Goal: Task Accomplishment & Management: Manage account settings

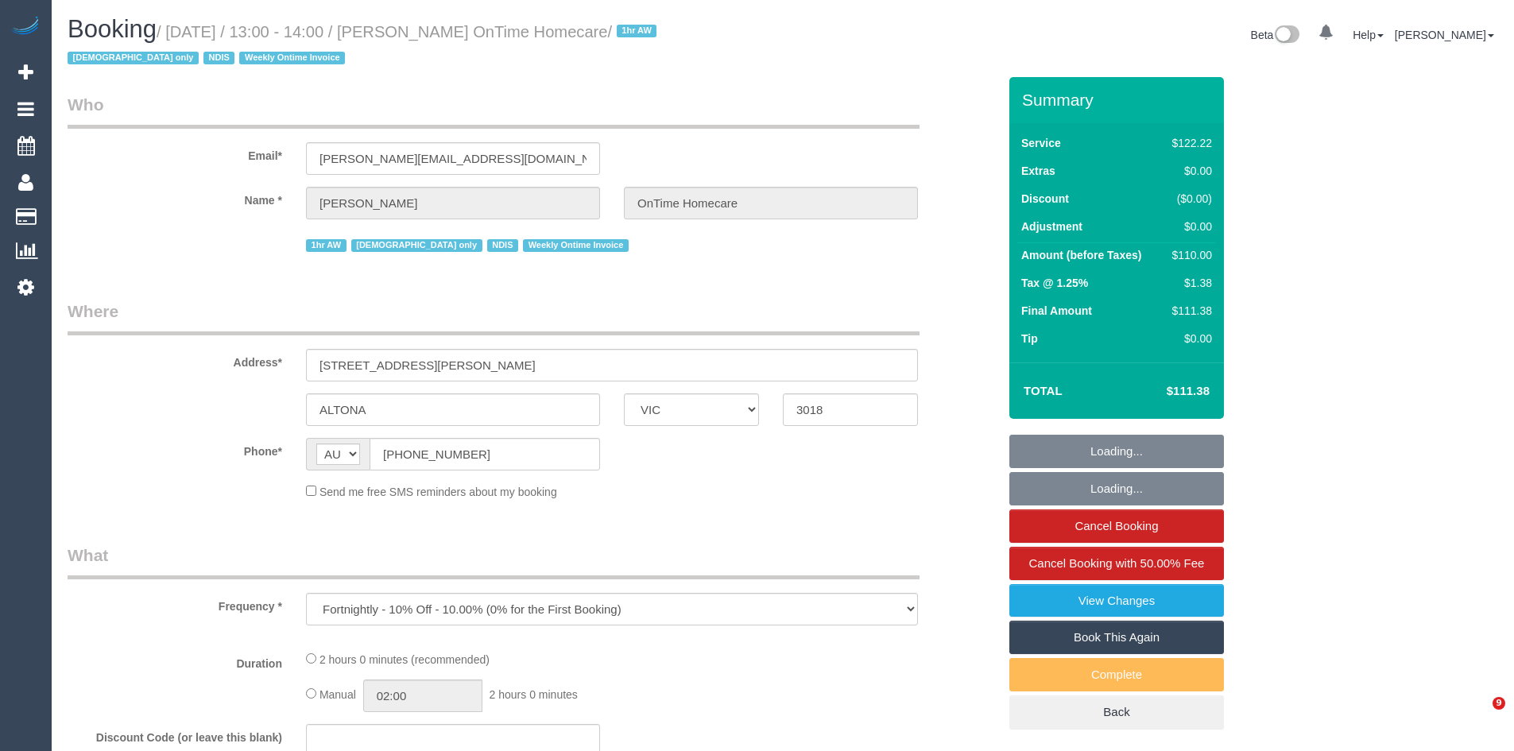
select select "VIC"
select select "object:749"
select select "number:28"
select select "number:14"
select select "number:19"
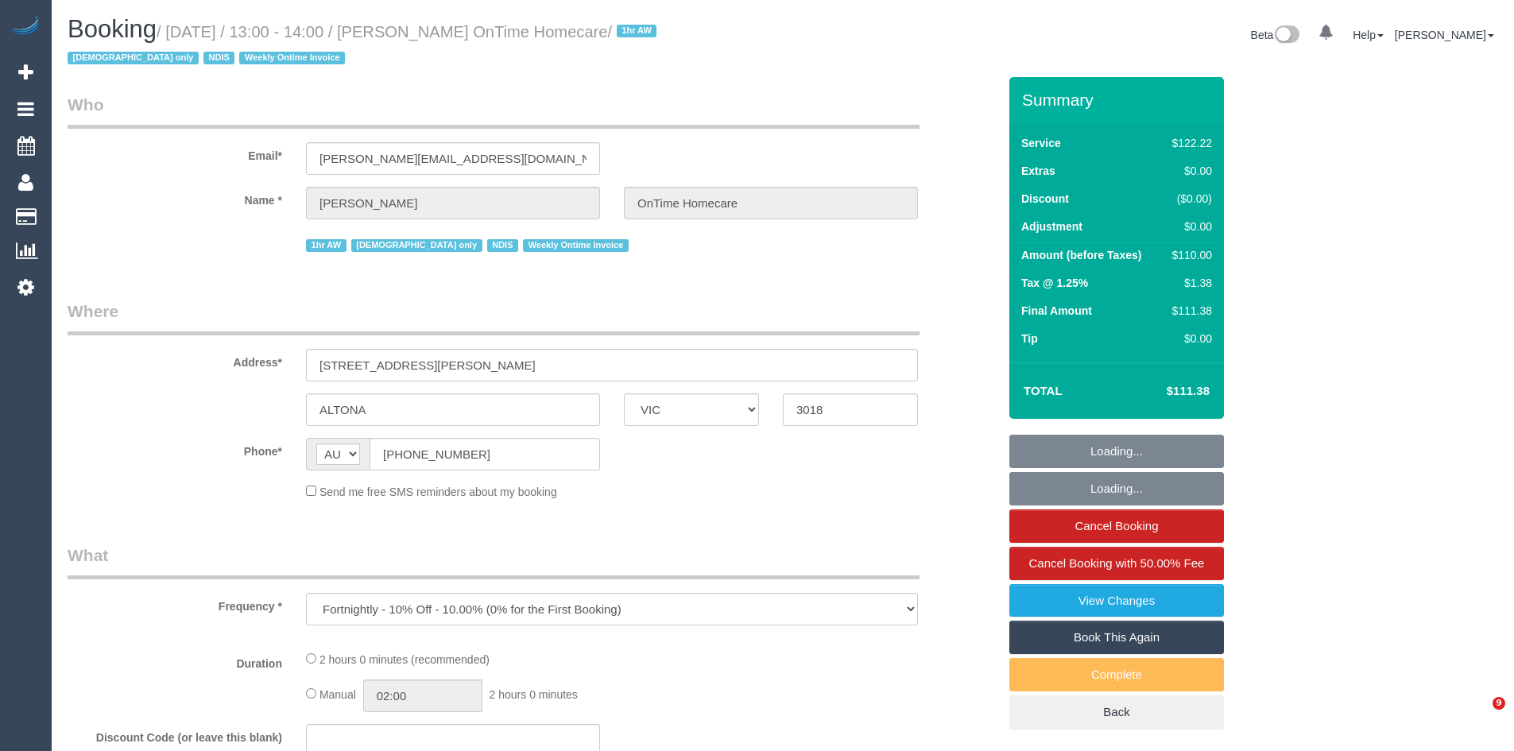
select select "number:36"
select select "number:35"
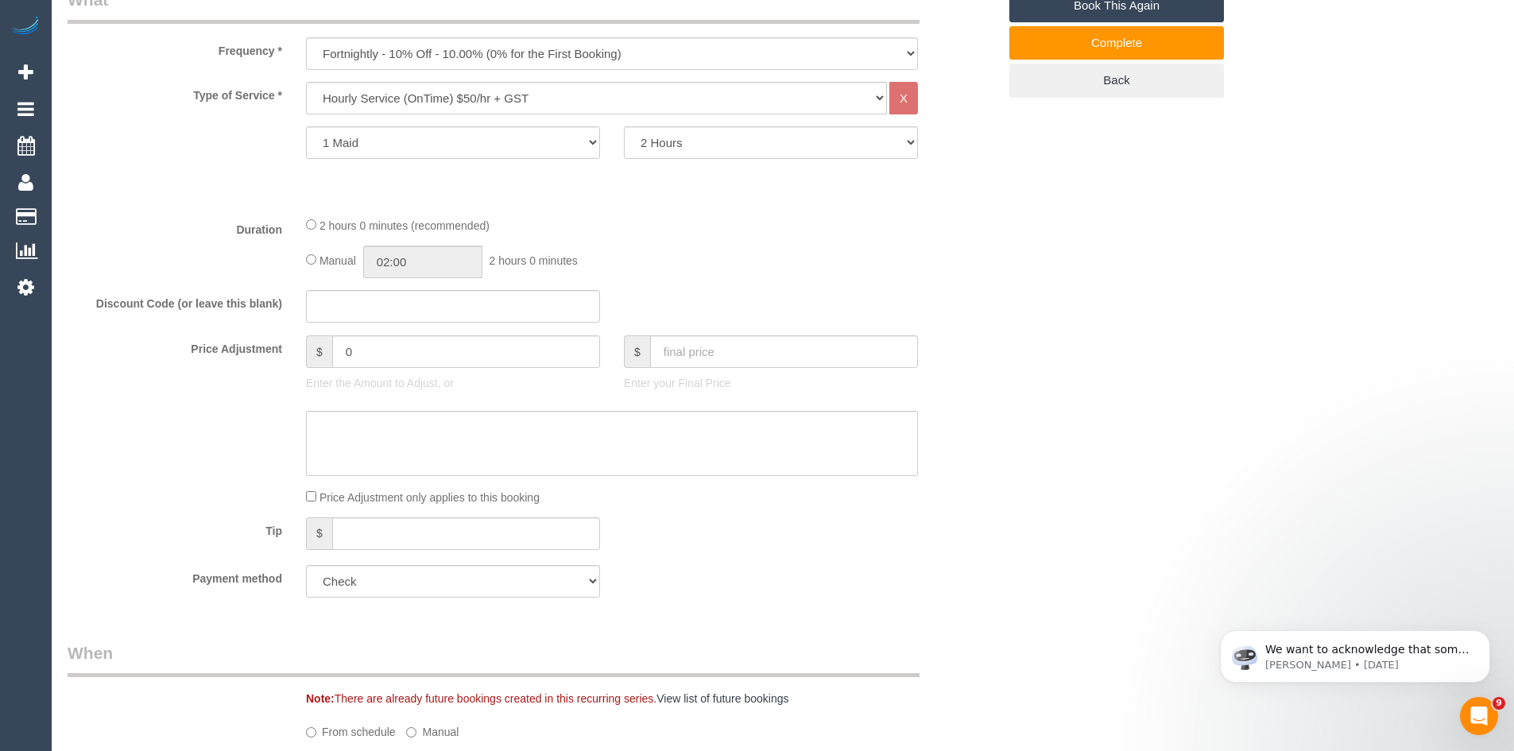
scroll to position [636, 0]
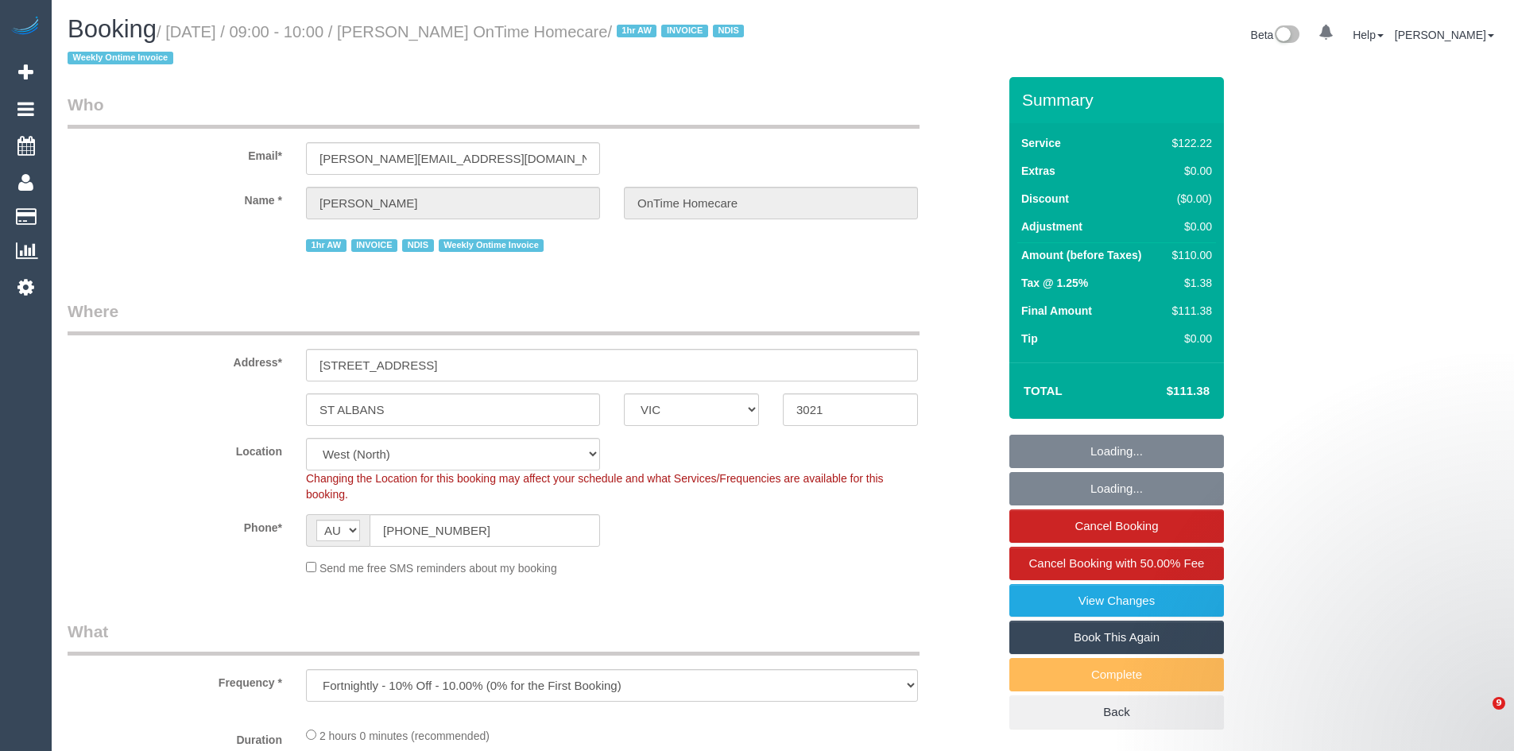
select select "VIC"
select select "number:28"
select select "number:14"
select select "number:19"
select select "number:25"
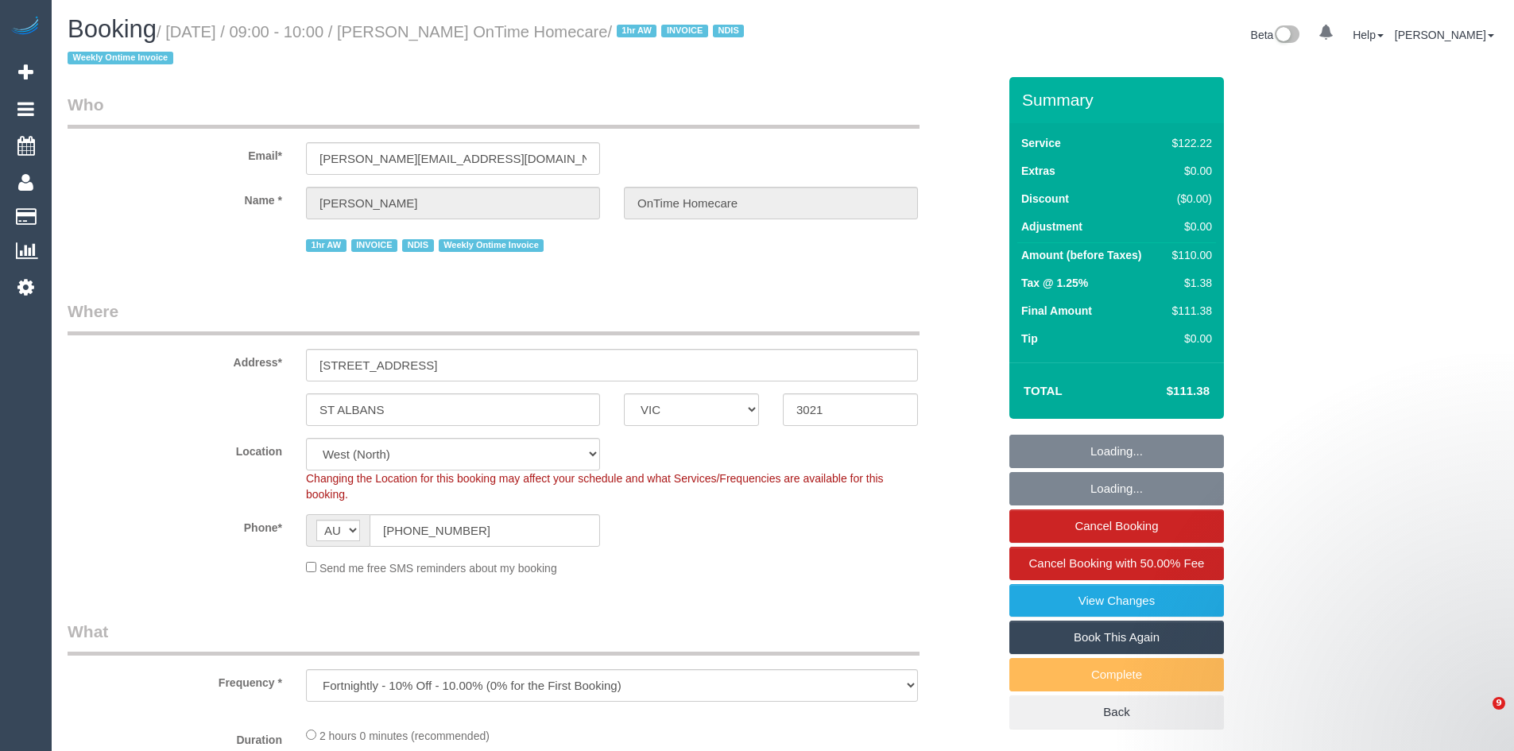
select select "number:35"
select select "number:11"
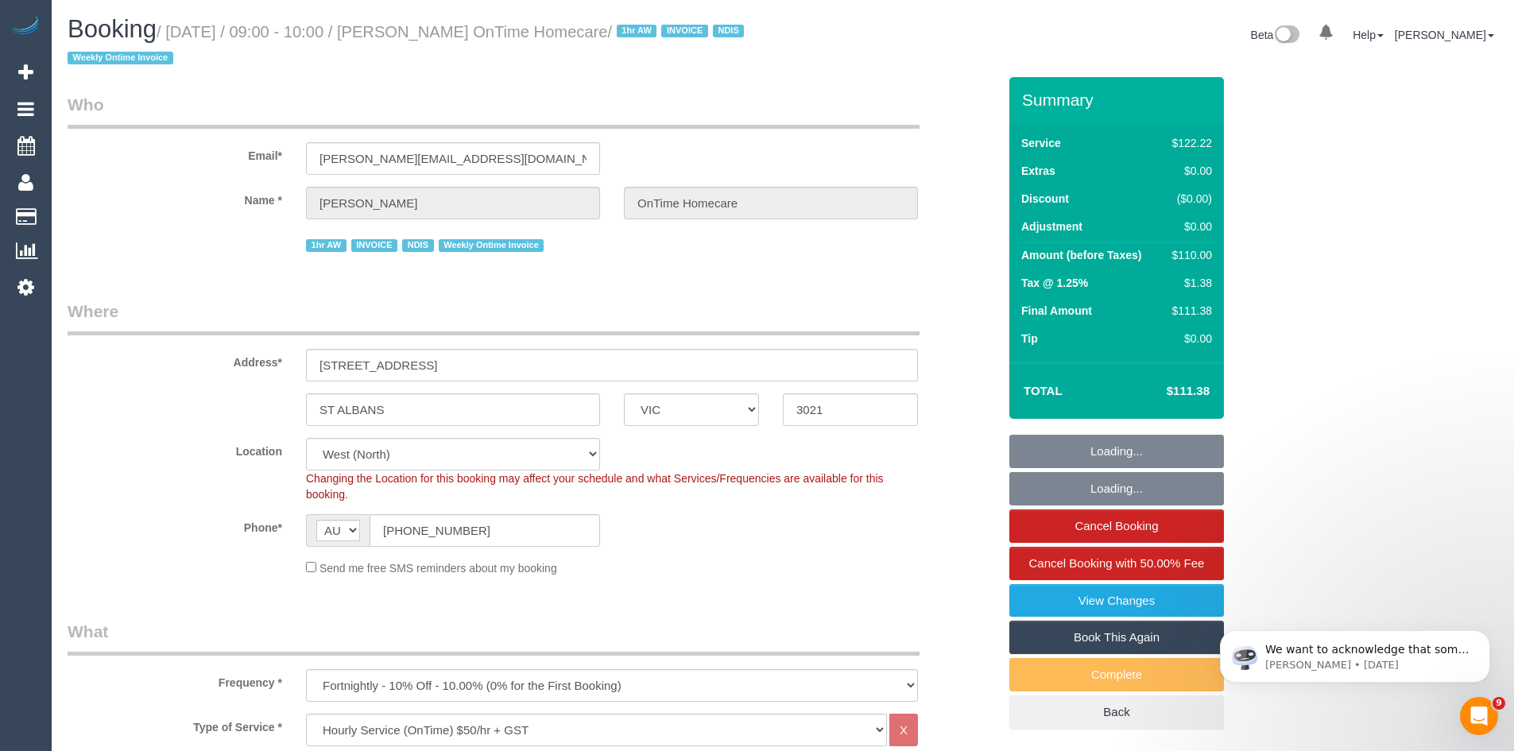
select select "object:763"
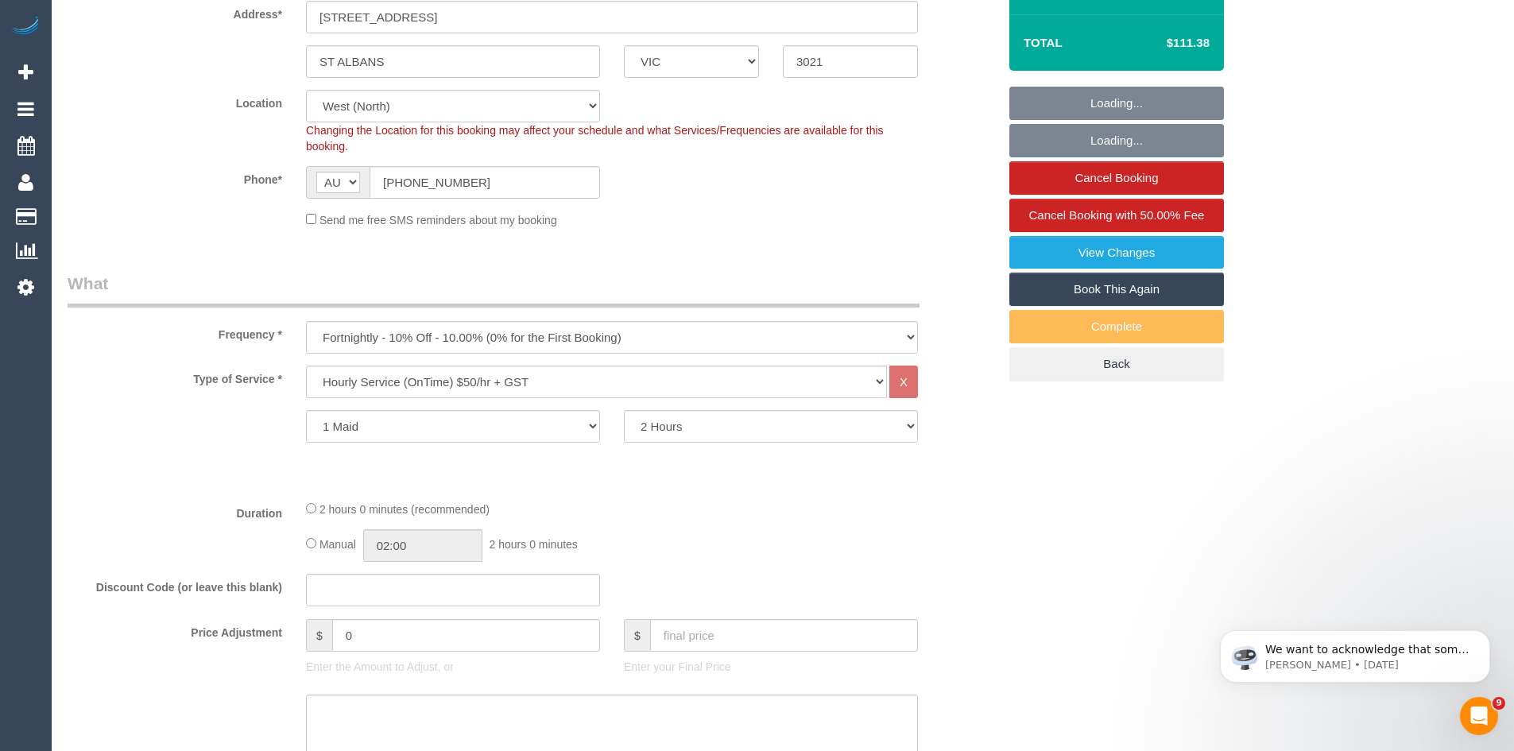
scroll to position [636, 0]
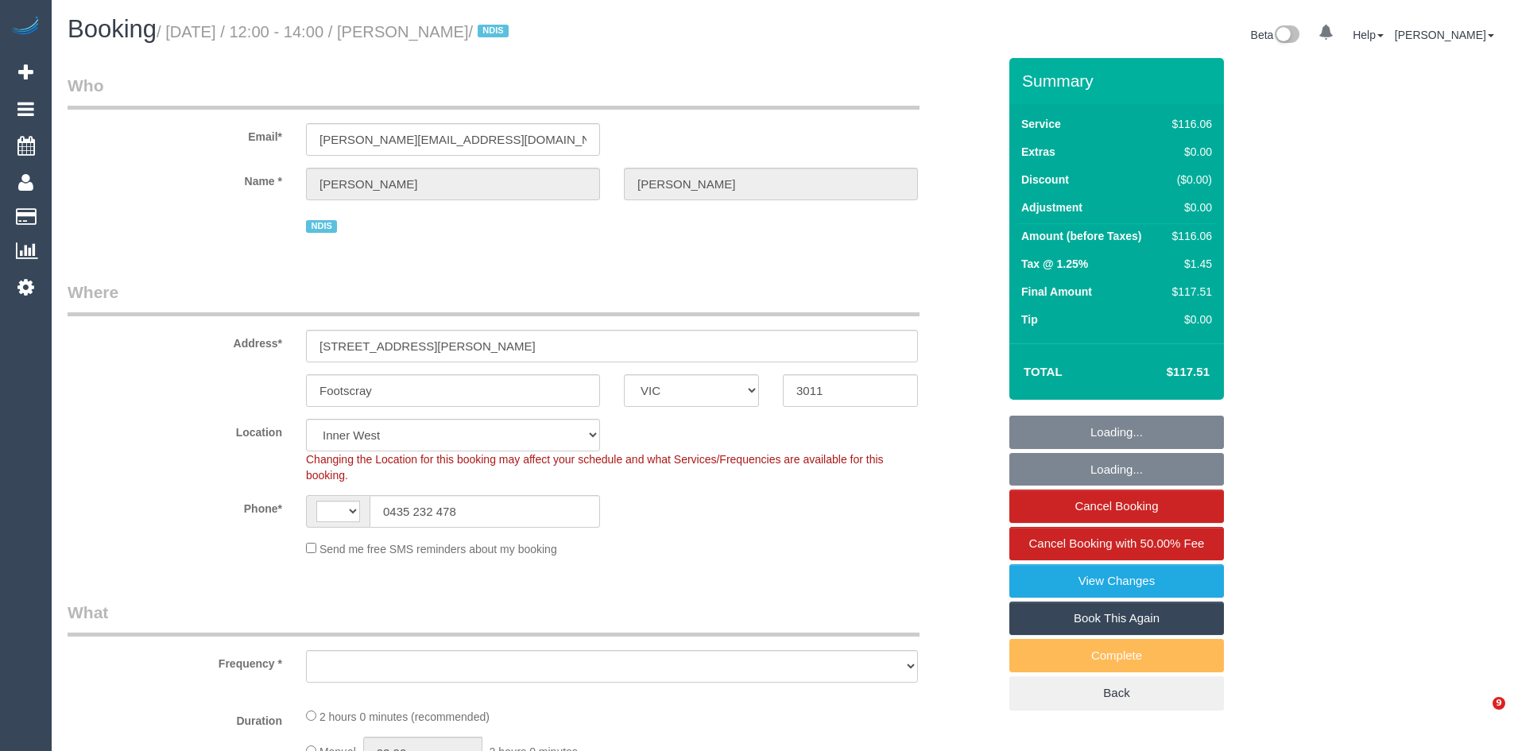
select select "VIC"
select select "string:AU"
select select "object:737"
select select "number:28"
select select "number:14"
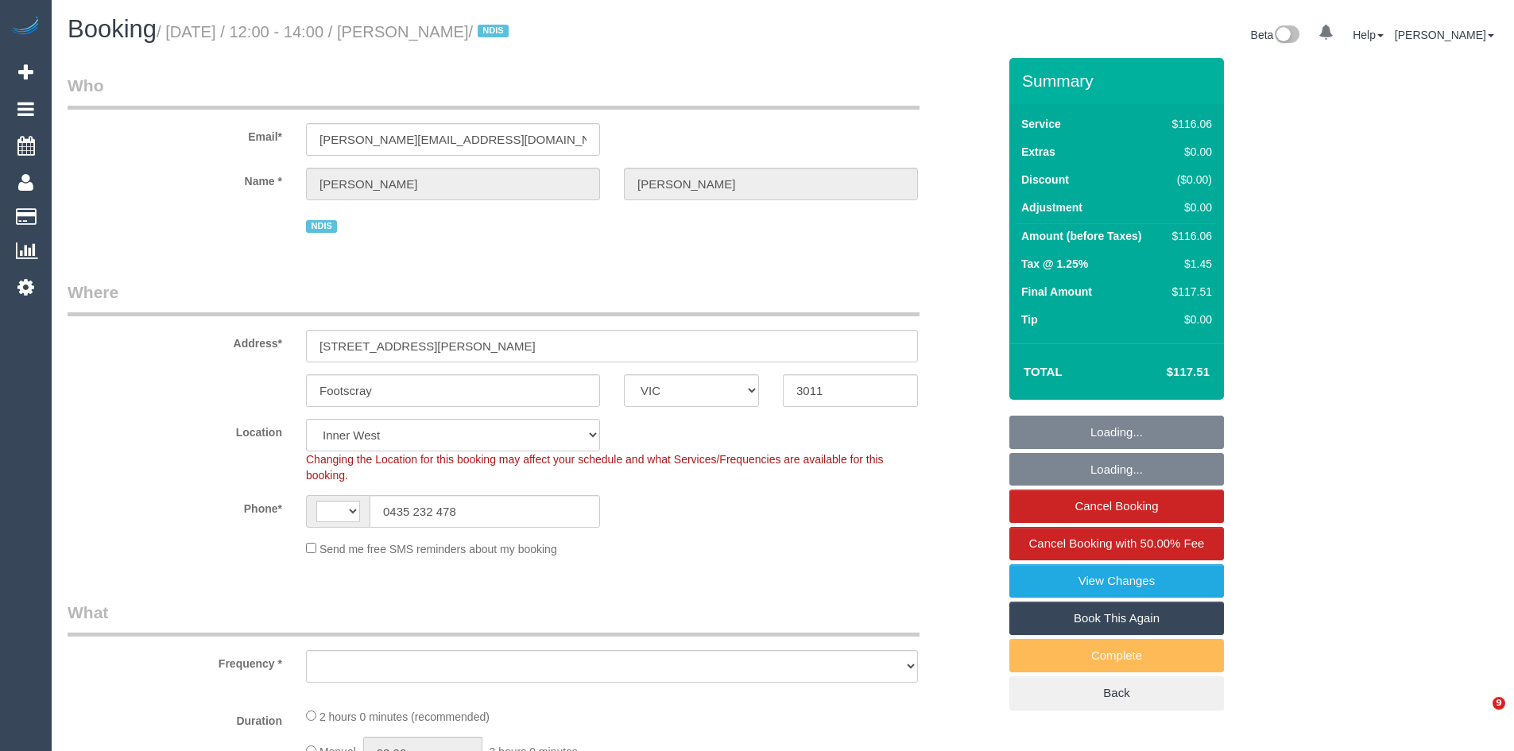
select select "number:18"
select select "number:24"
select select "number:34"
select select "number:26"
select select "spot1"
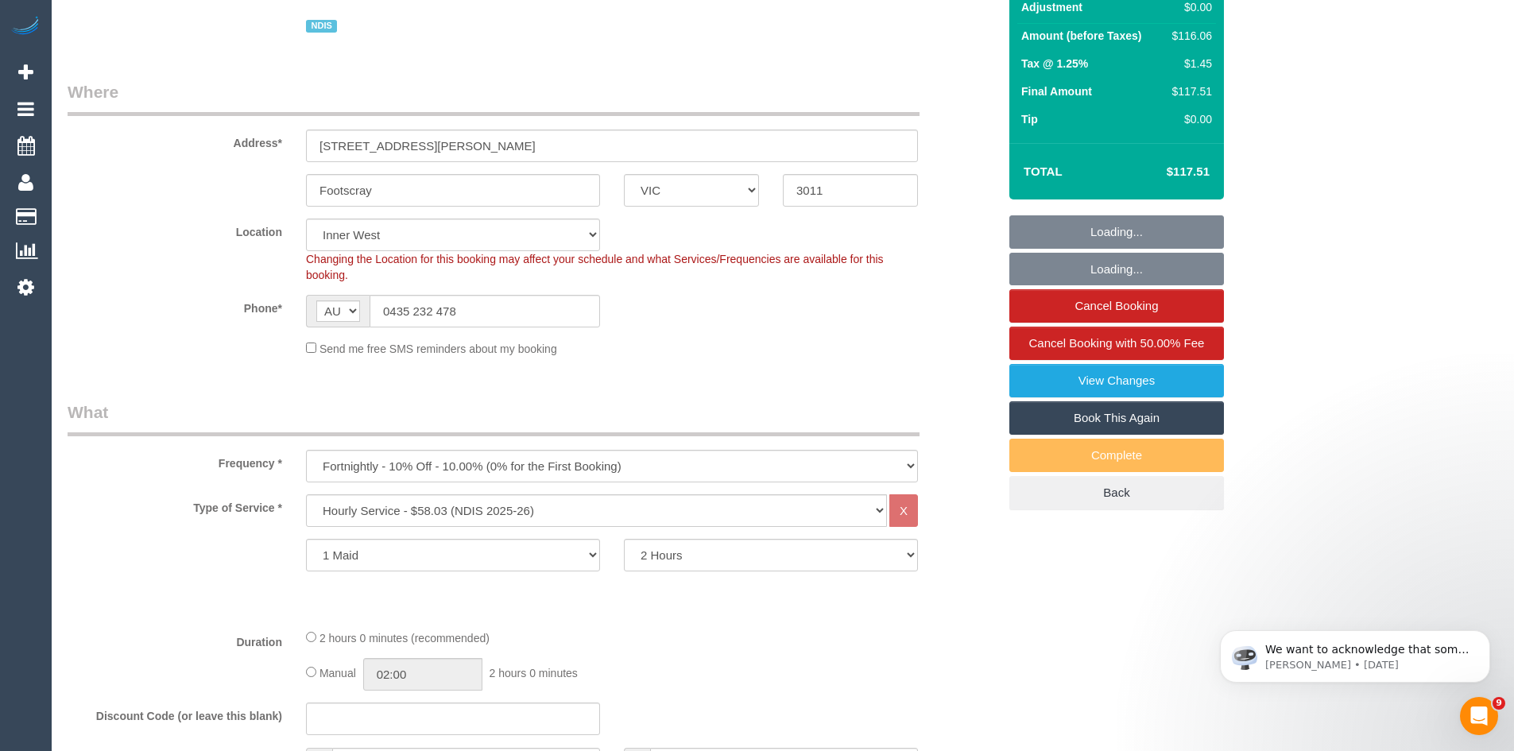
scroll to position [556, 0]
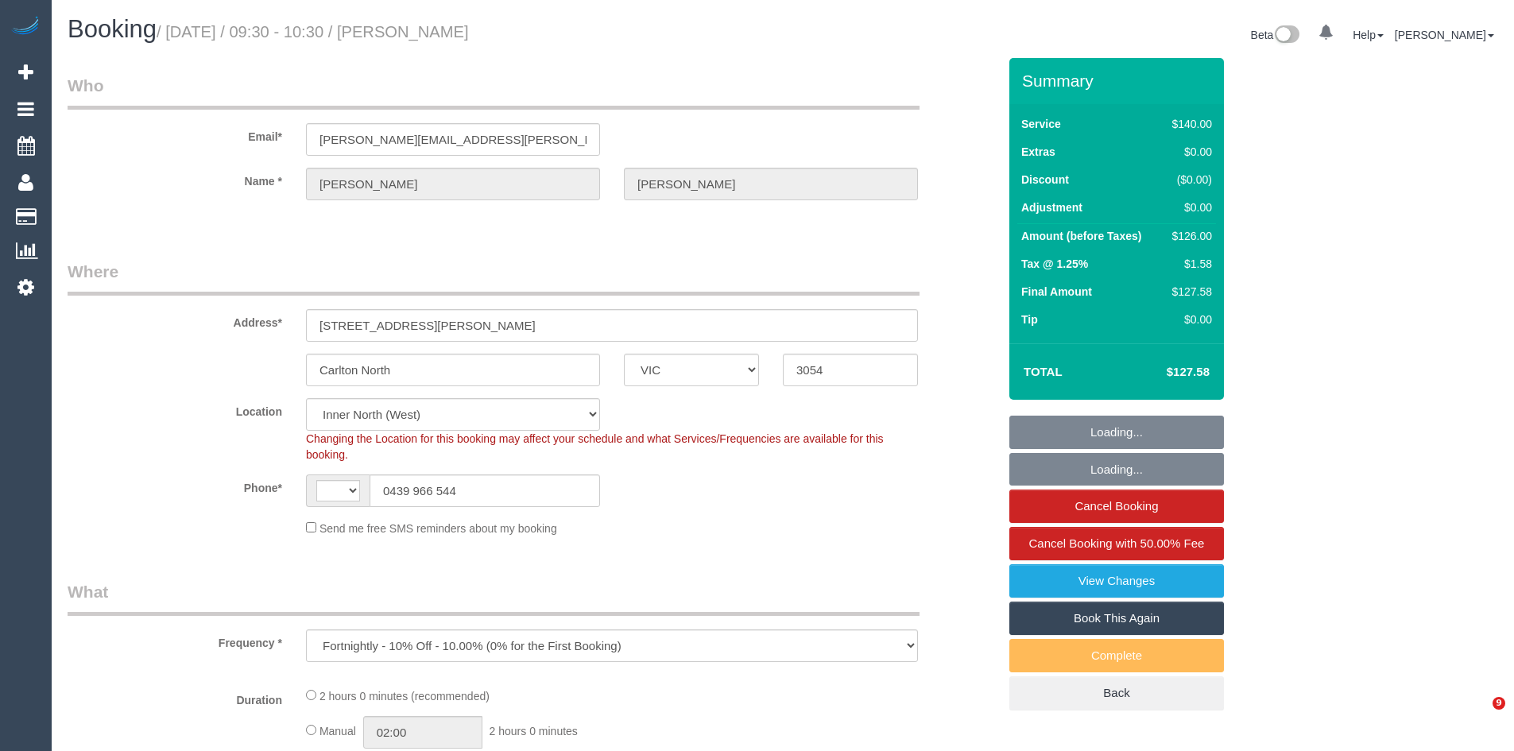
select select "VIC"
select select "number:27"
select select "number:14"
select select "number:19"
select select "object:849"
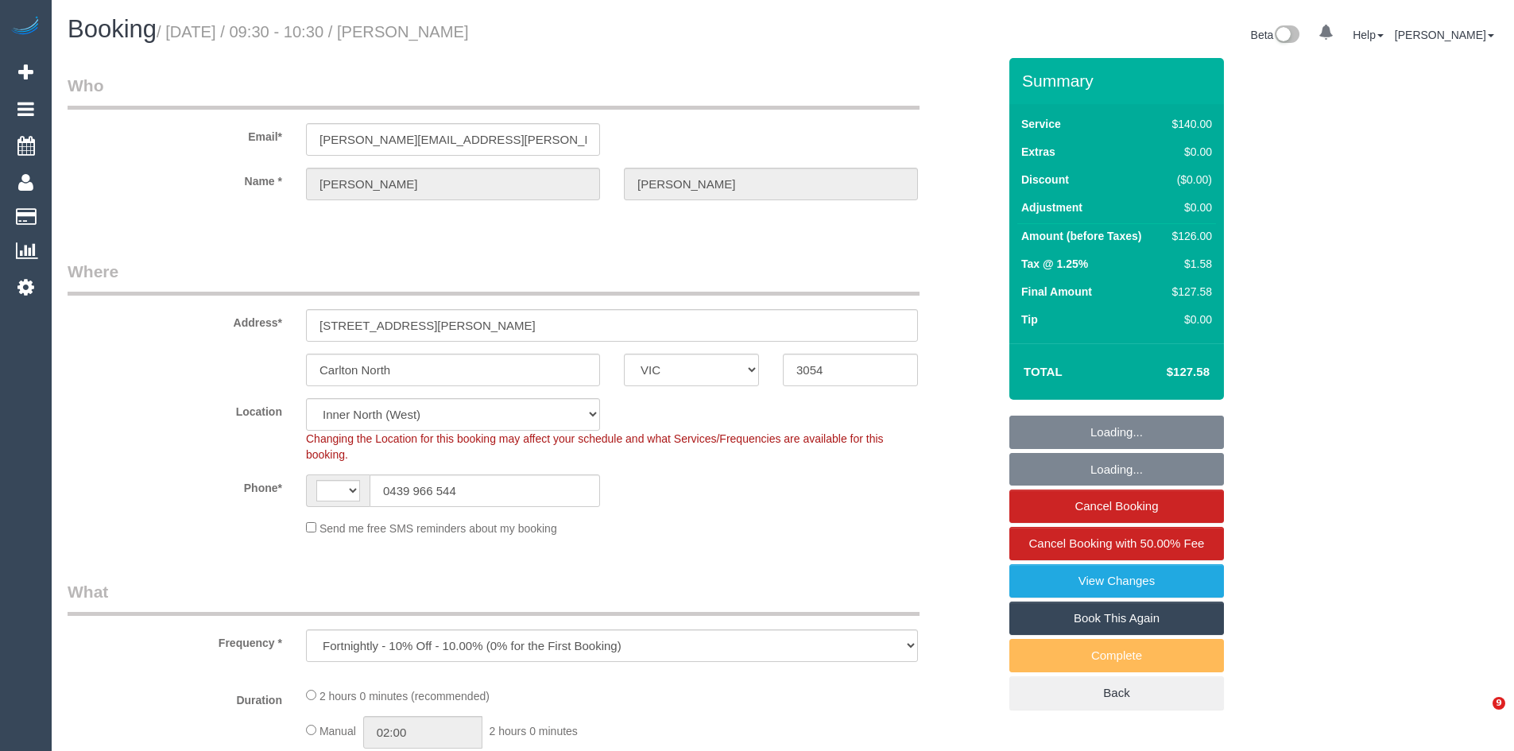
select select "string:AU"
select select "string:stripe-pm_1HhQRV2GScqysDRVK5Bgm9Jw"
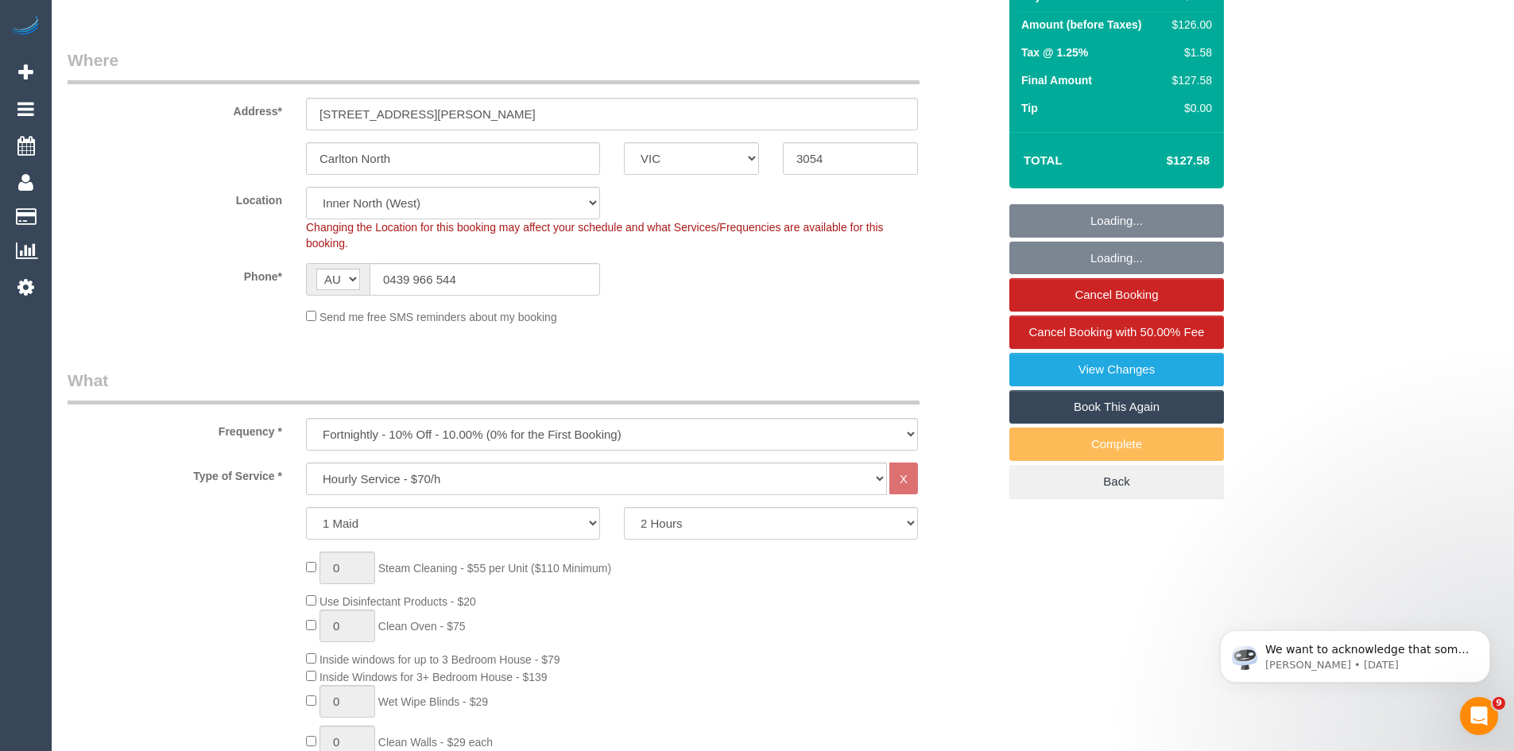
scroll to position [556, 0]
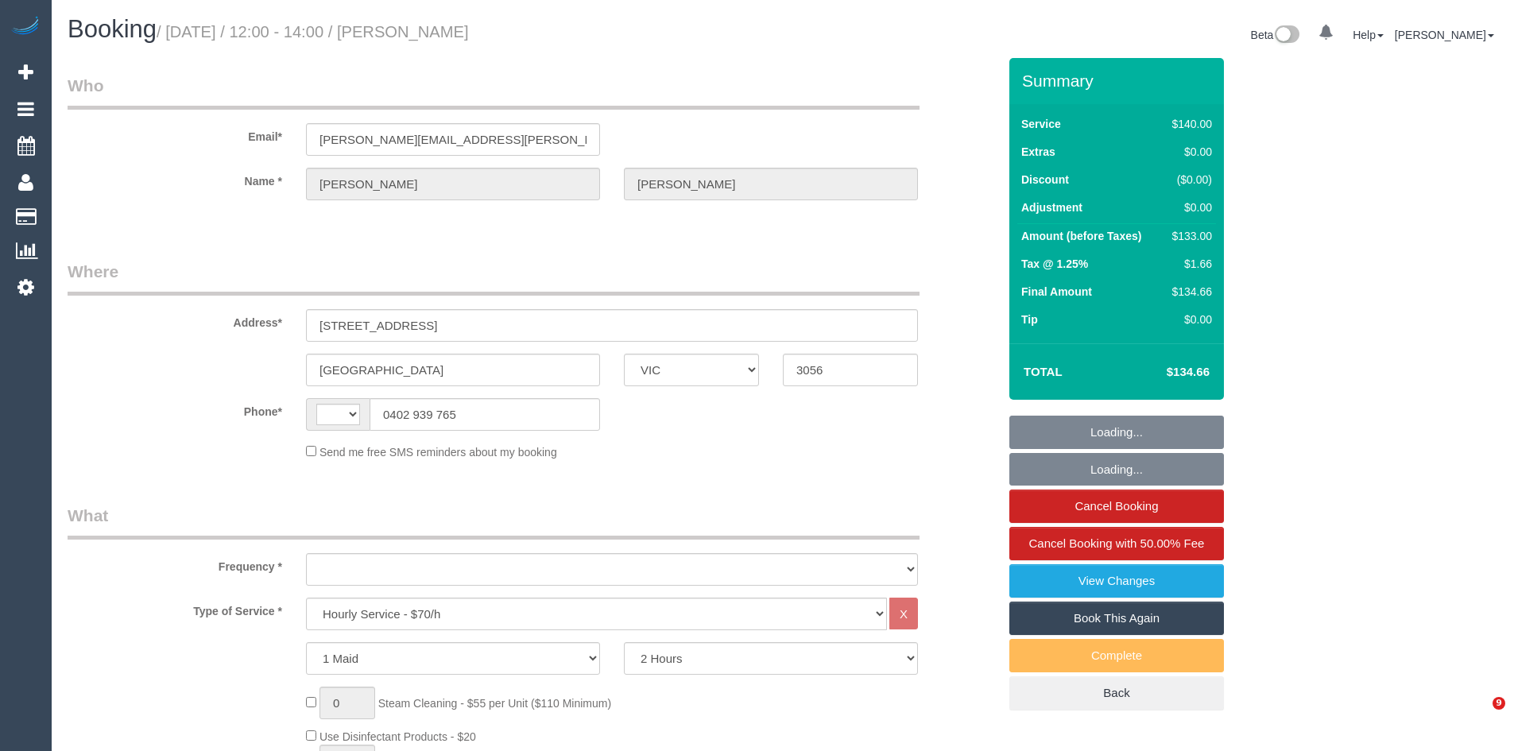
select select "VIC"
select select "object:449"
select select "string:stripe-pm_1S1e4M2GScqysDRVWNytQDYK"
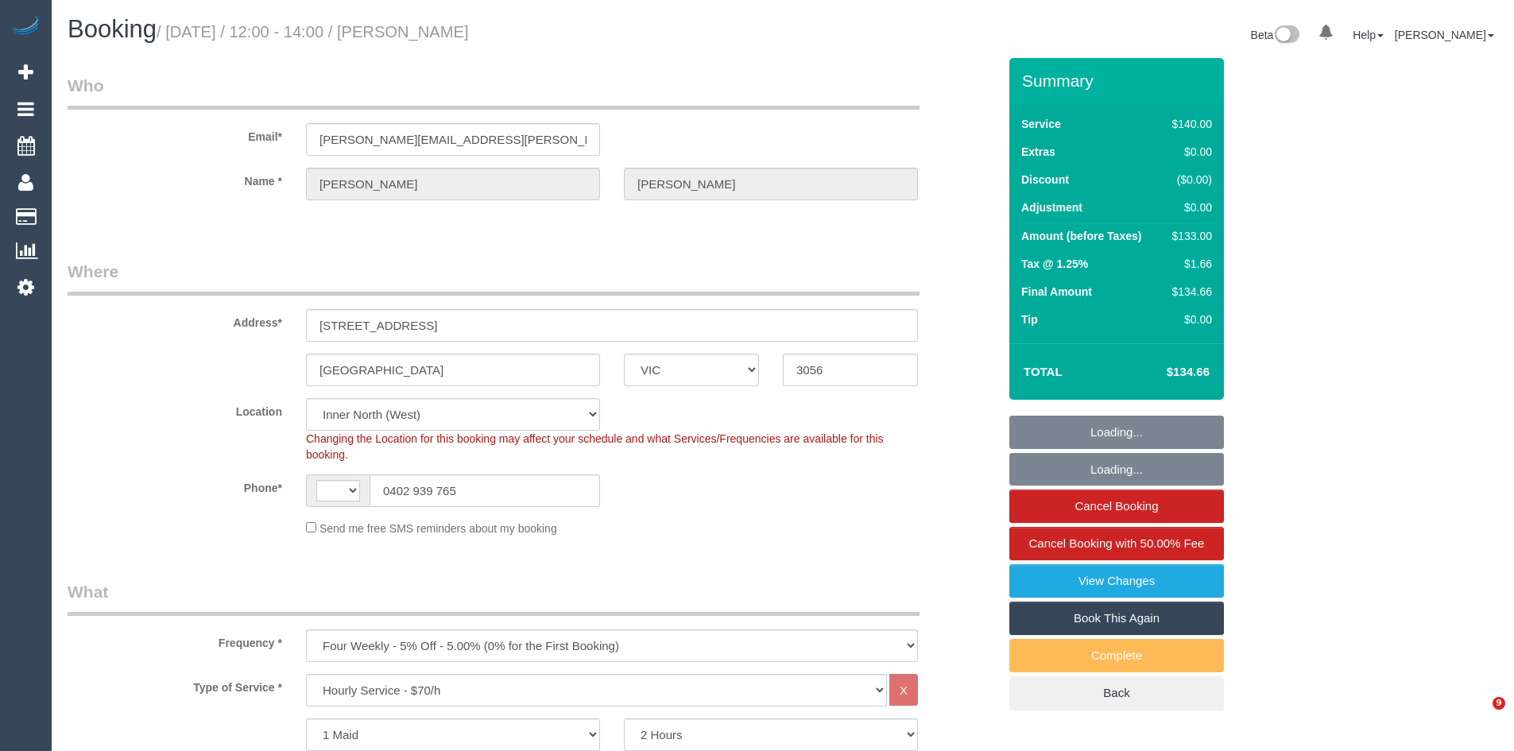
select select "object:1750"
select select "string:AU"
select select "spot1"
select select "number:27"
select select "number:14"
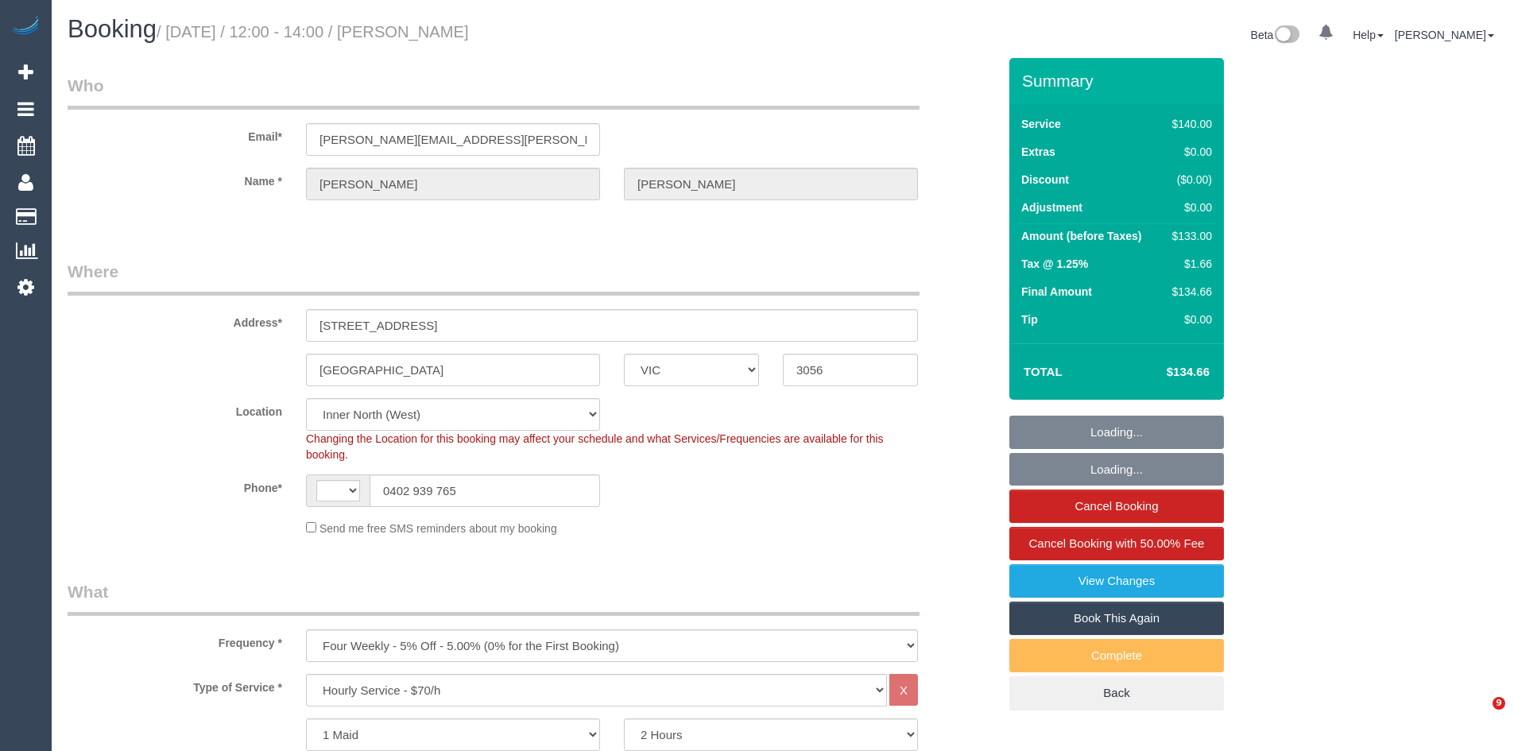
select select "number:19"
select select "number:24"
select select "number:34"
select select "number:13"
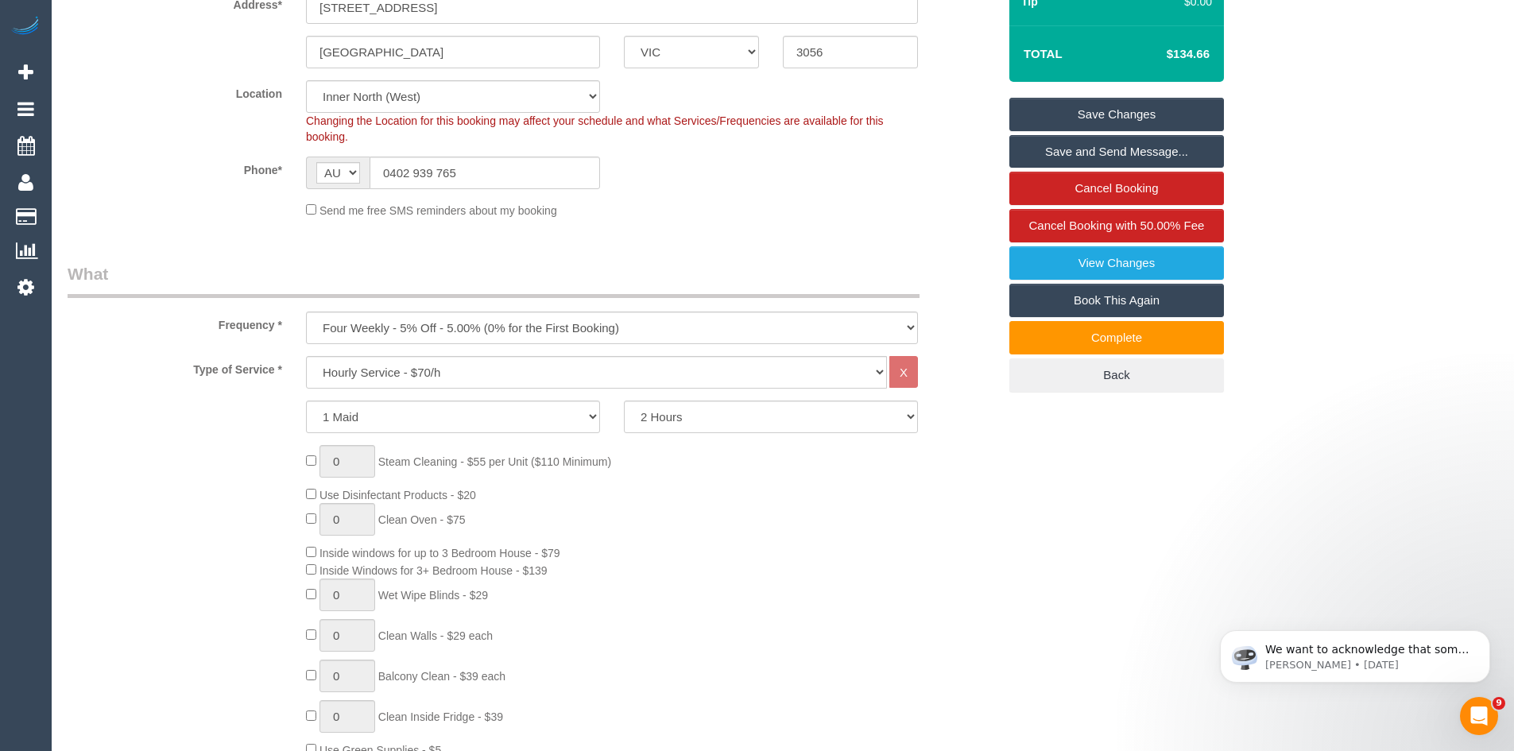
scroll to position [556, 0]
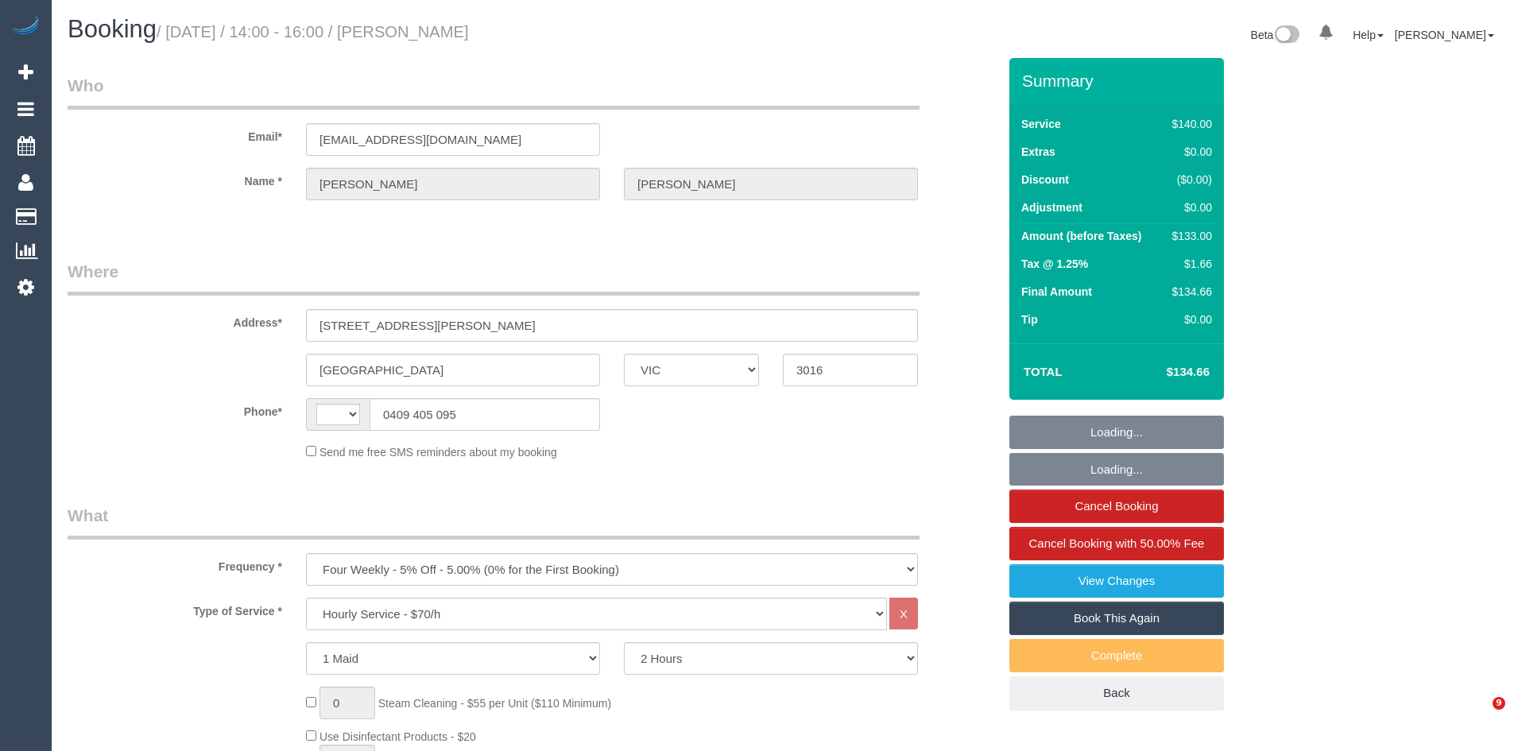
select select "VIC"
select select "string:AU"
select select "string:stripe-pm_1MhQp22GScqysDRVjI4ymGkD"
select select "number:27"
select select "number:14"
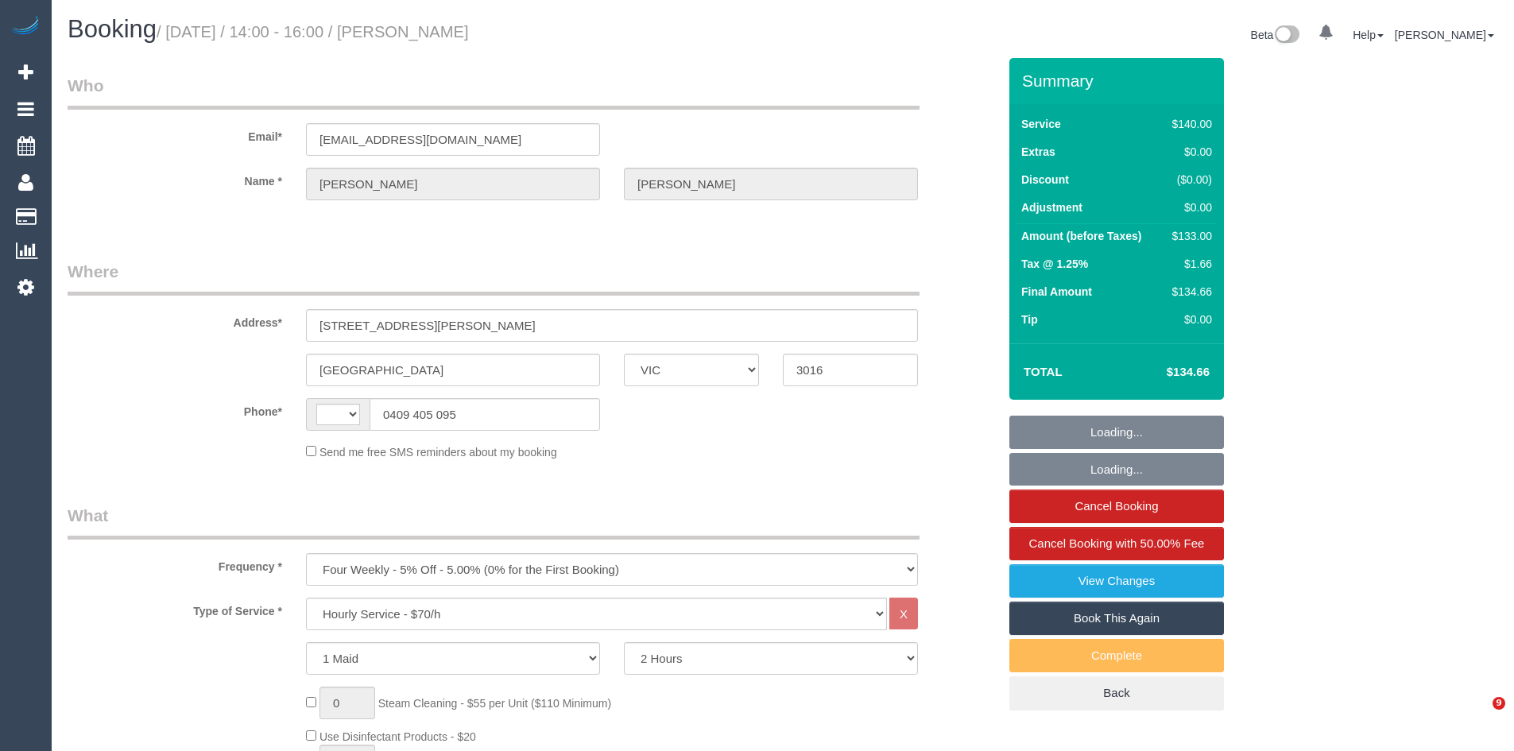
select select "number:19"
select select "number:22"
select select "number:34"
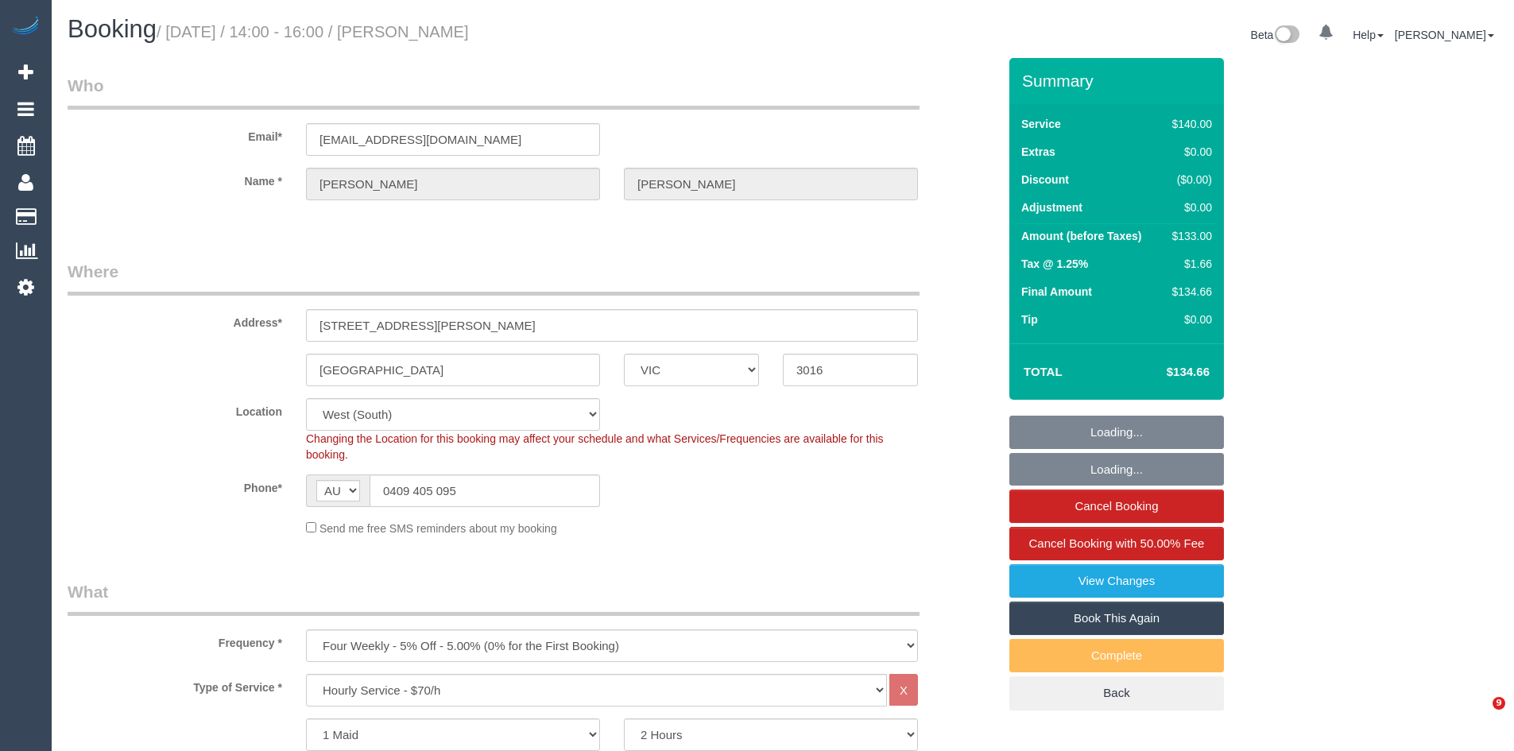
select select "object:1414"
select select "spot1"
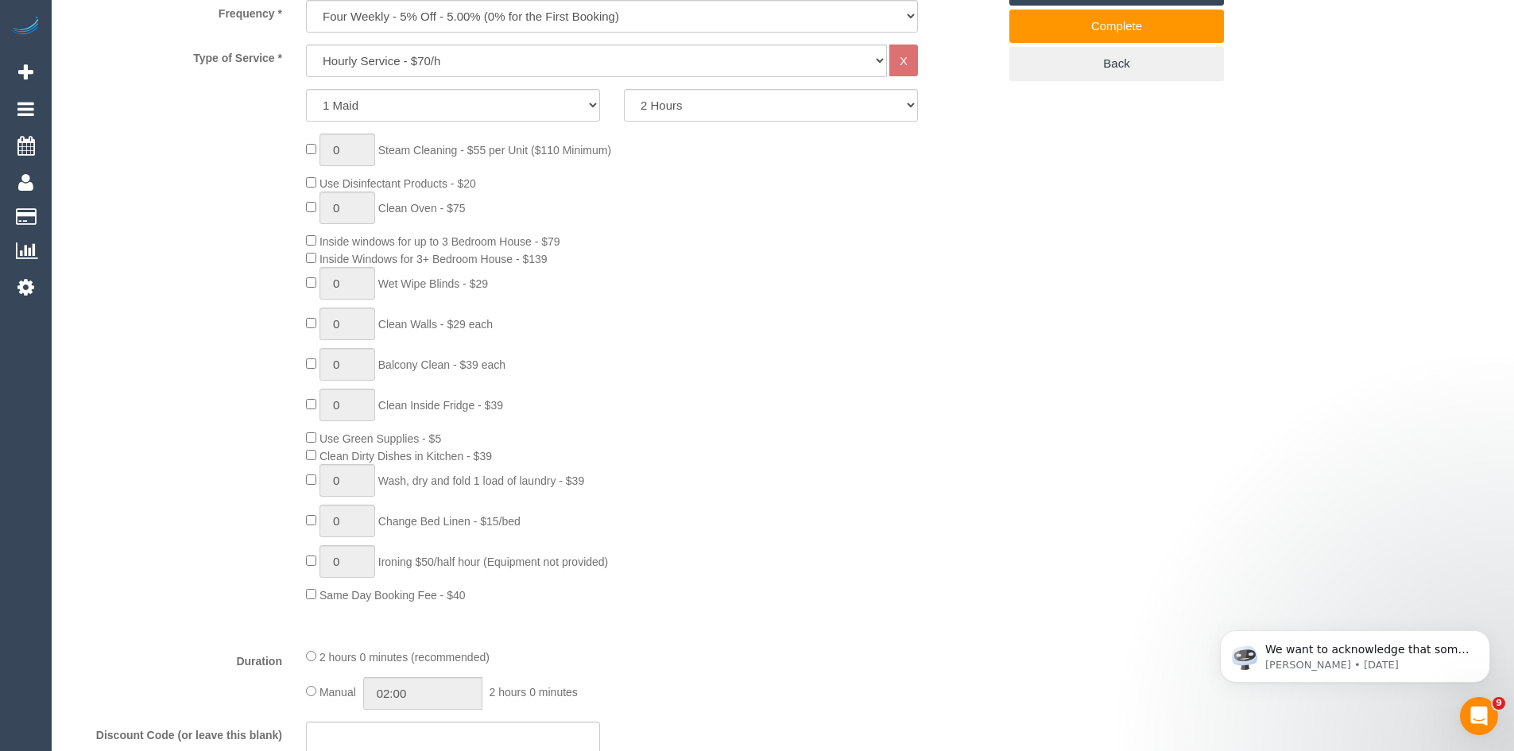
scroll to position [636, 0]
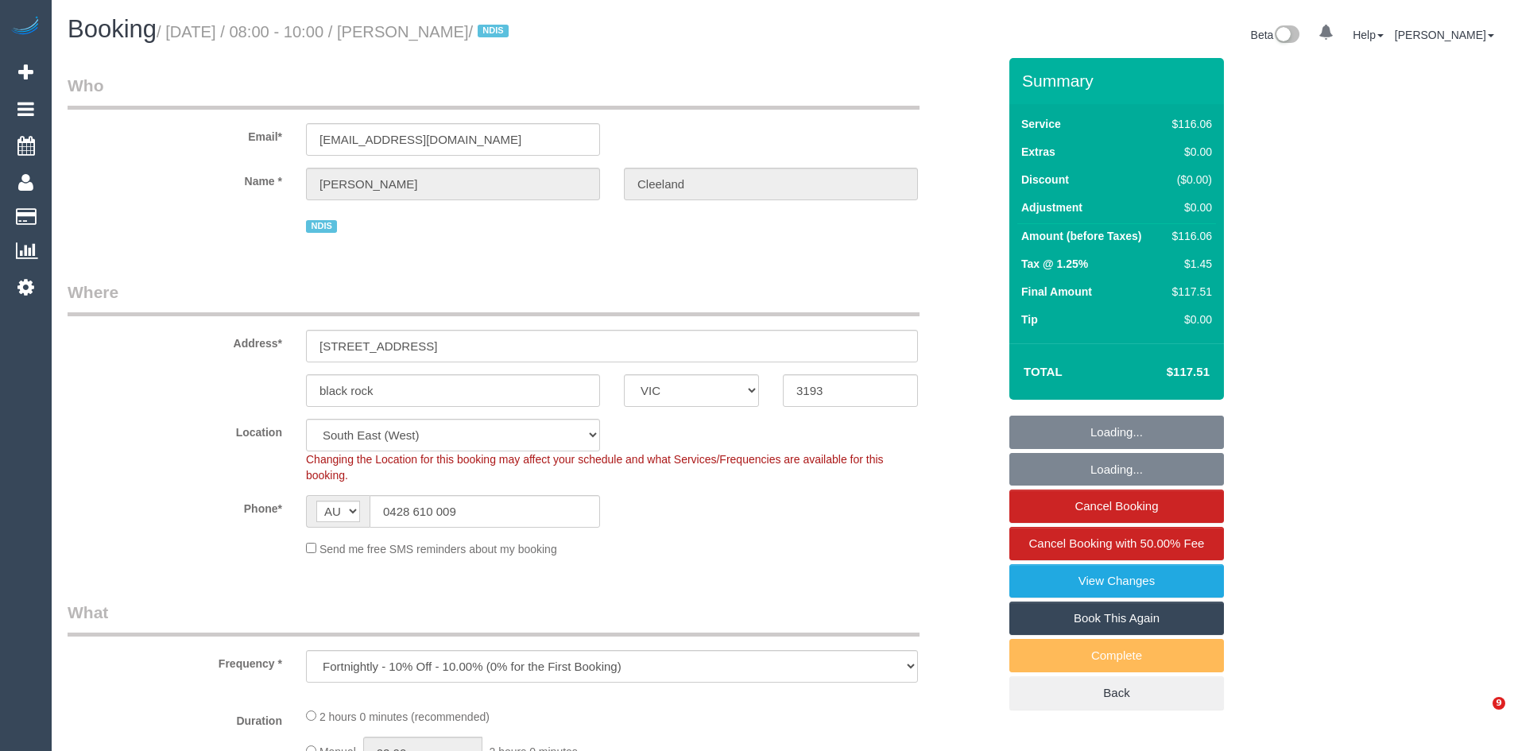
select select "VIC"
select select "number:27"
select select "number:14"
select select "number:18"
select select "number:22"
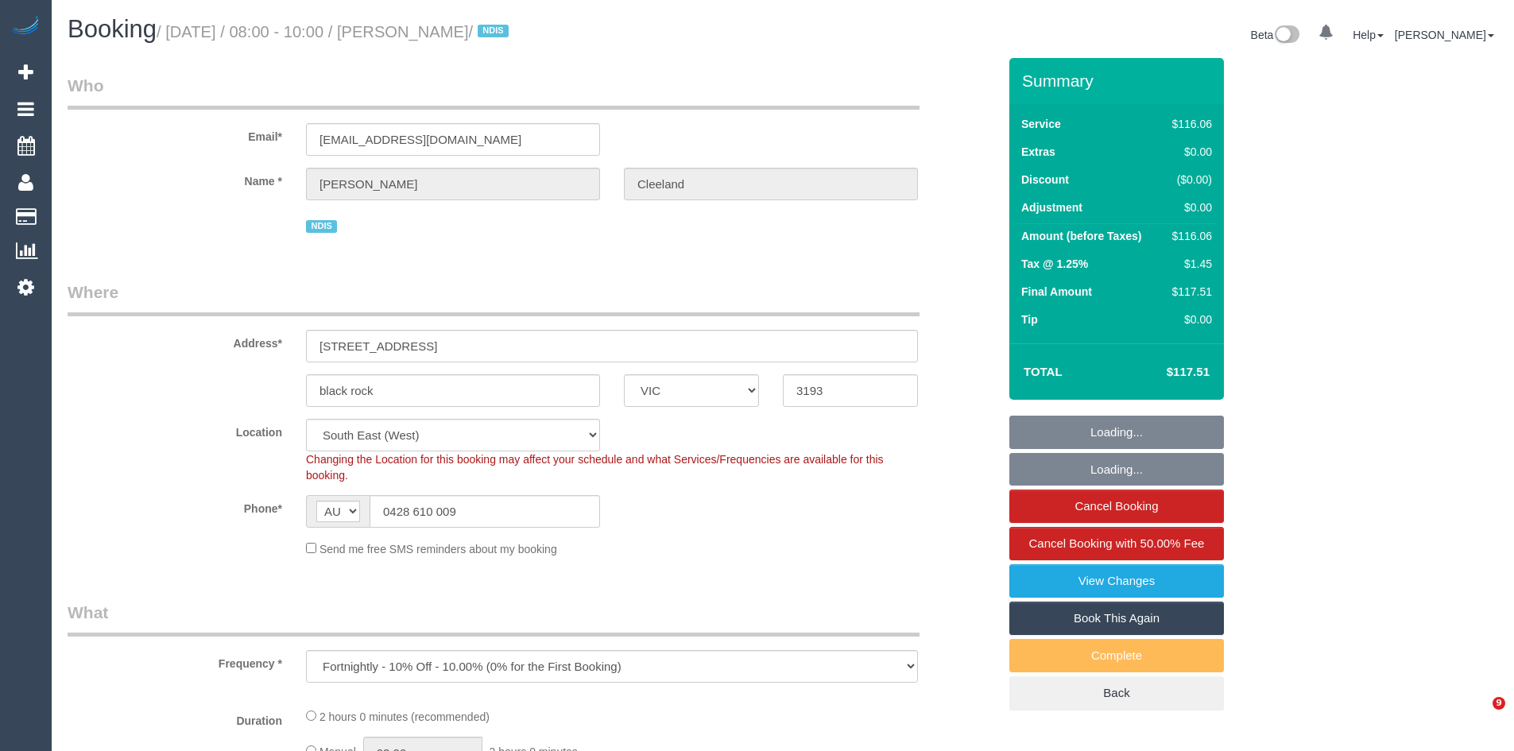
select select "number:33"
select select "spot1"
select select "object:1265"
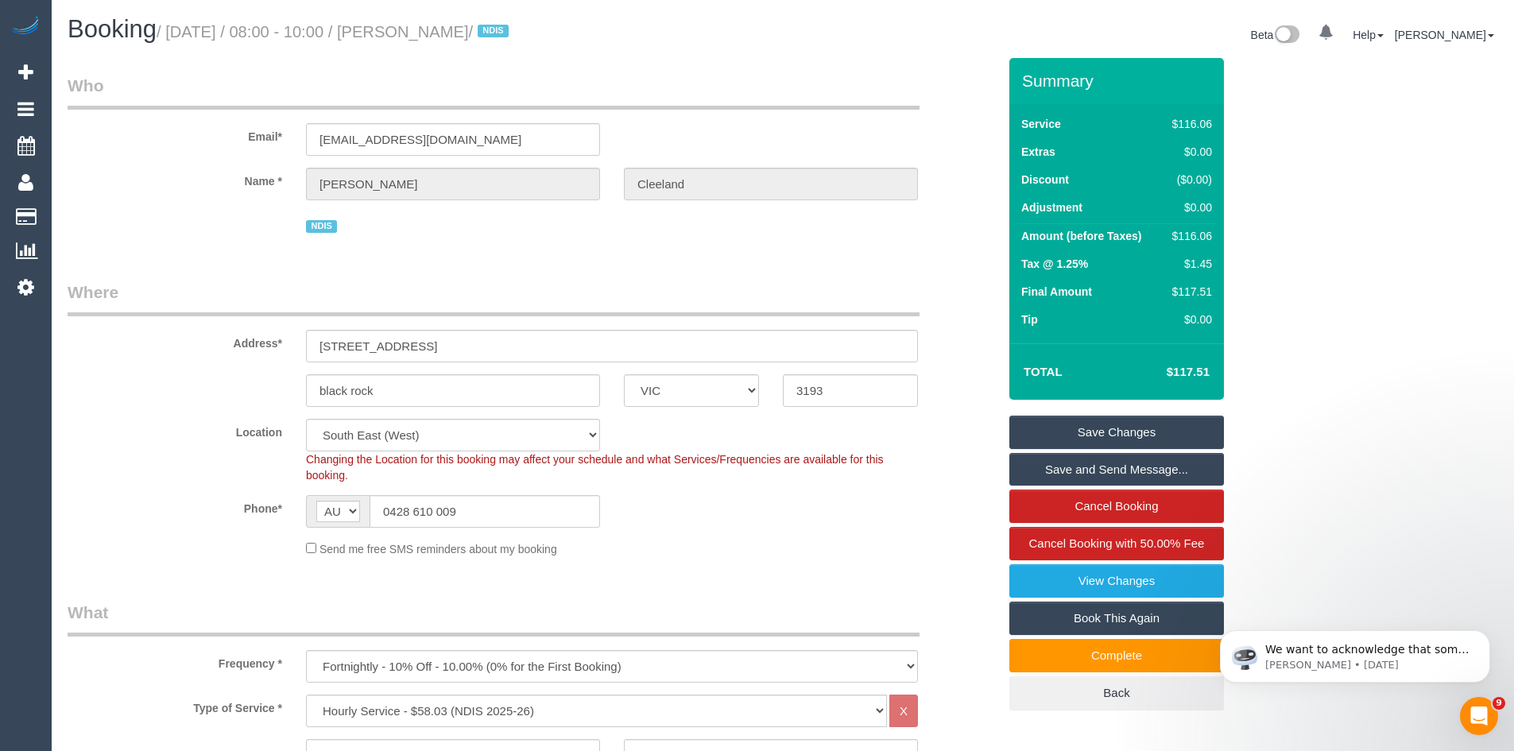
scroll to position [556, 0]
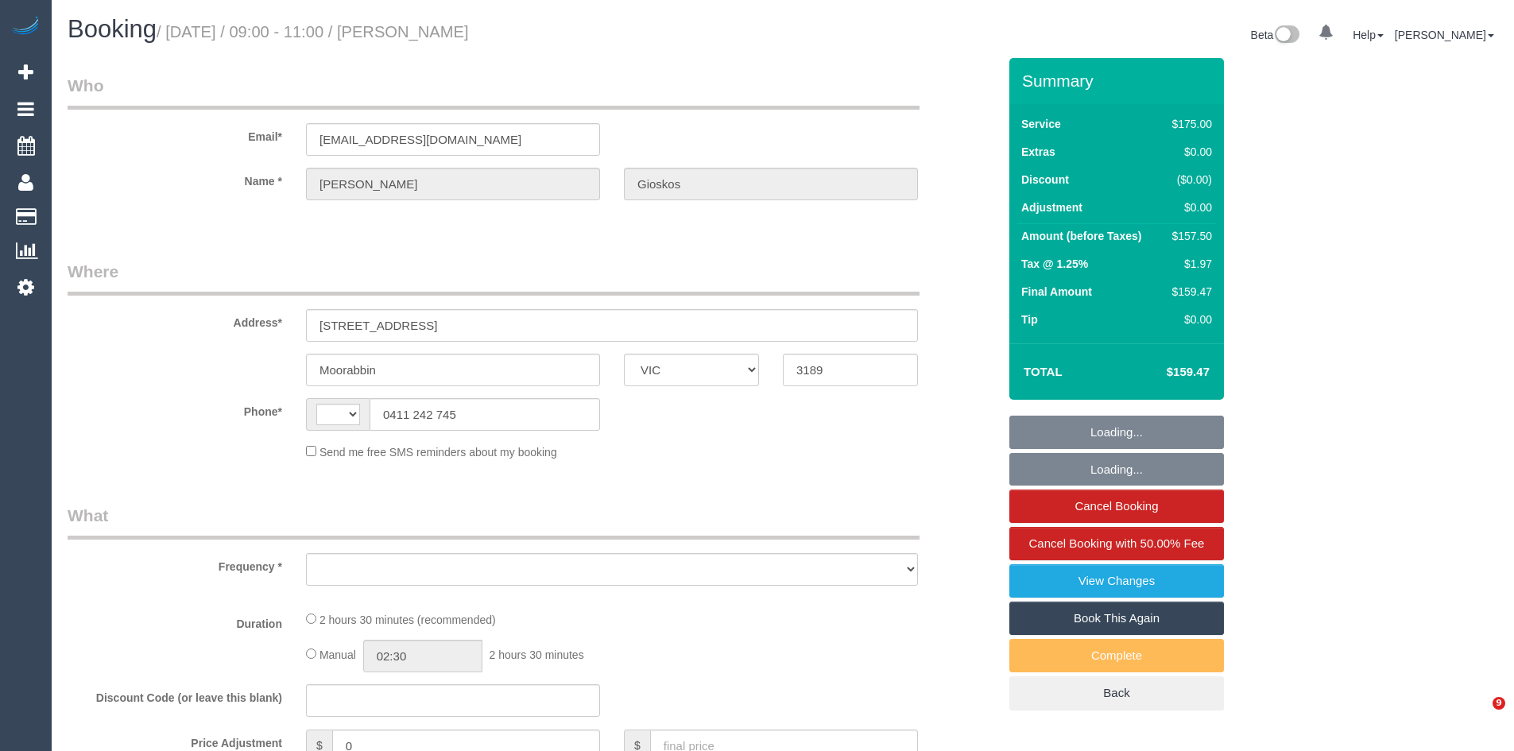
select select "VIC"
select select "string:AU"
select select "object:1372"
select select "string:stripe-pm_1RSnkq2GScqysDRVCaPtB9Gs"
select select "150"
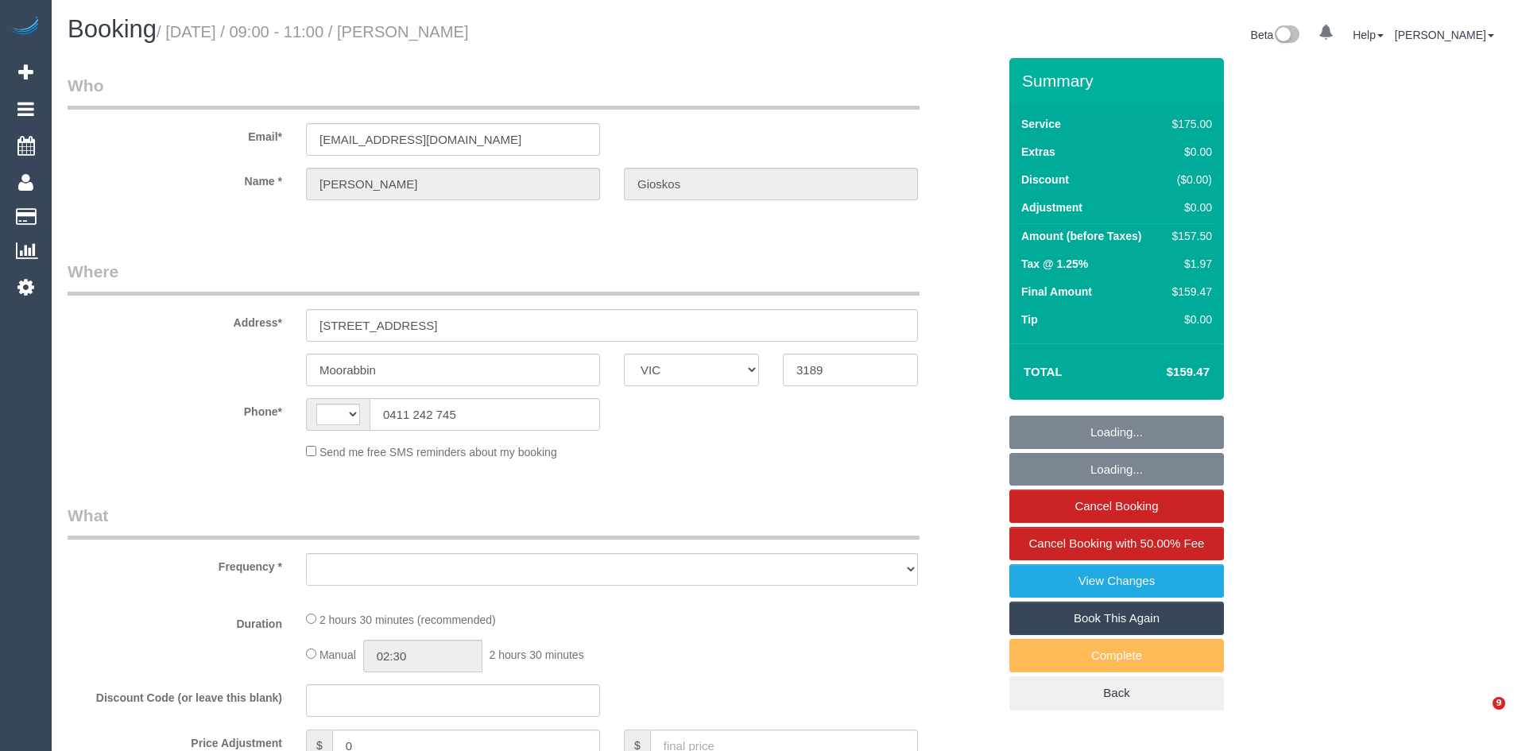
select select "number:28"
select select "number:14"
select select "number:19"
select select "number:25"
select select "number:34"
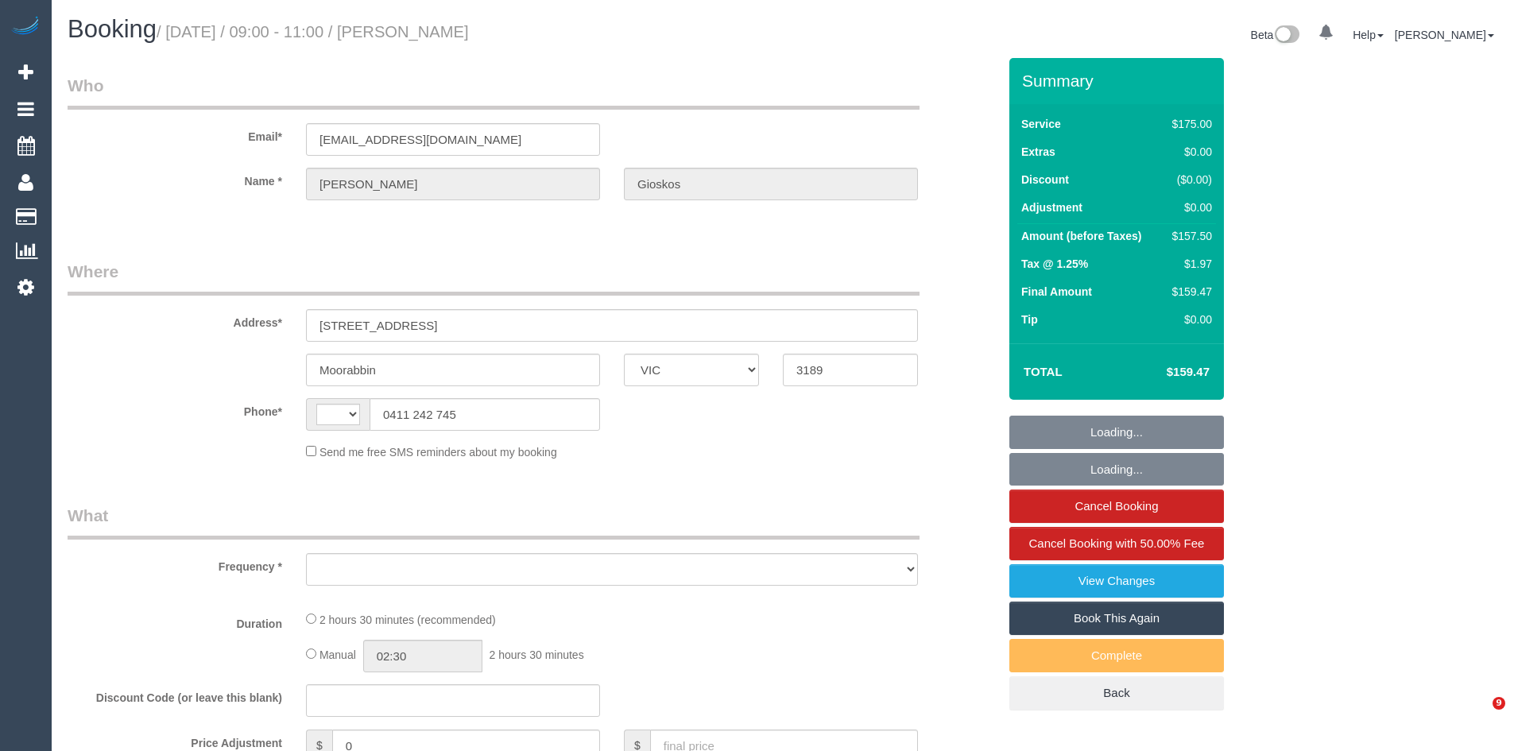
select select "number:13"
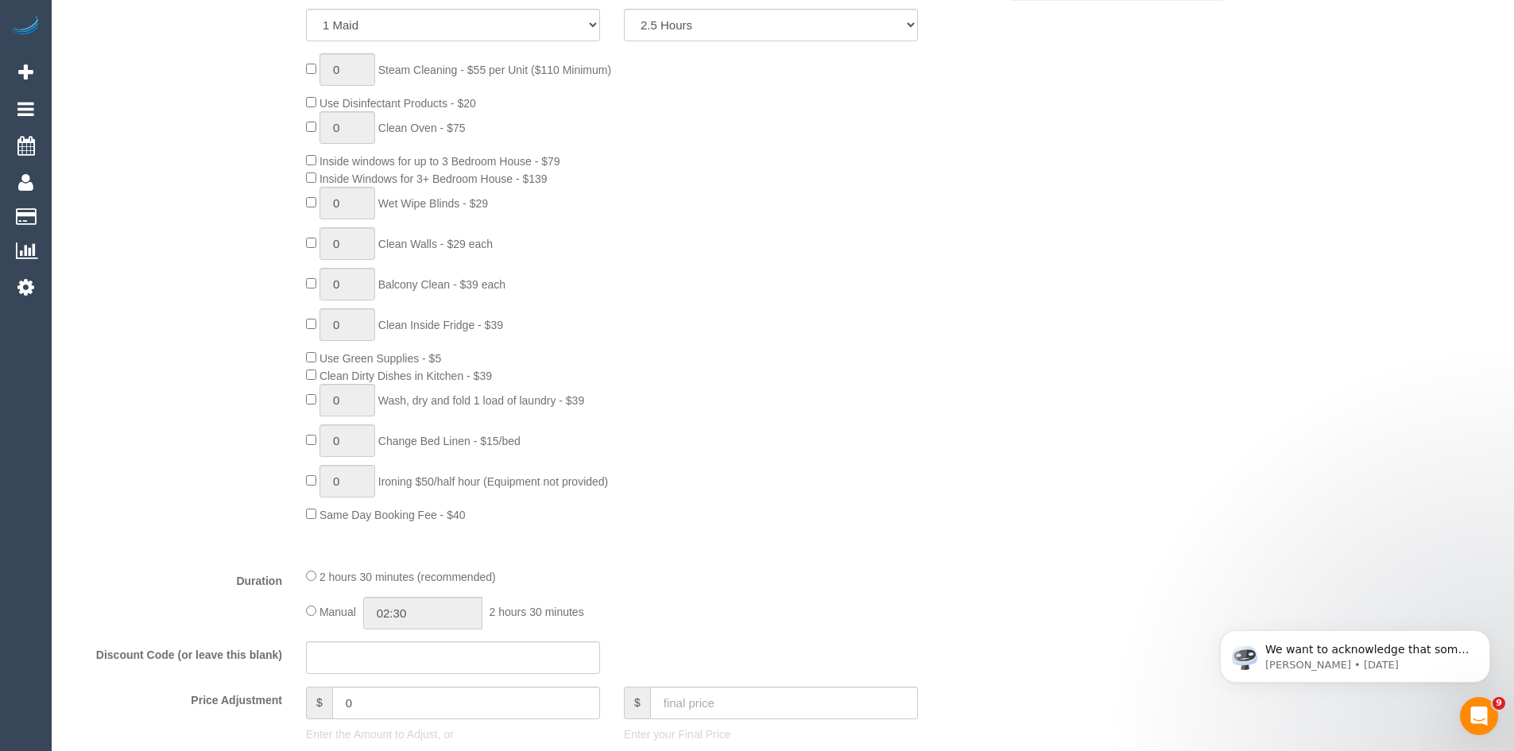
scroll to position [715, 0]
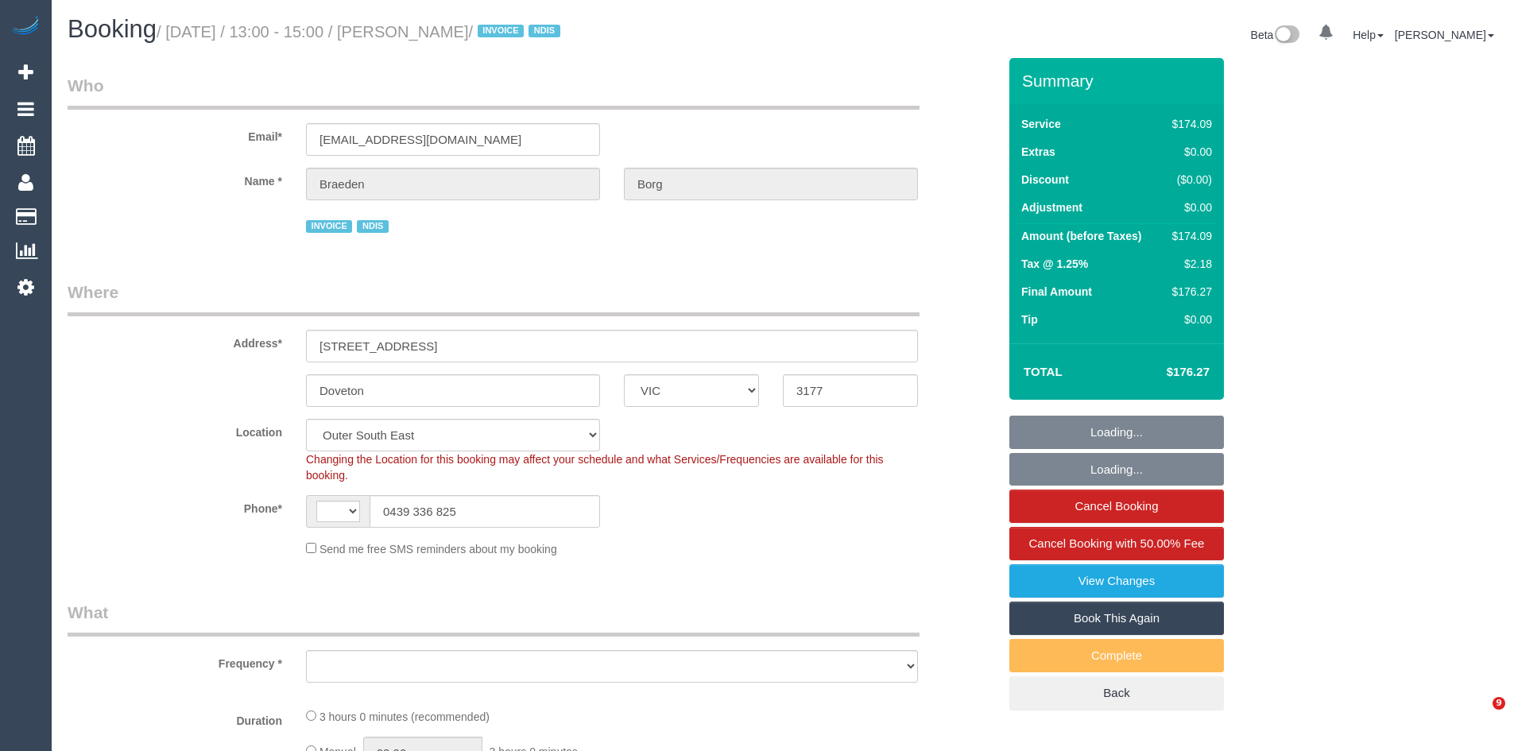
select select "VIC"
select select "string:AU"
select select "object:400"
select select "180"
select select "object:1110"
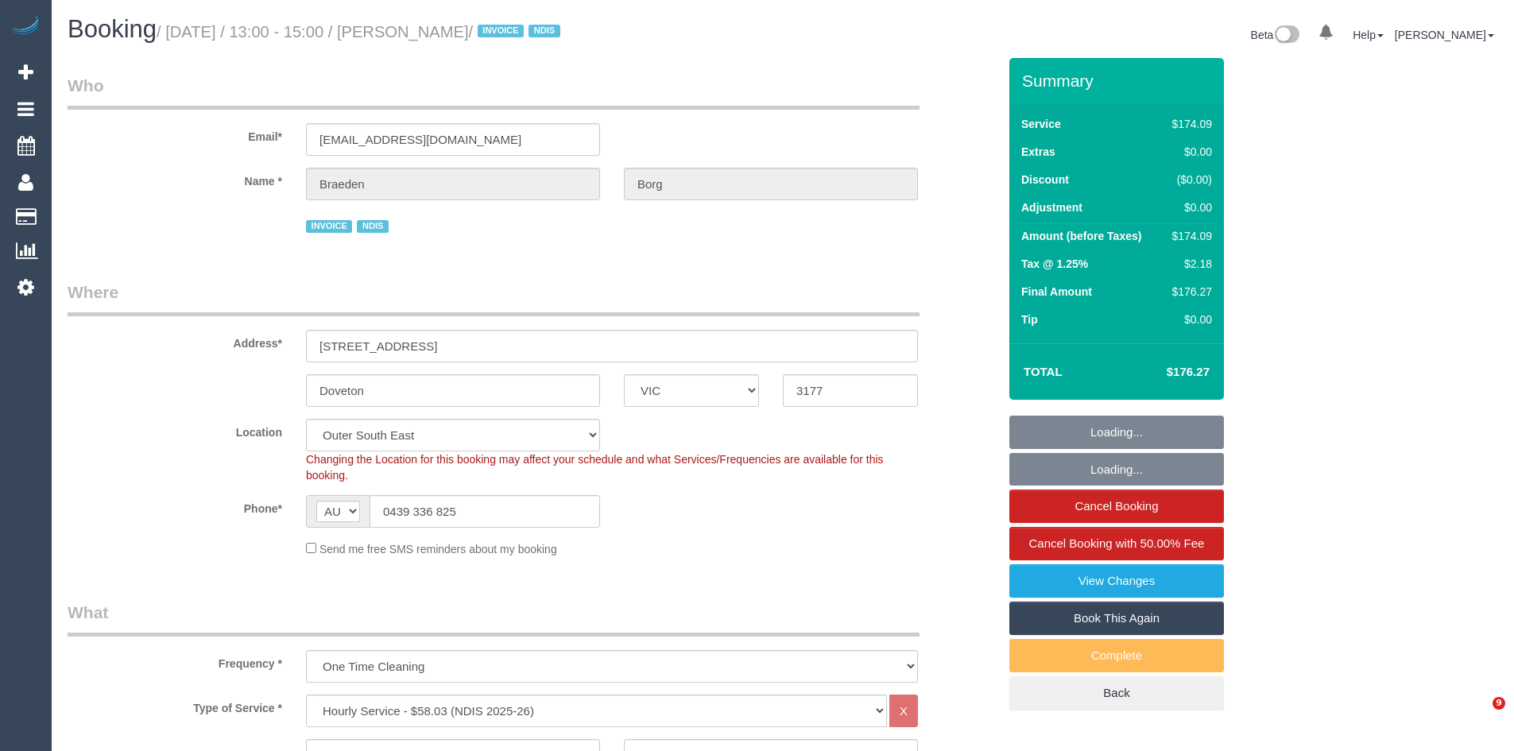
select select "number:28"
select select "number:14"
select select "number:19"
select select "number:25"
select select "number:34"
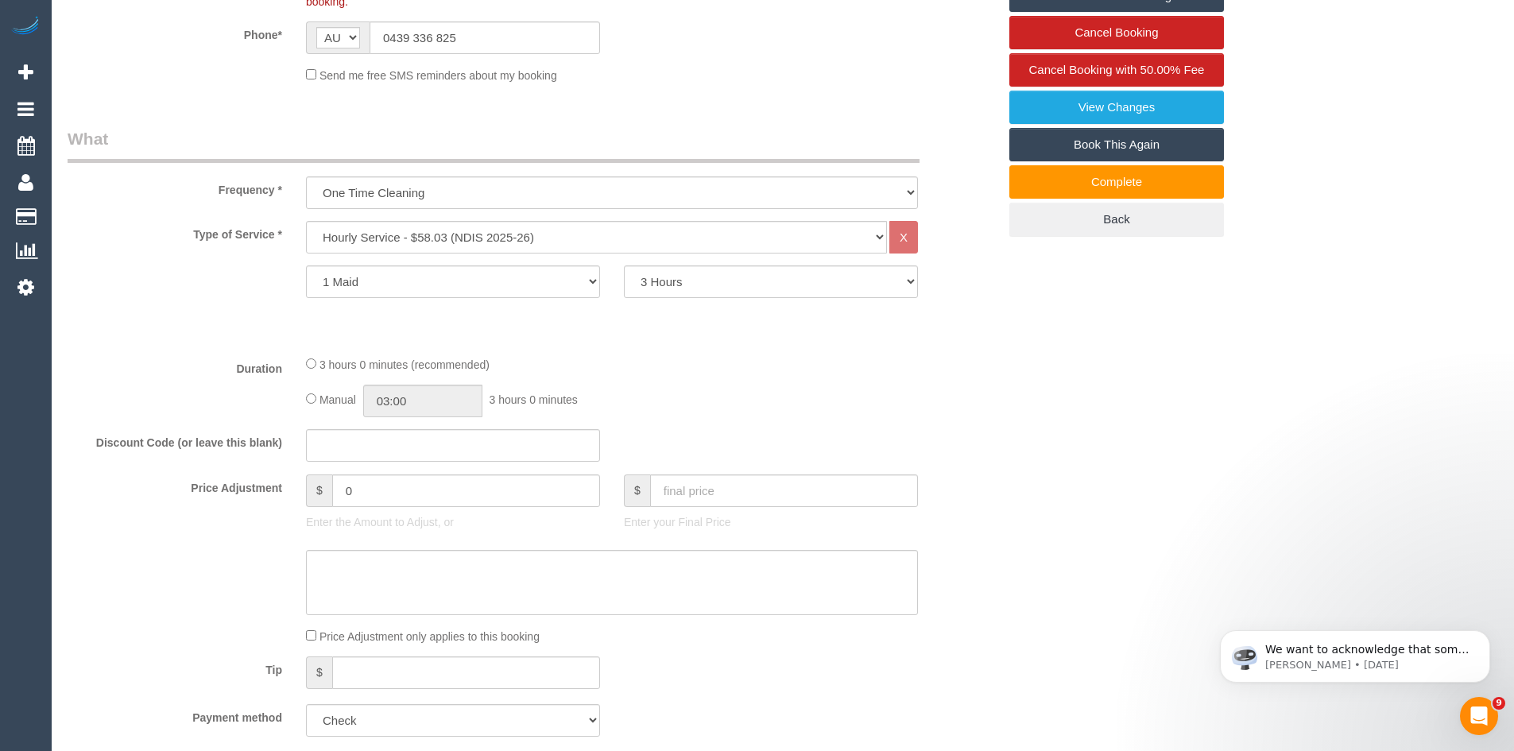
scroll to position [477, 0]
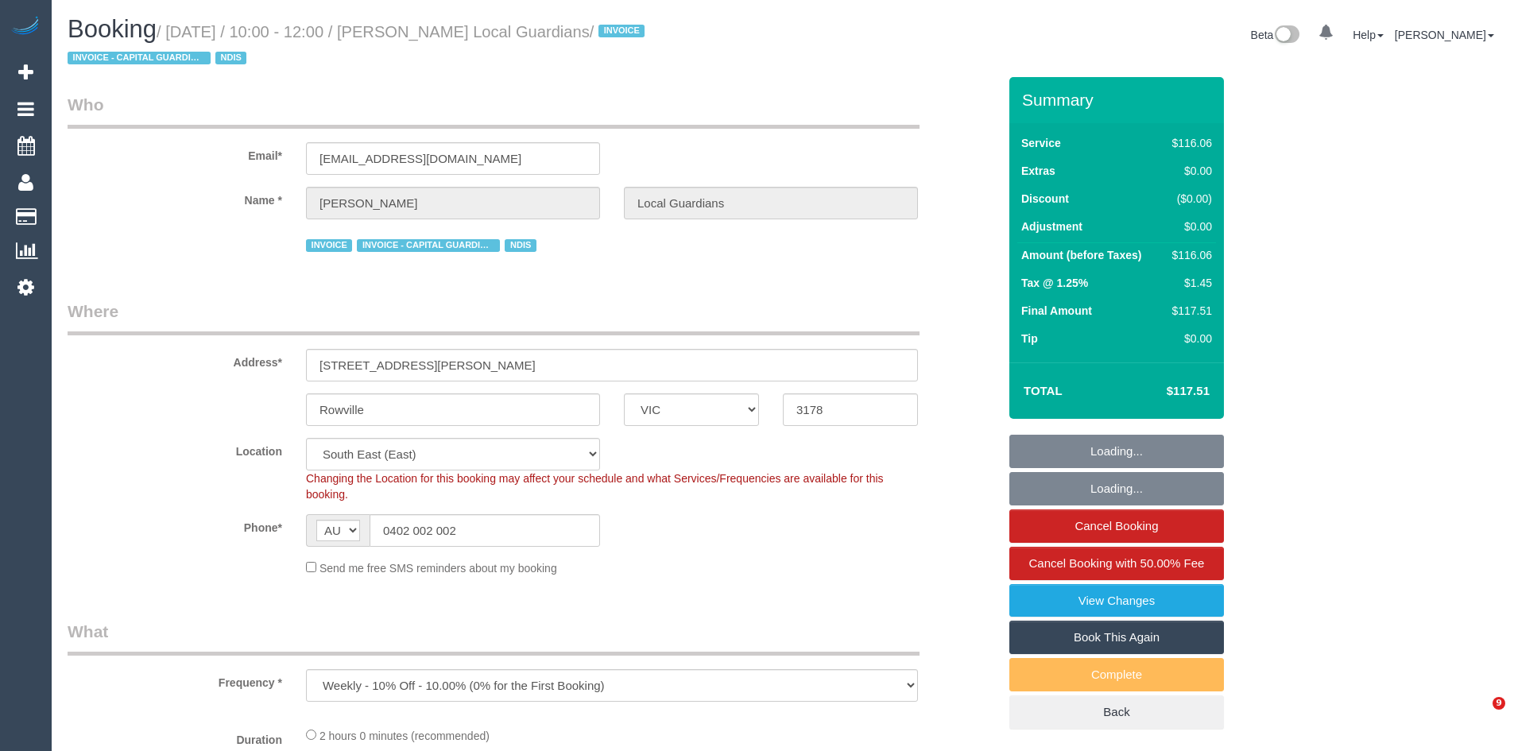
select select "VIC"
select select "object:561"
select select "number:28"
select select "number:14"
select select "number:19"
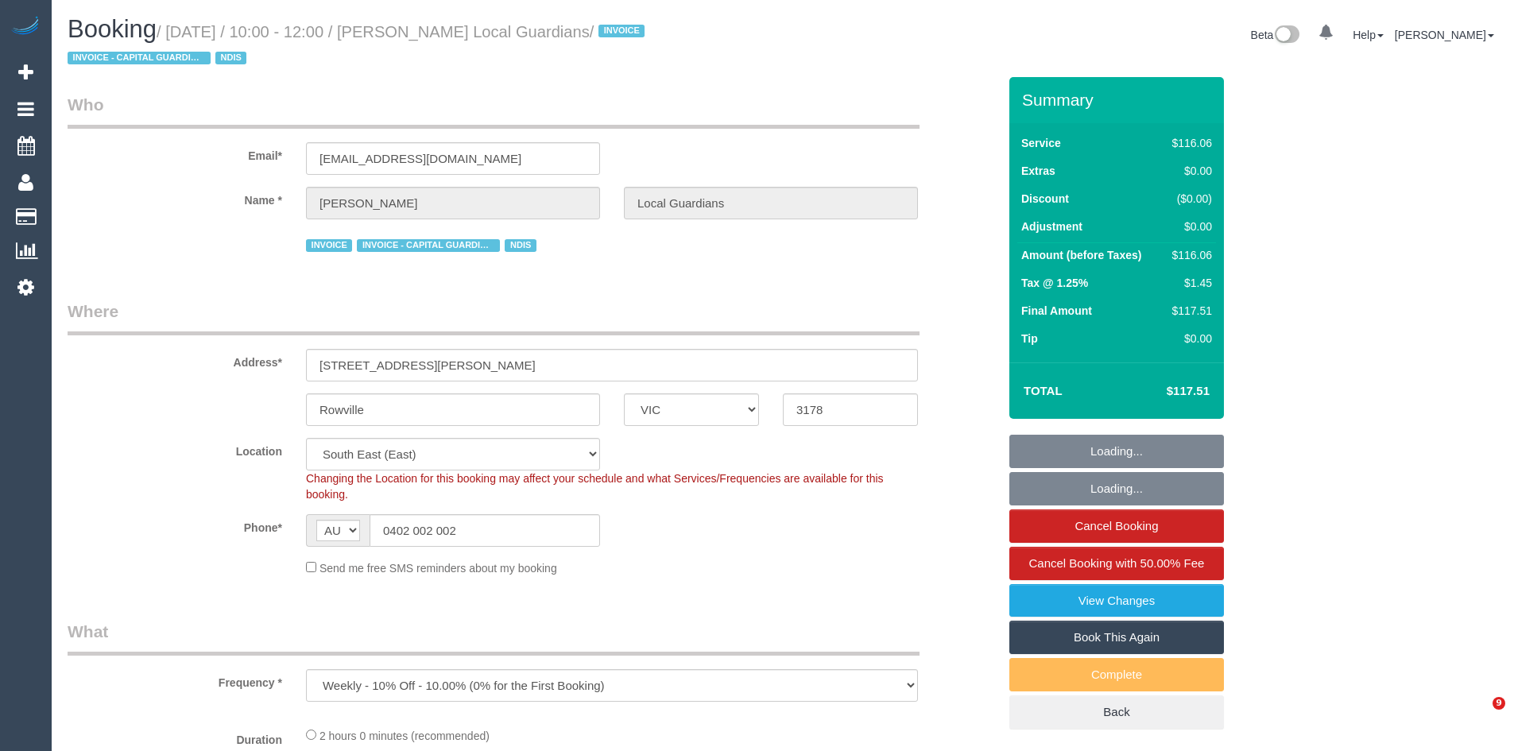
select select "number:25"
select select "number:34"
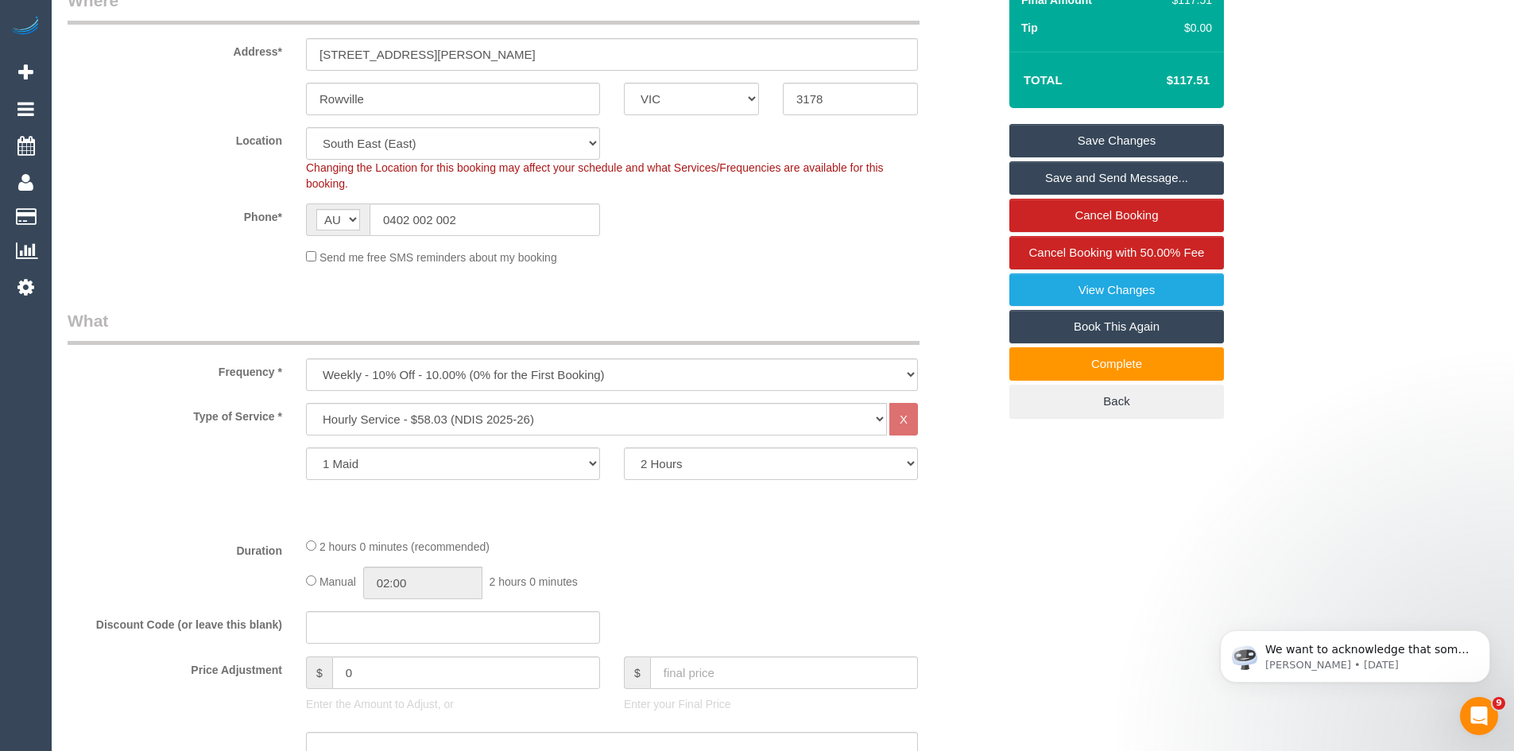
scroll to position [477, 0]
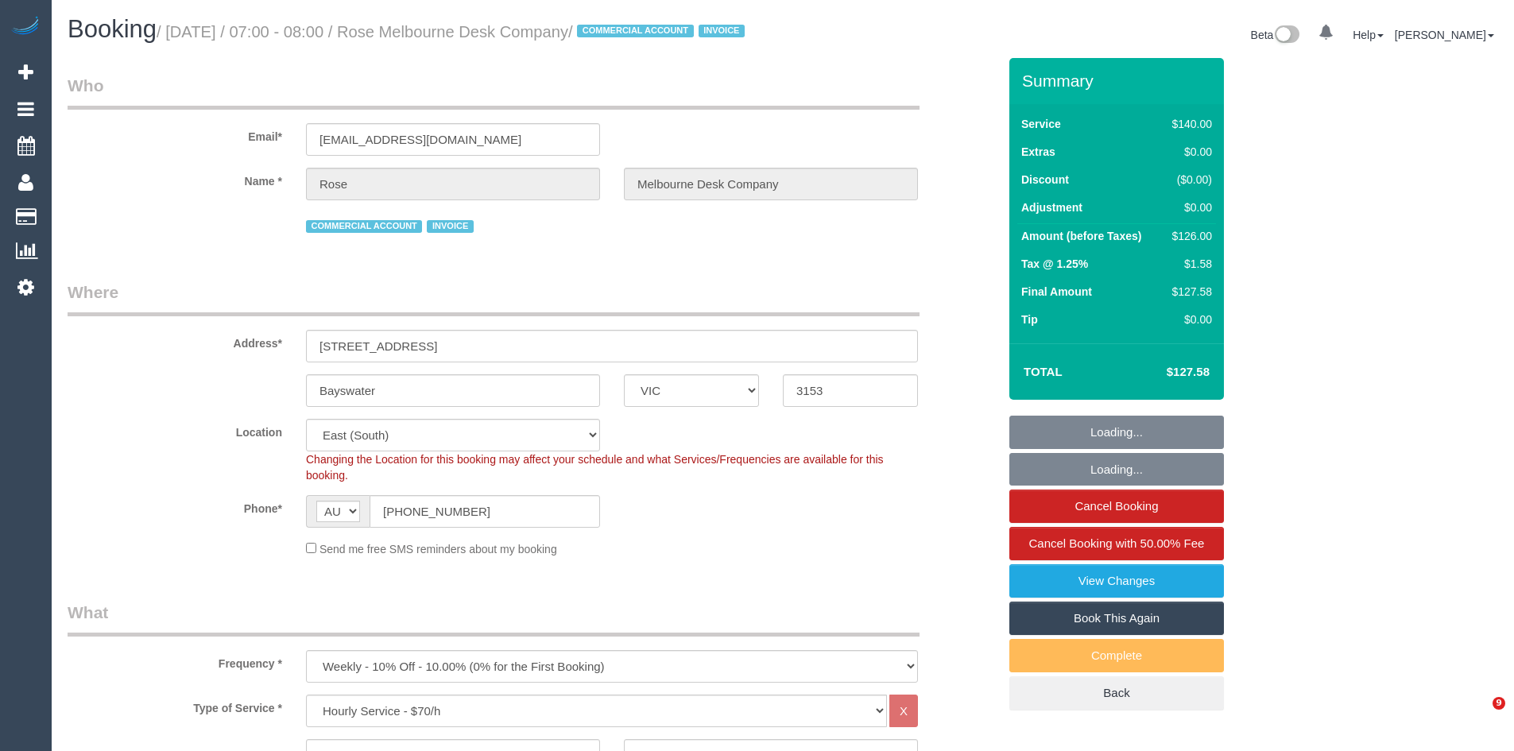
select select "VIC"
select select "number:28"
select select "number:14"
select select "number:18"
select select "number:22"
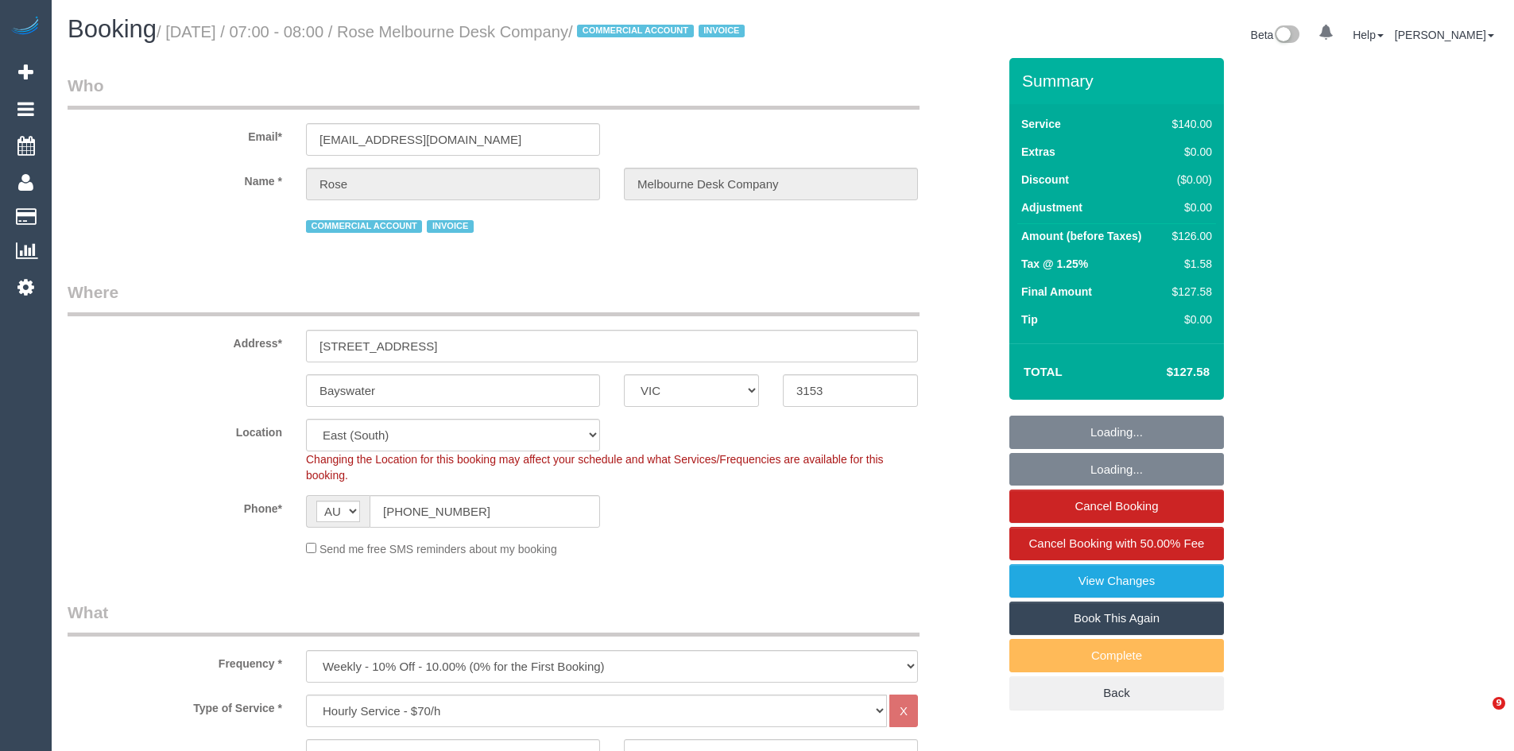
select select "number:35"
select select "number:11"
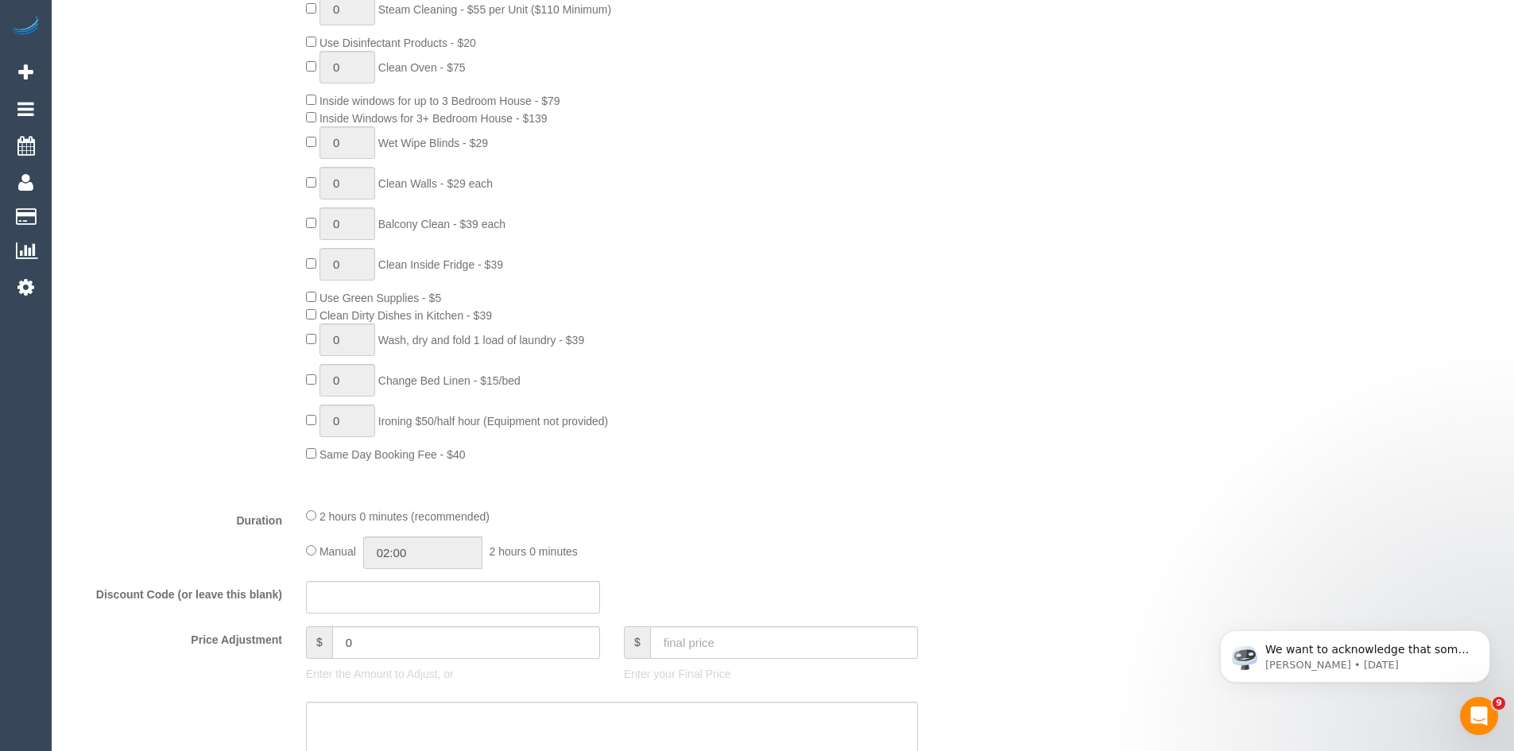
scroll to position [795, 0]
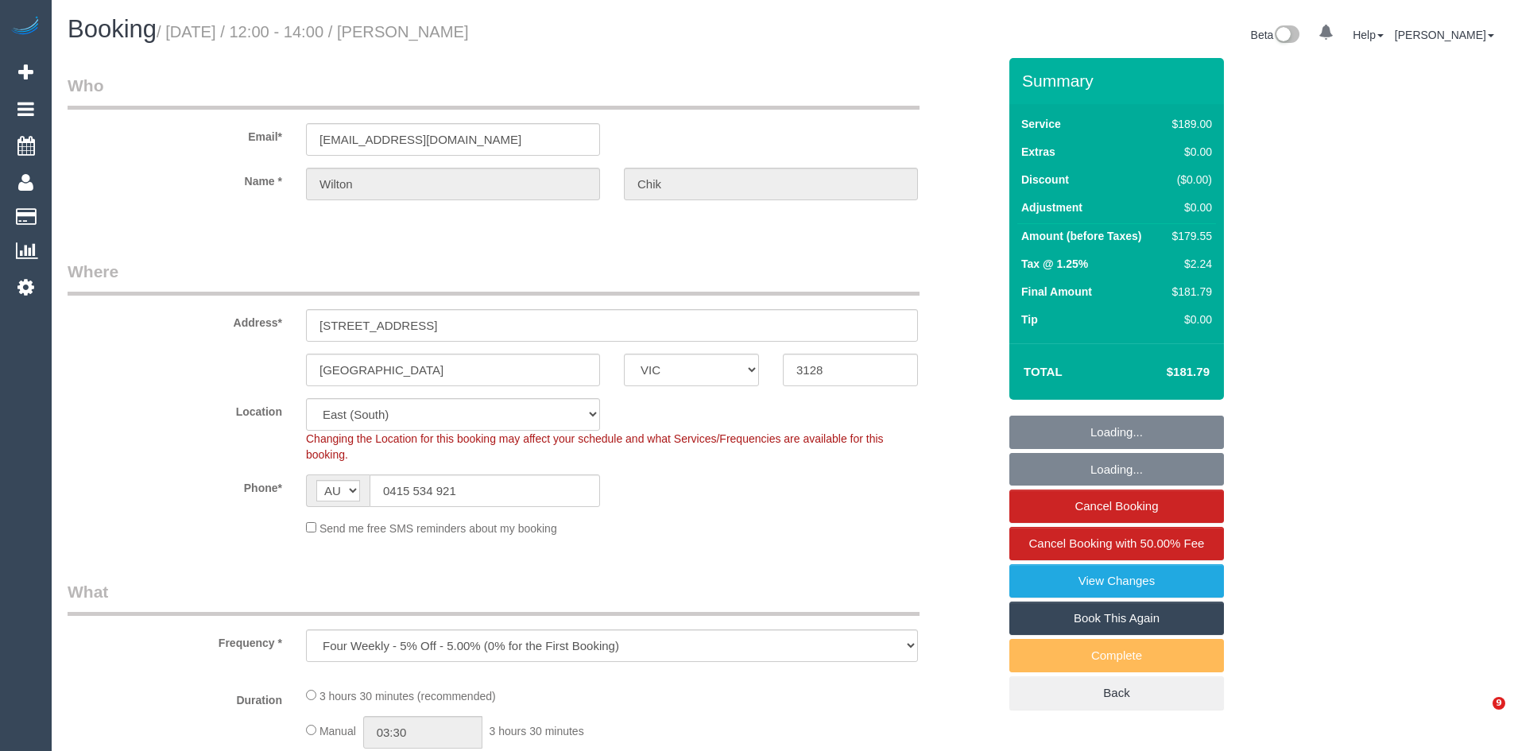
select select "VIC"
select select "number:28"
select select "number:14"
select select "number:21"
select select "number:24"
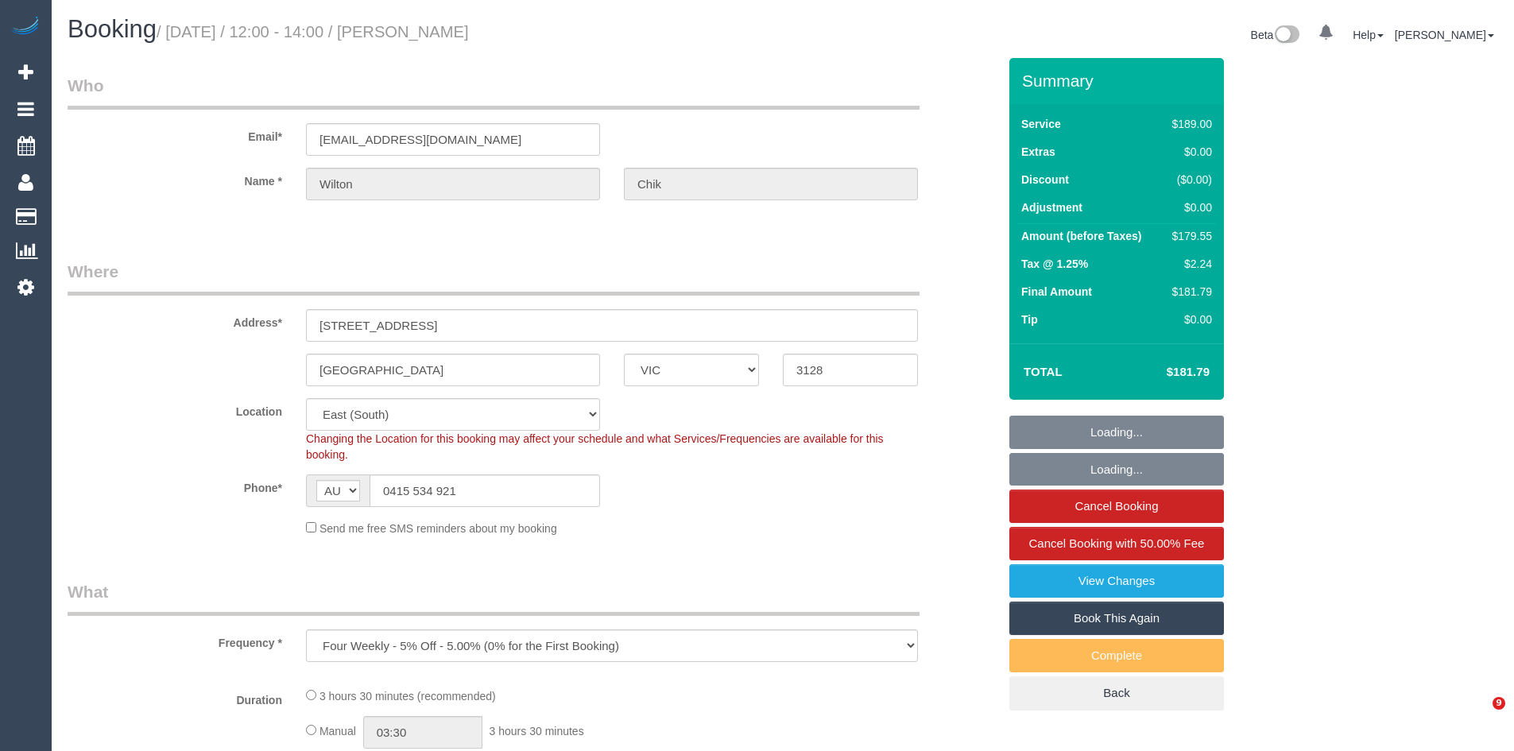
select select "number:34"
select select "number:13"
select select "object:1246"
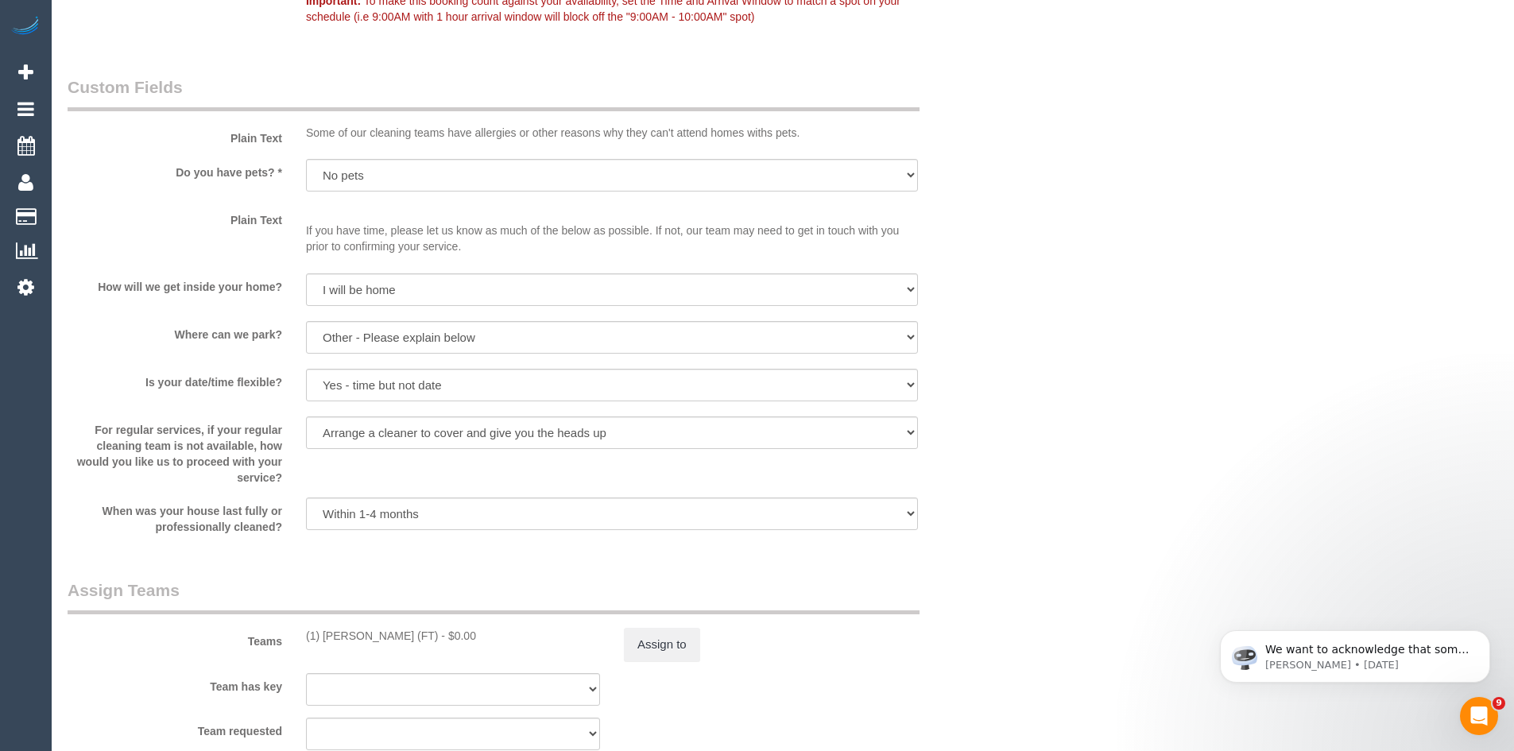
scroll to position [2225, 0]
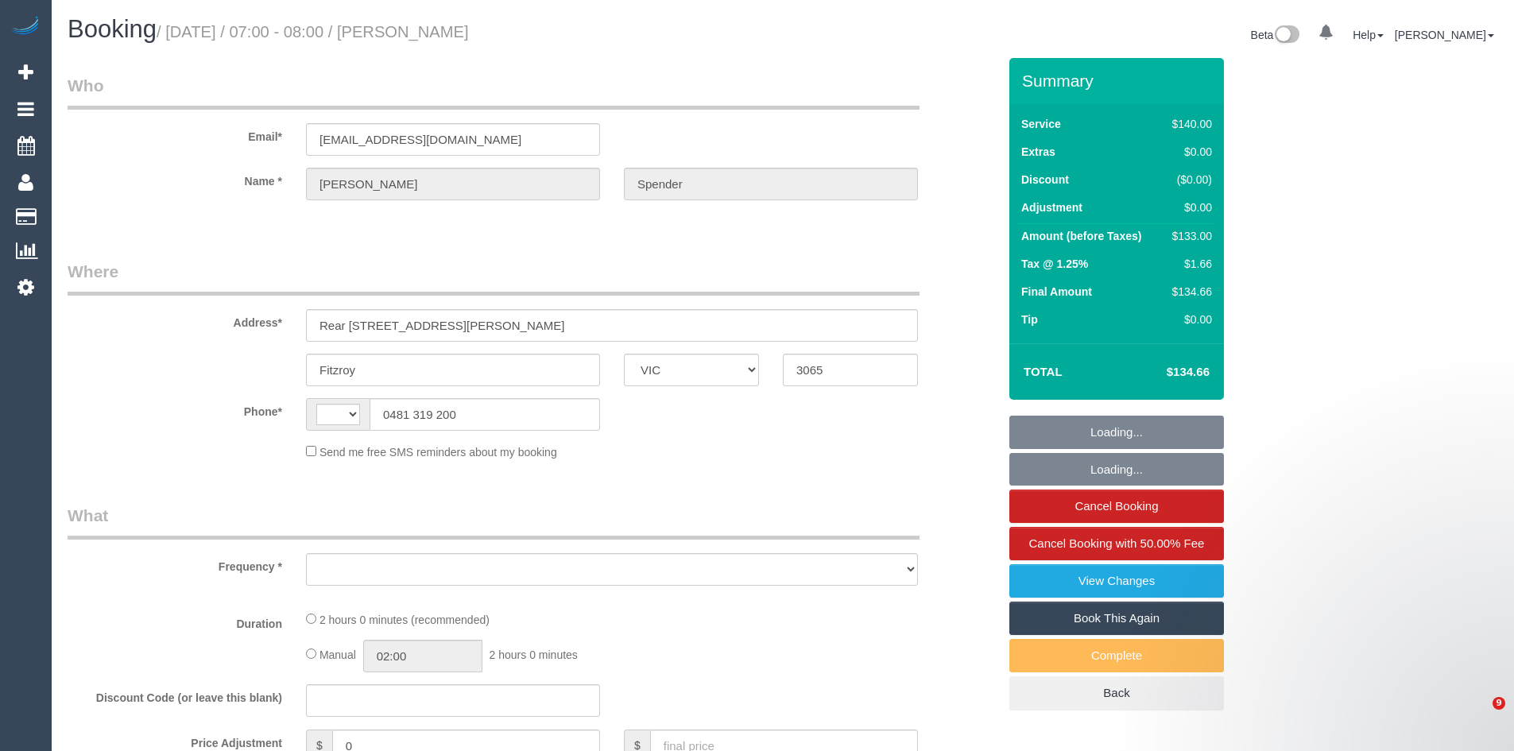
select select "VIC"
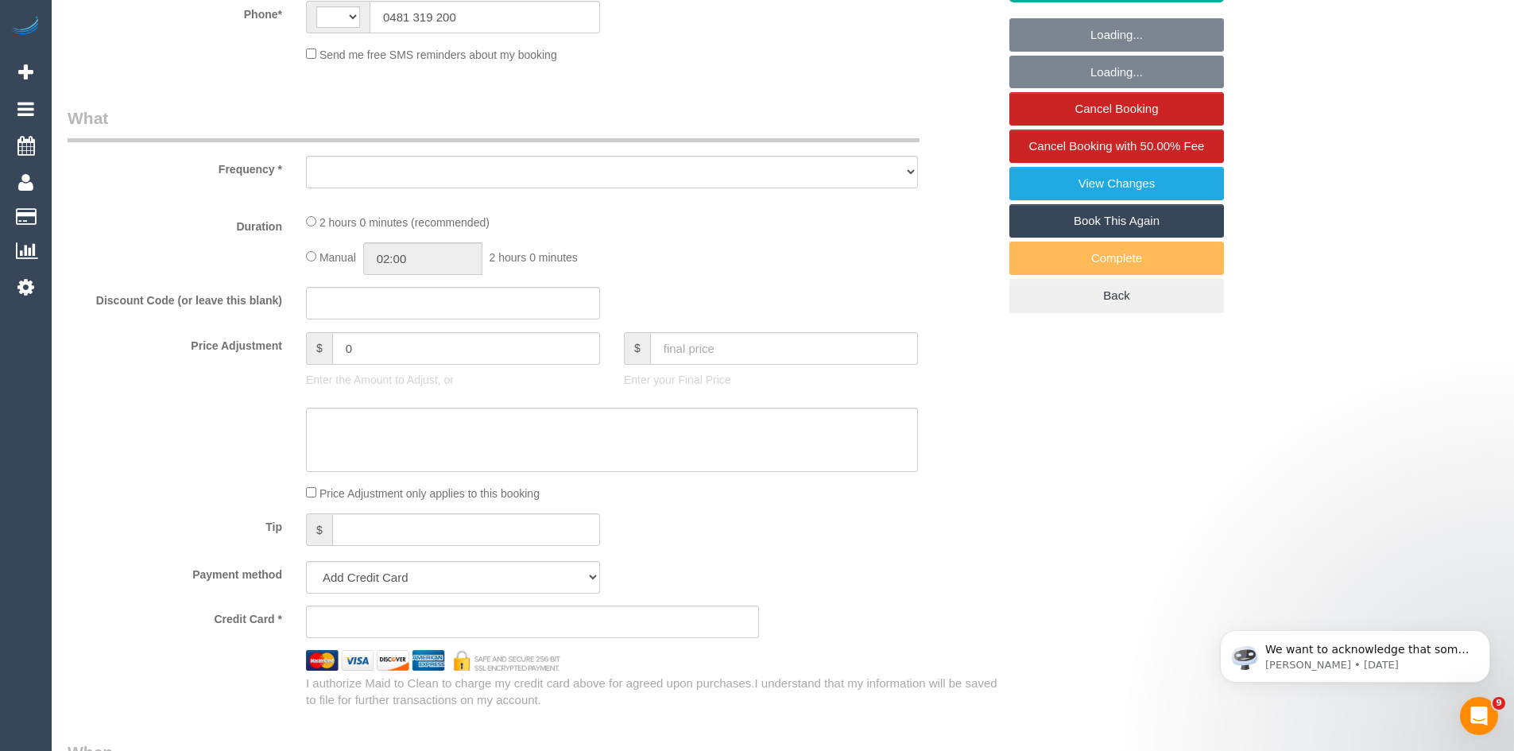
select select "string:AU"
select select "string:stripe-pm_1M2lhc2GScqysDRVwEL8Np6V"
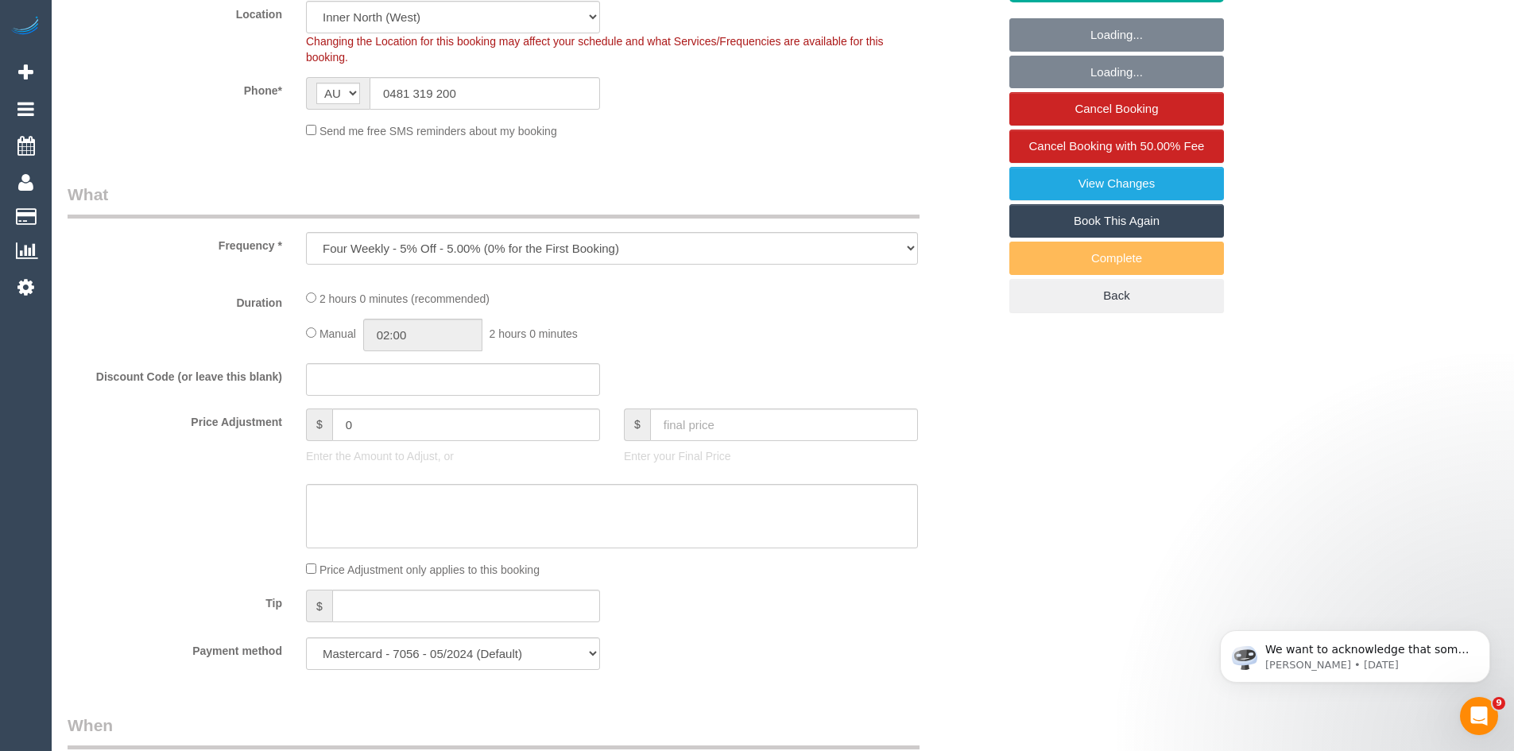
select select "object:849"
select select "number:28"
select select "number:14"
select select "number:18"
select select "number:22"
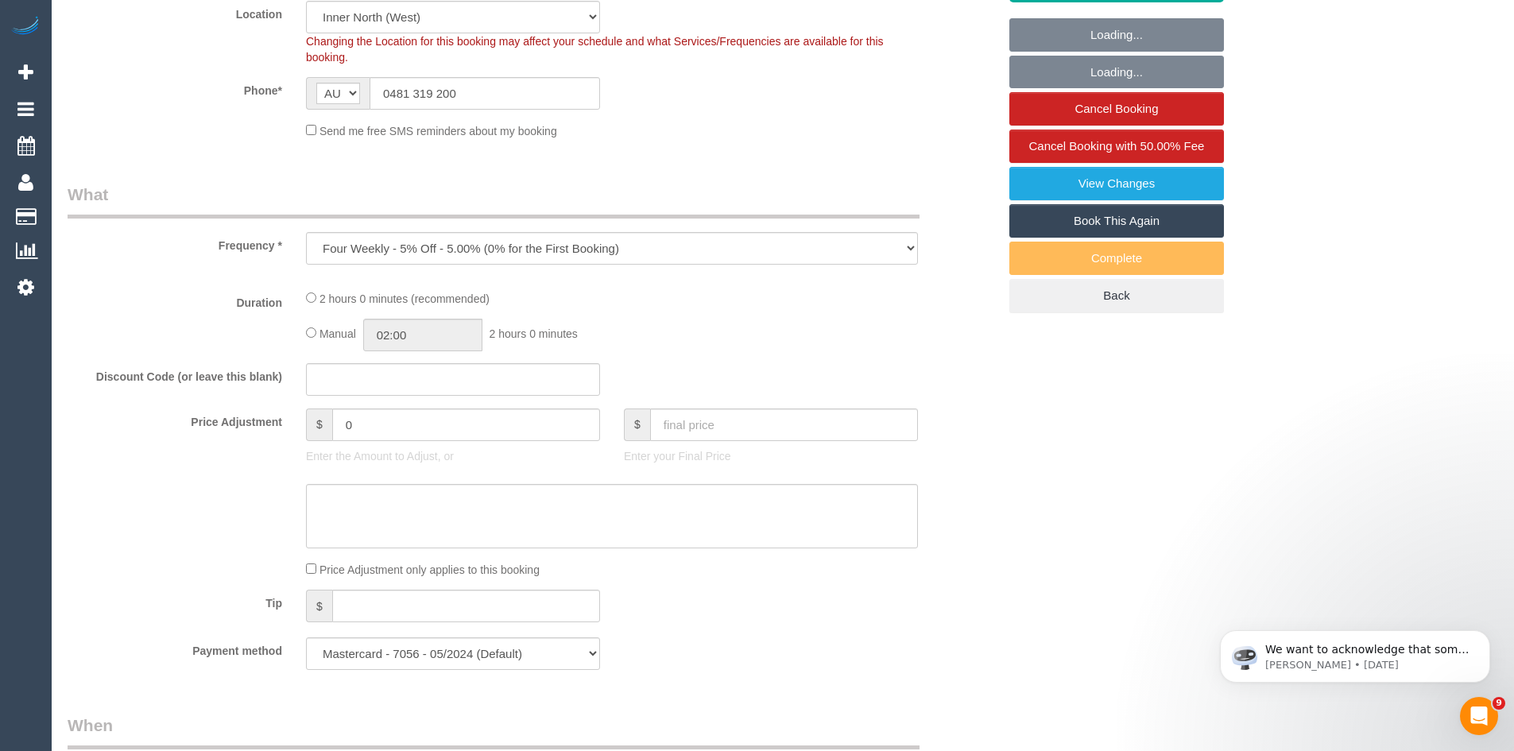
select select "number:35"
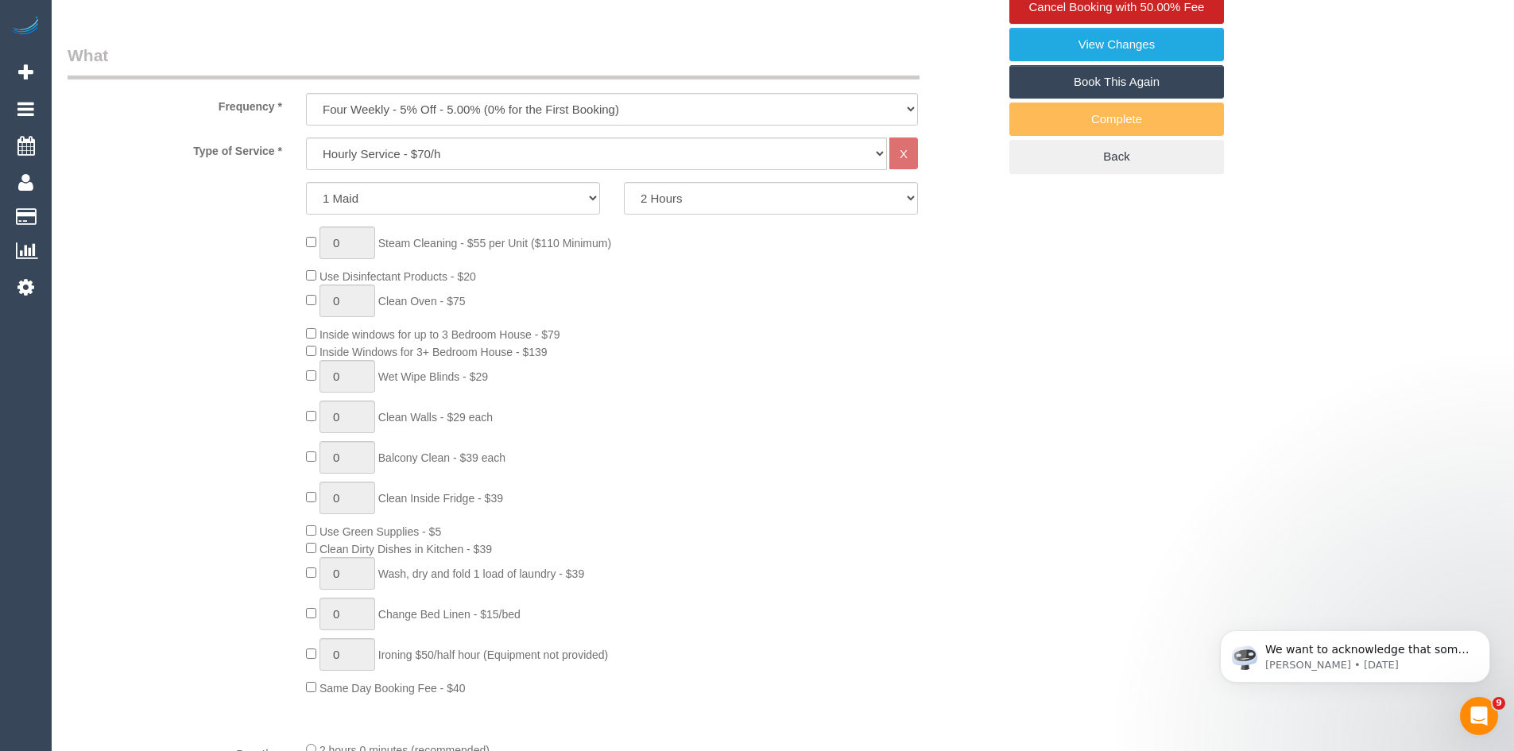
scroll to position [636, 0]
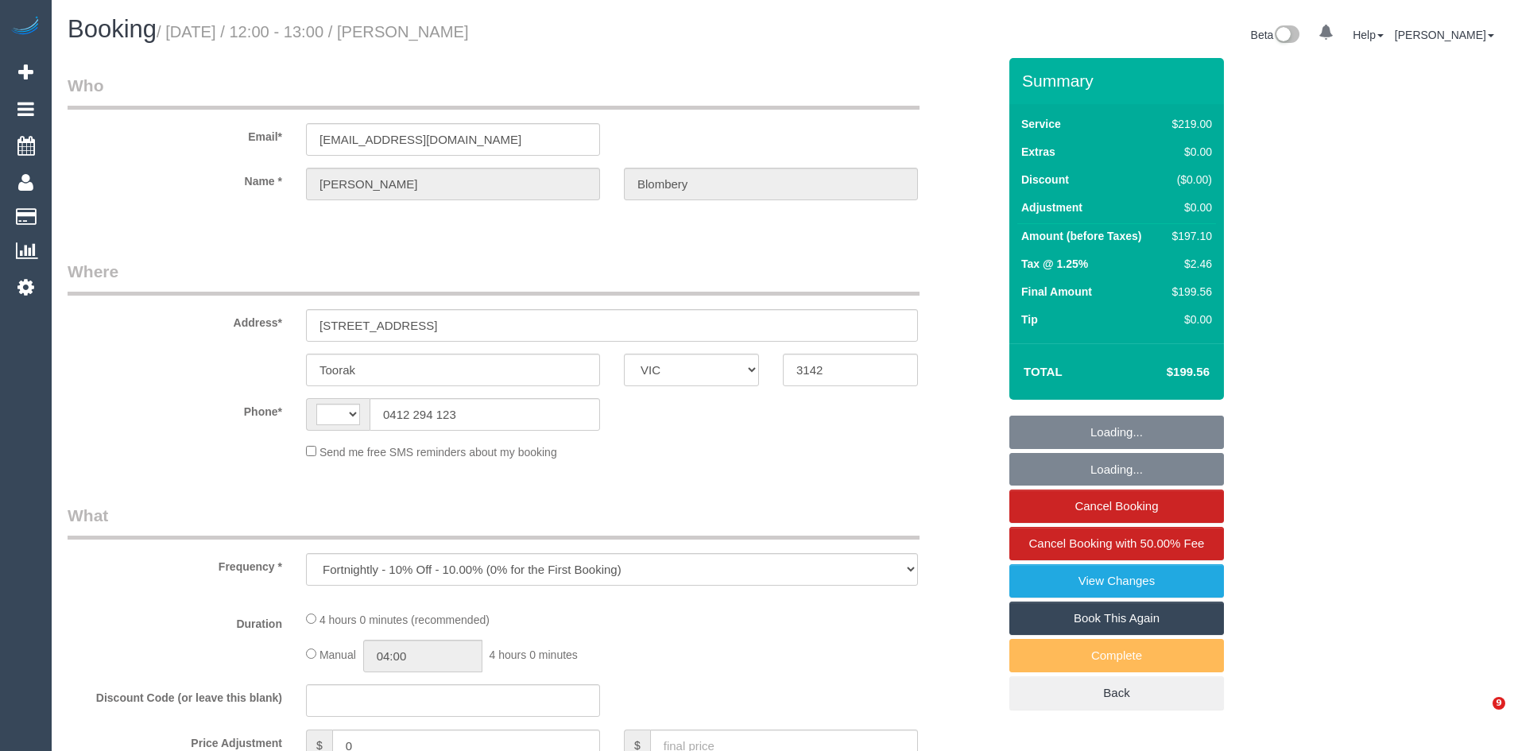
select select "VIC"
select select "string:stripe-pm_1PEhNY2GScqysDRVa9HO6bZy"
select select "object:292"
select select "string:AU"
select select "number:28"
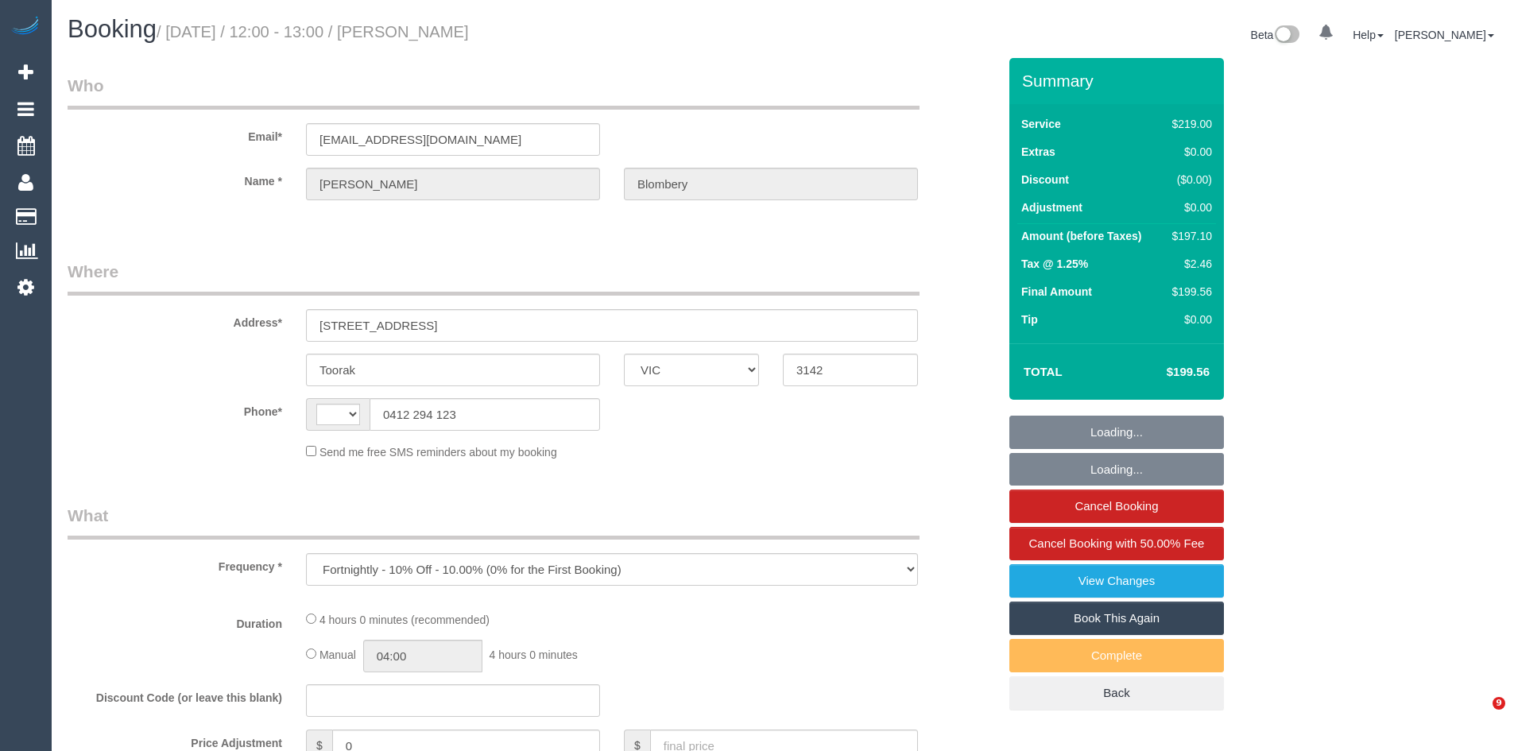
select select "number:14"
select select "number:19"
select select "number:22"
select select "number:13"
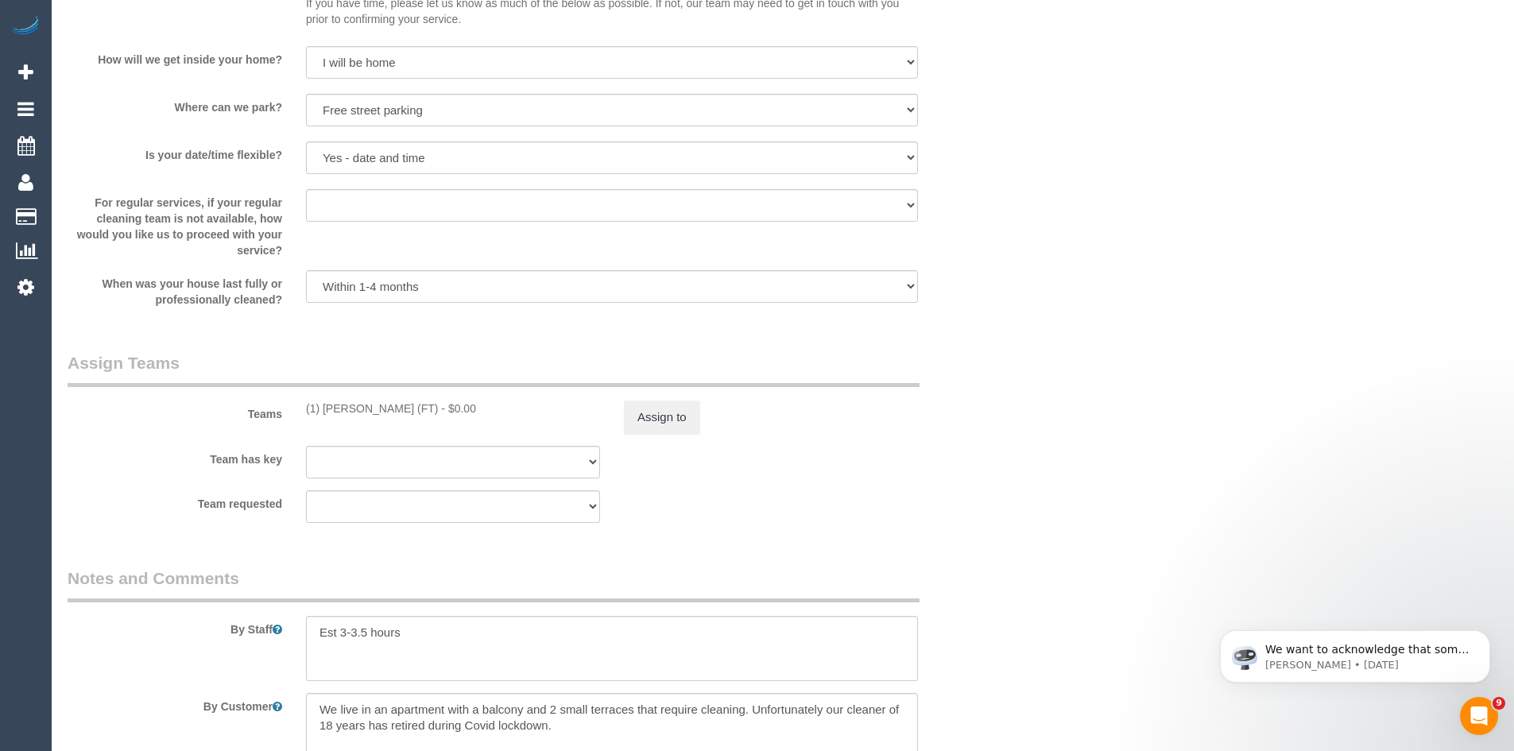
scroll to position [2444, 0]
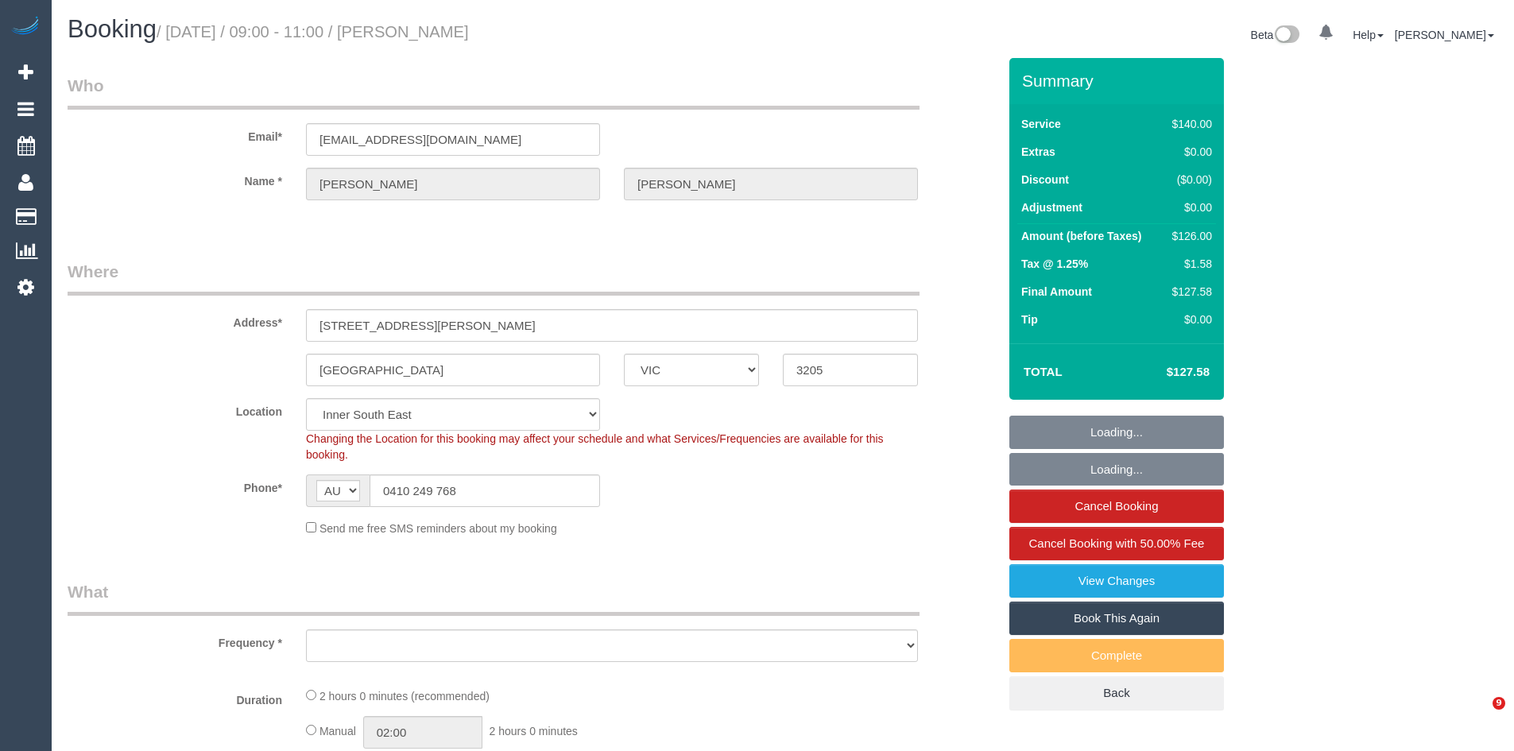
select select "VIC"
select select "string:stripe-pm_1Qn7Hz2GScqysDRV3HEvvV9j"
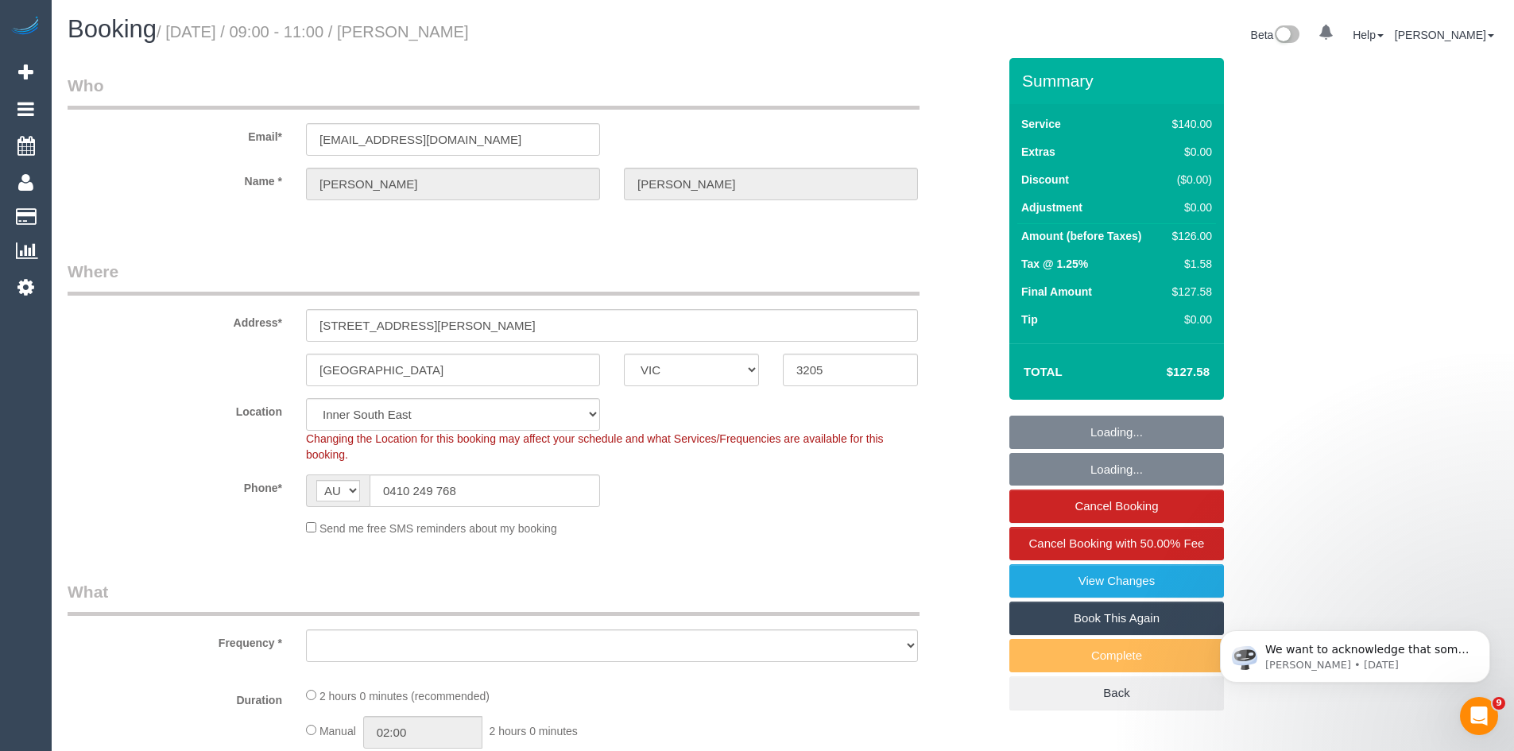
select select "object:534"
select select "number:28"
select select "number:15"
select select "number:18"
select select "number:22"
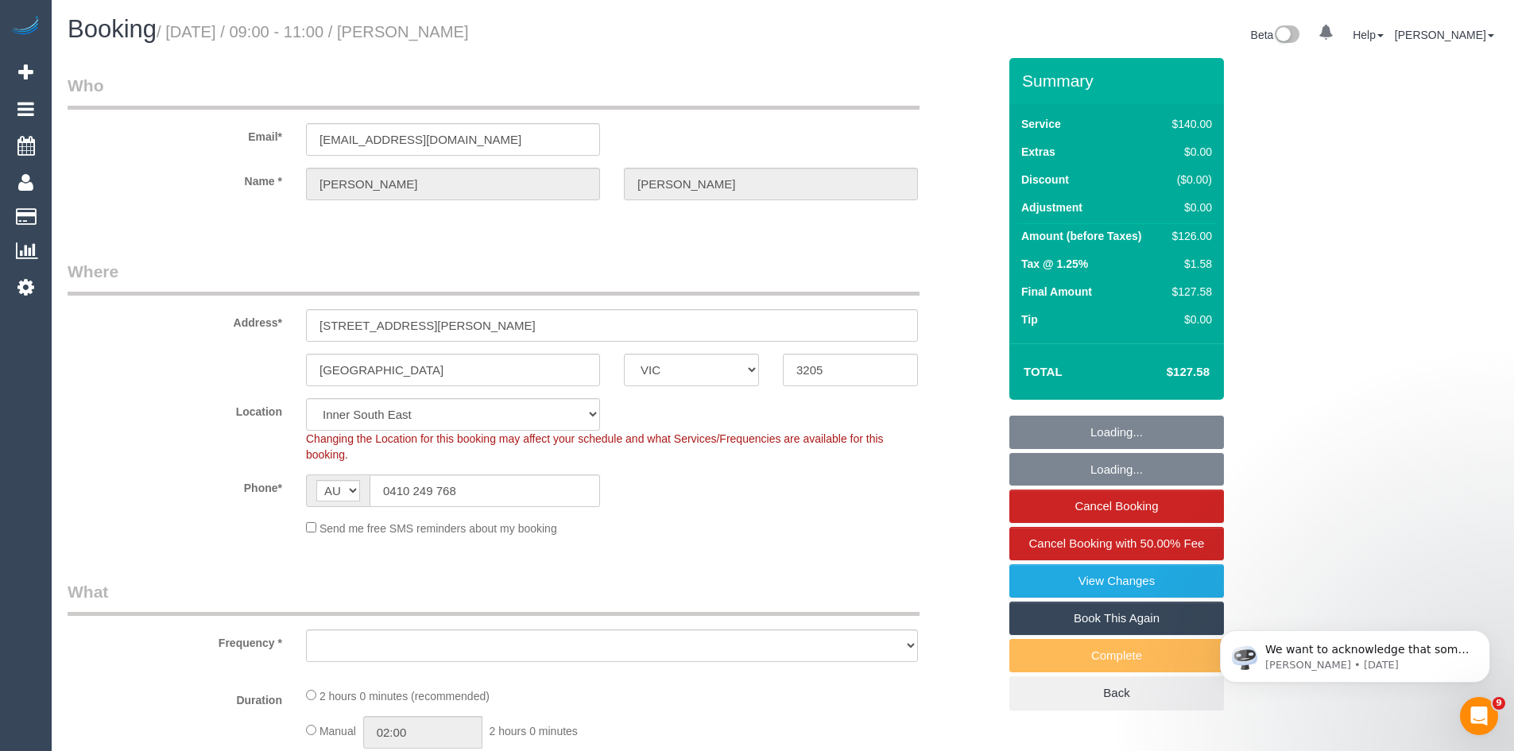
select select "number:26"
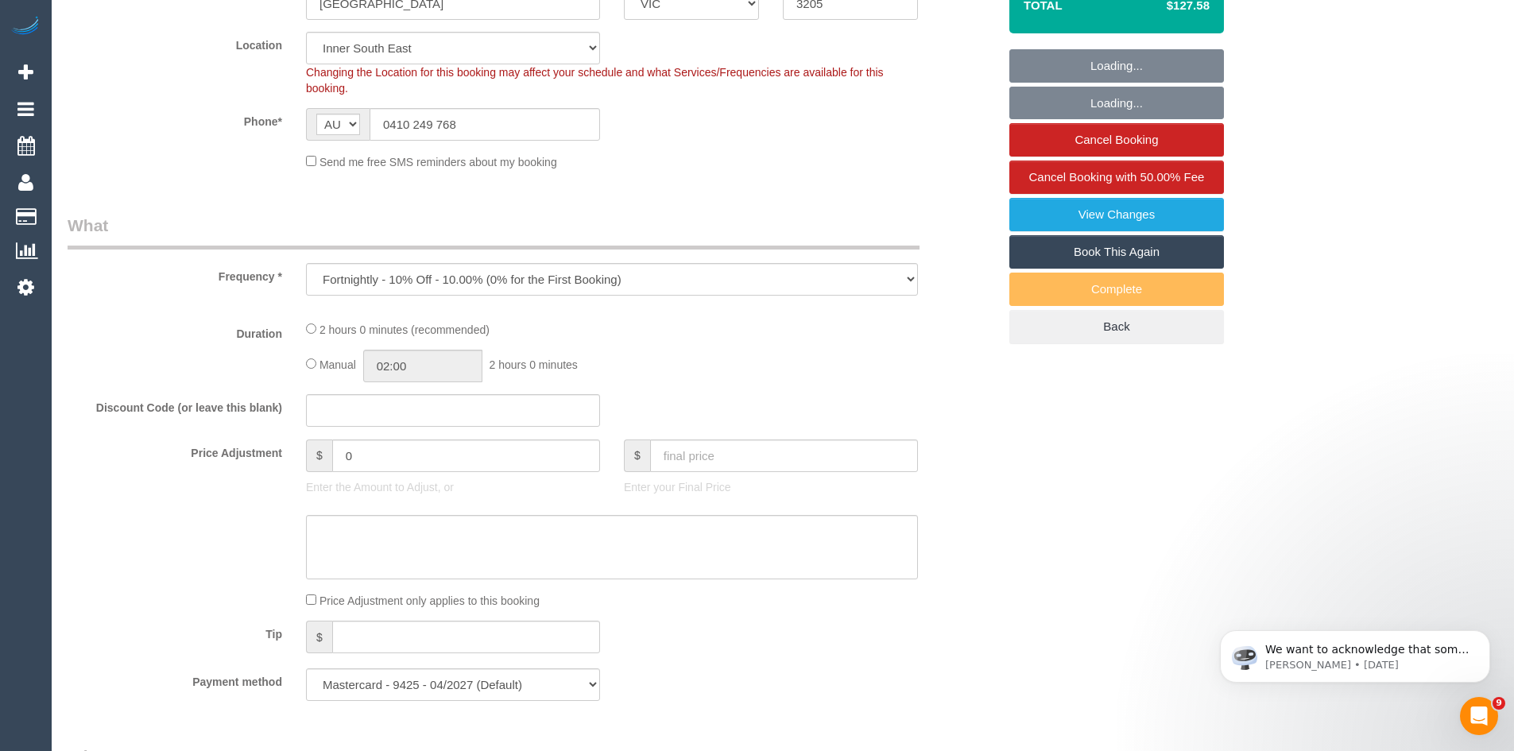
select select "object:685"
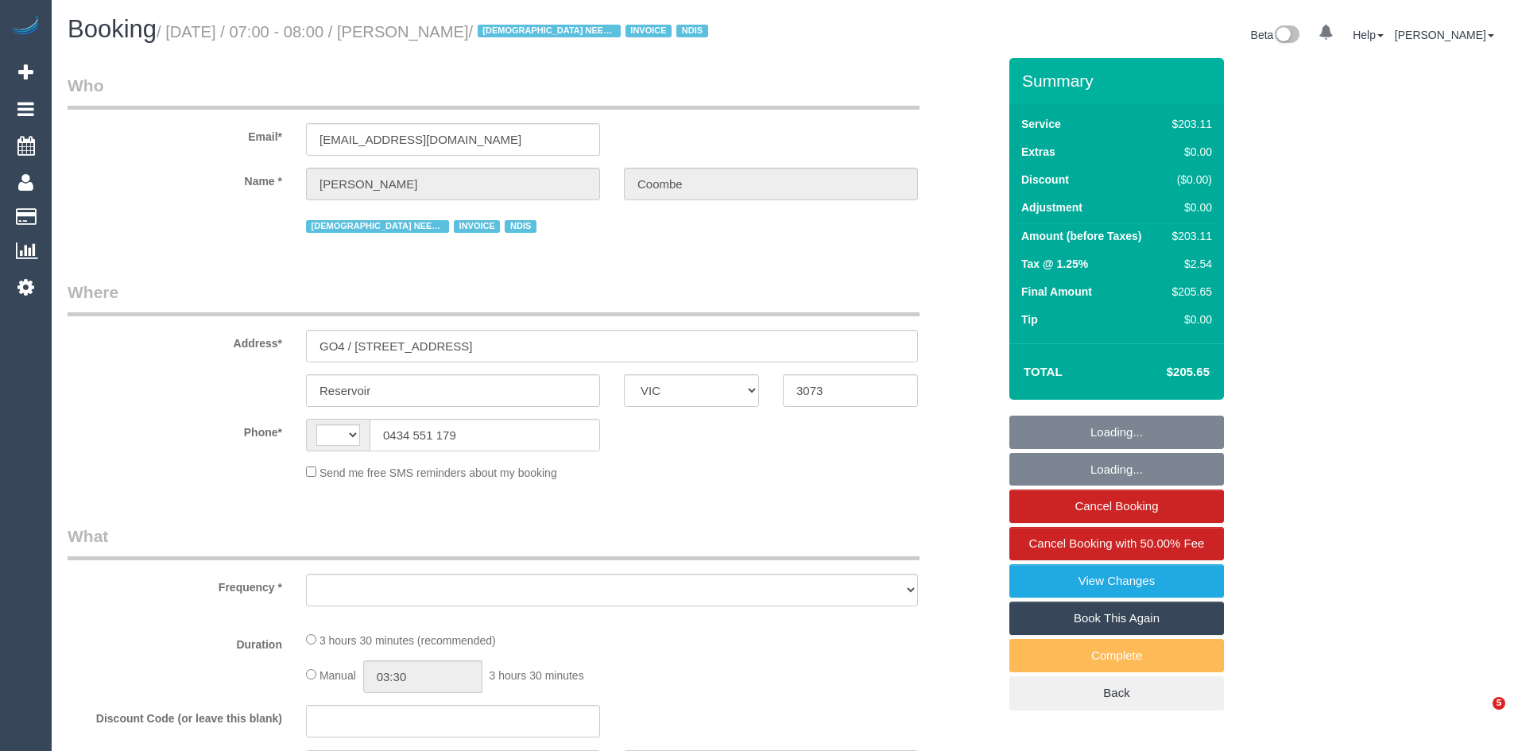
select select "VIC"
select select "string:AU"
select select "object:594"
select select "210"
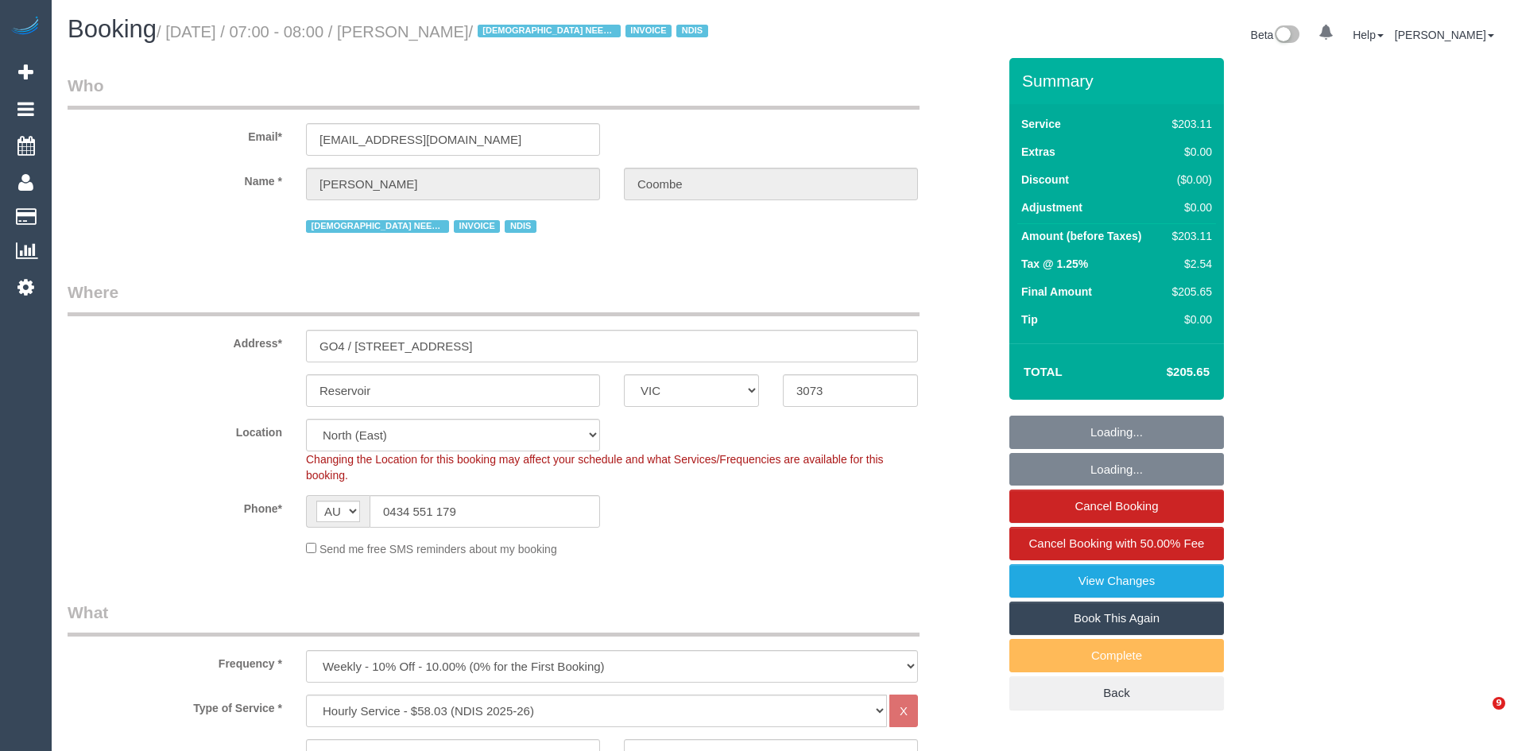
select select "object:599"
select select "number:29"
select select "number:14"
select select "number:19"
select select "number:22"
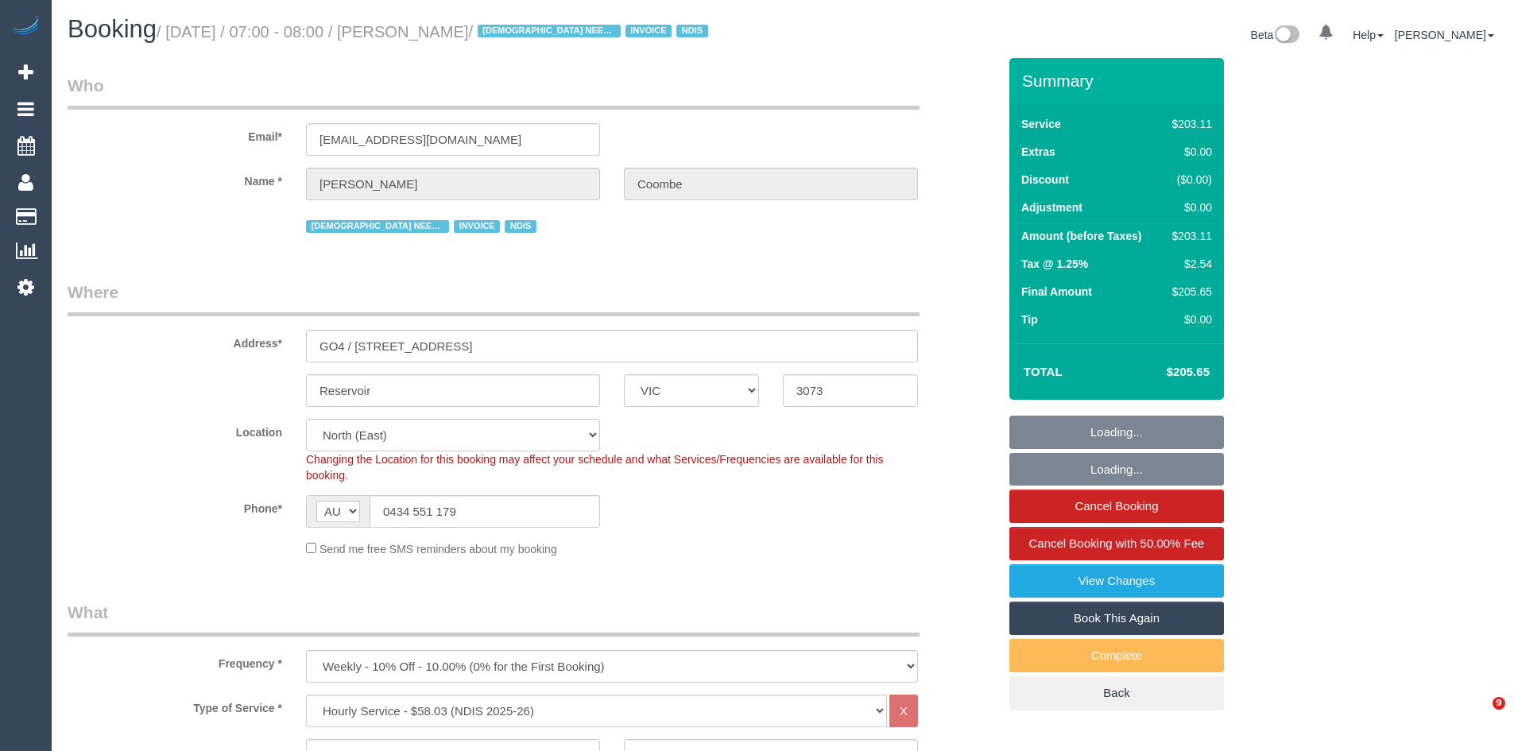
select select "number:35"
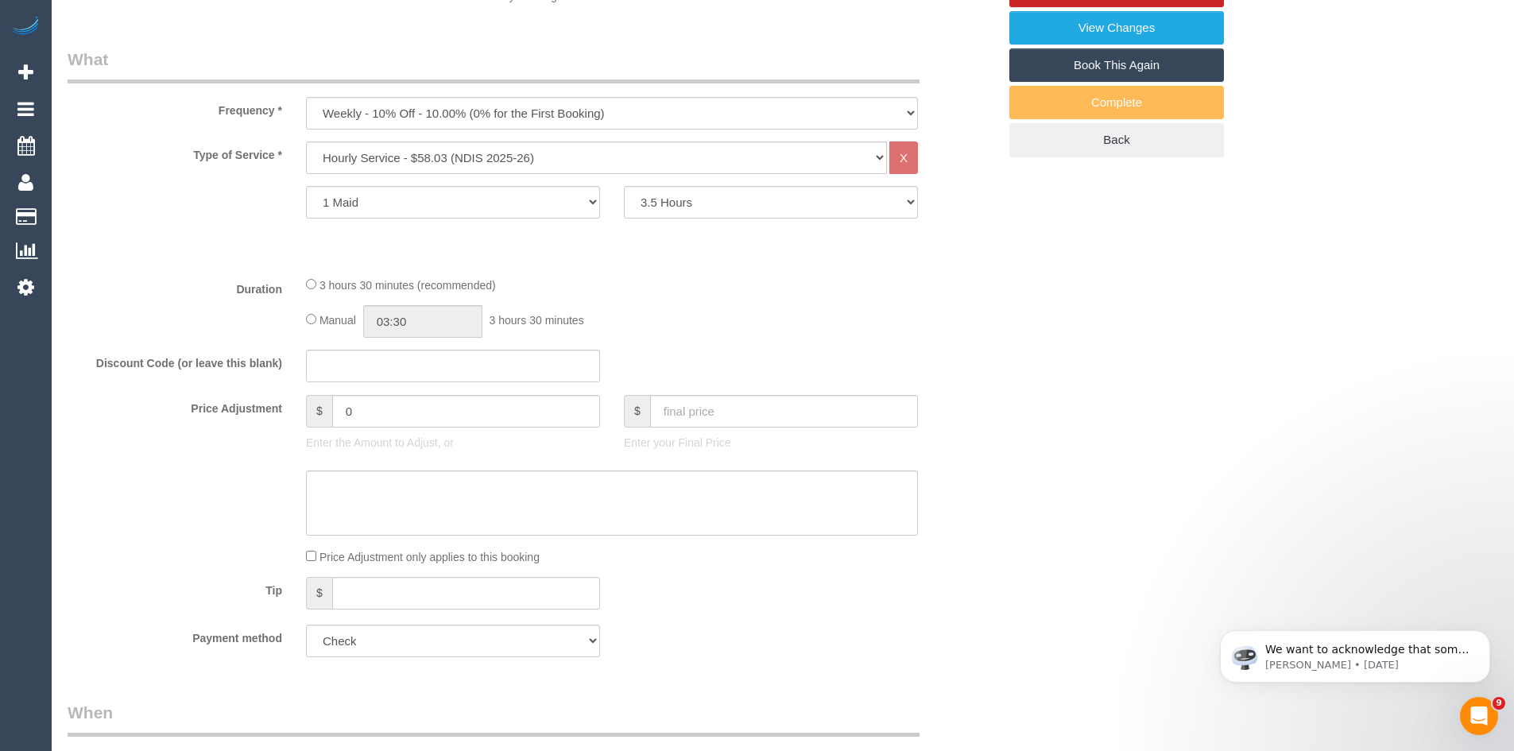
scroll to position [556, 0]
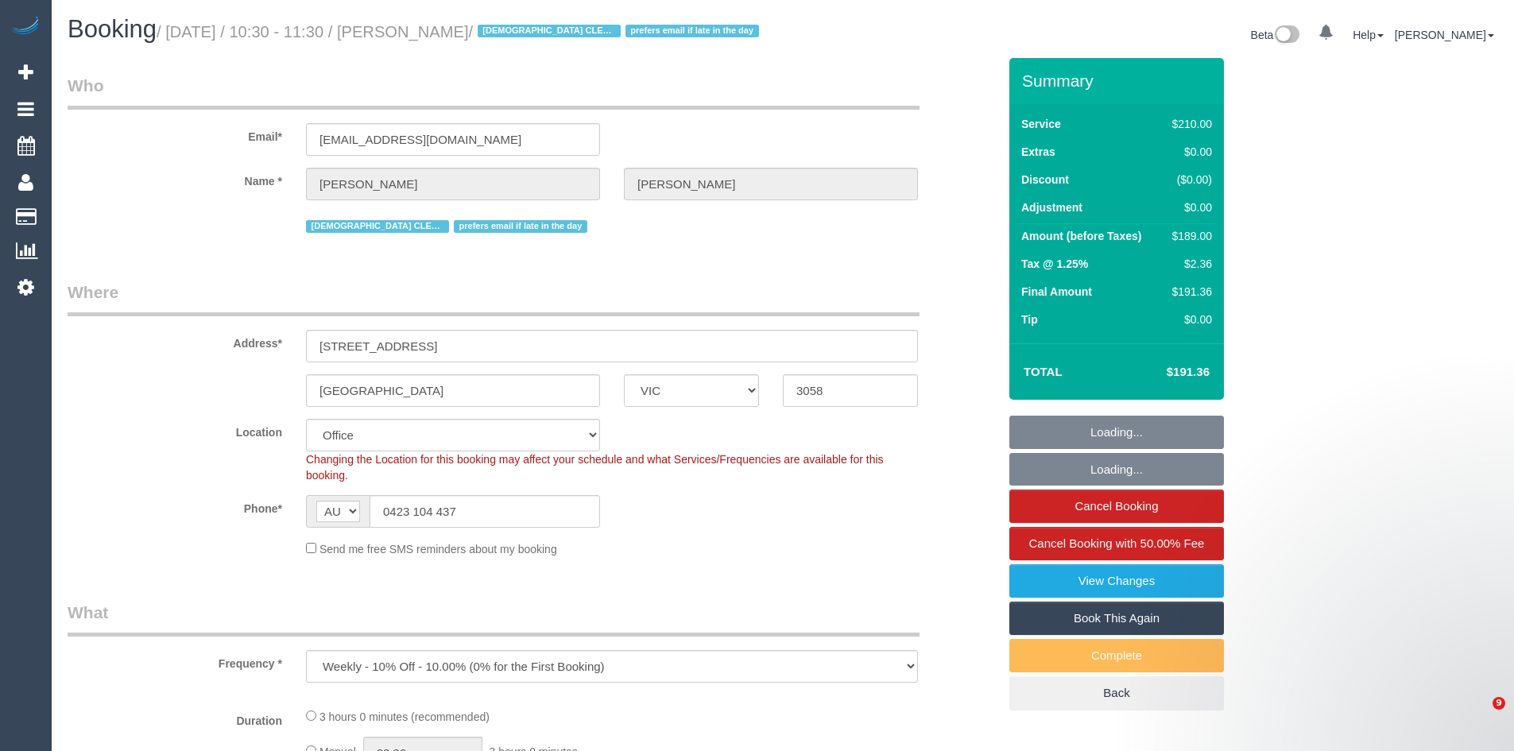
select select "VIC"
select select "string:stripe-pm_1QoEhP2GScqysDRVpK7Fbiir"
select select "180"
select select "number:29"
select select "number:34"
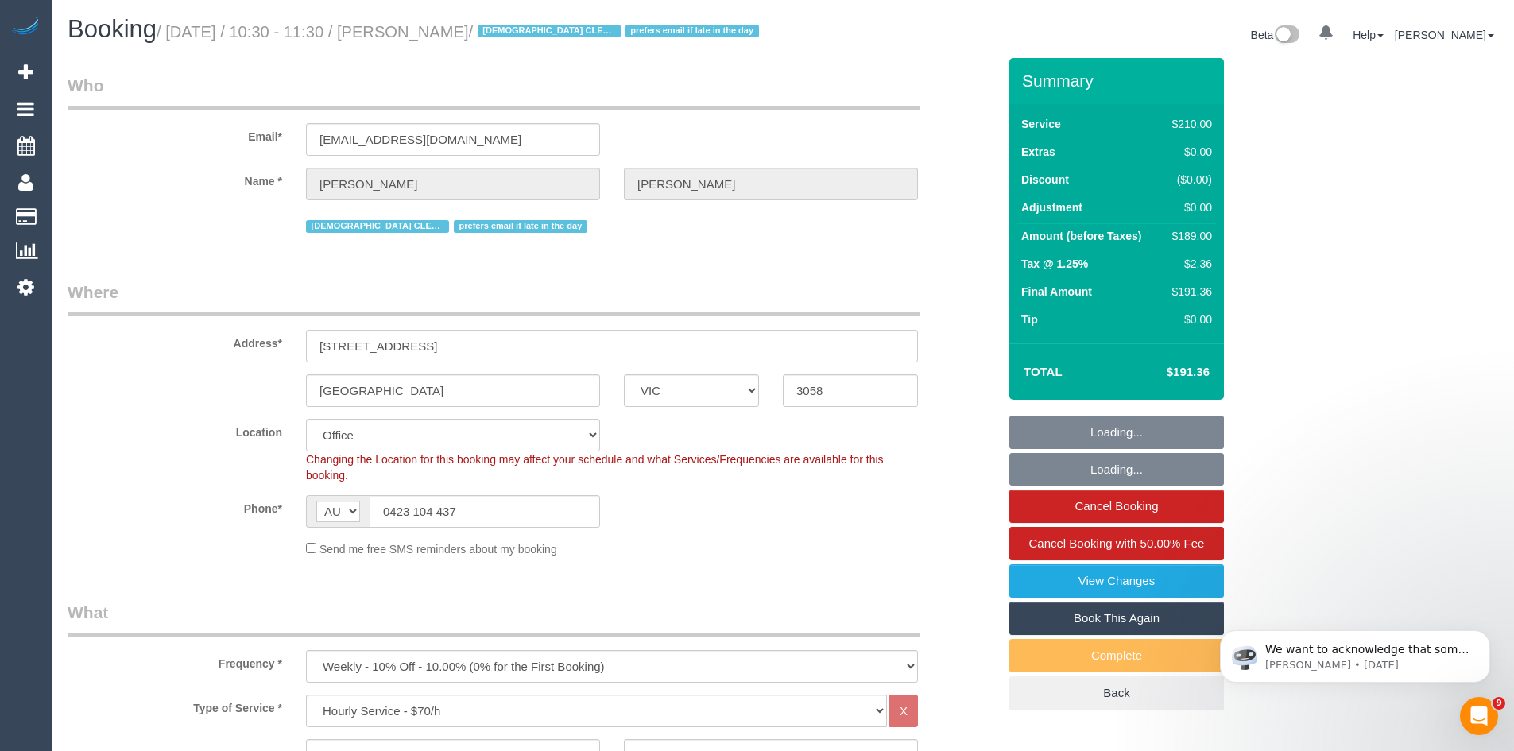
select select "object:882"
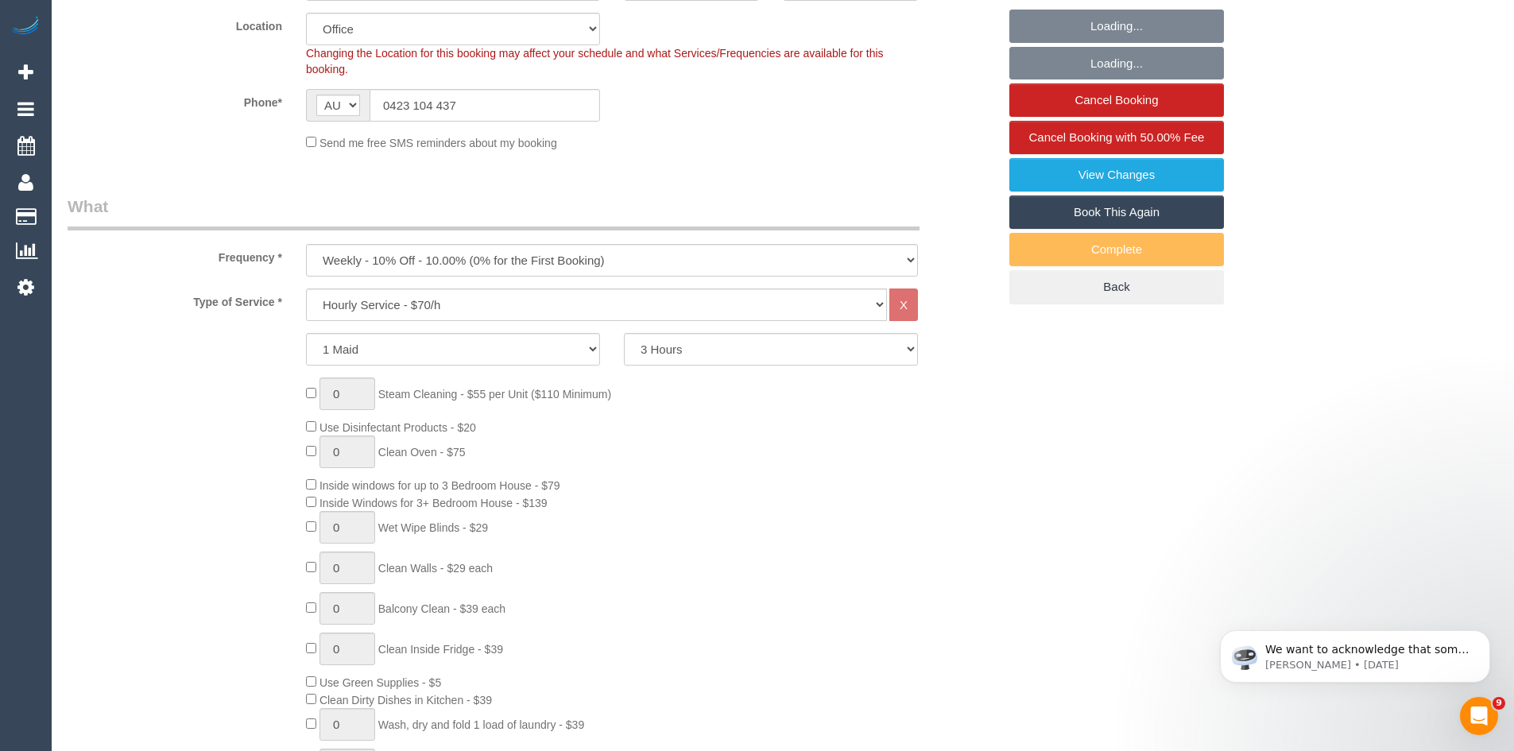
scroll to position [636, 0]
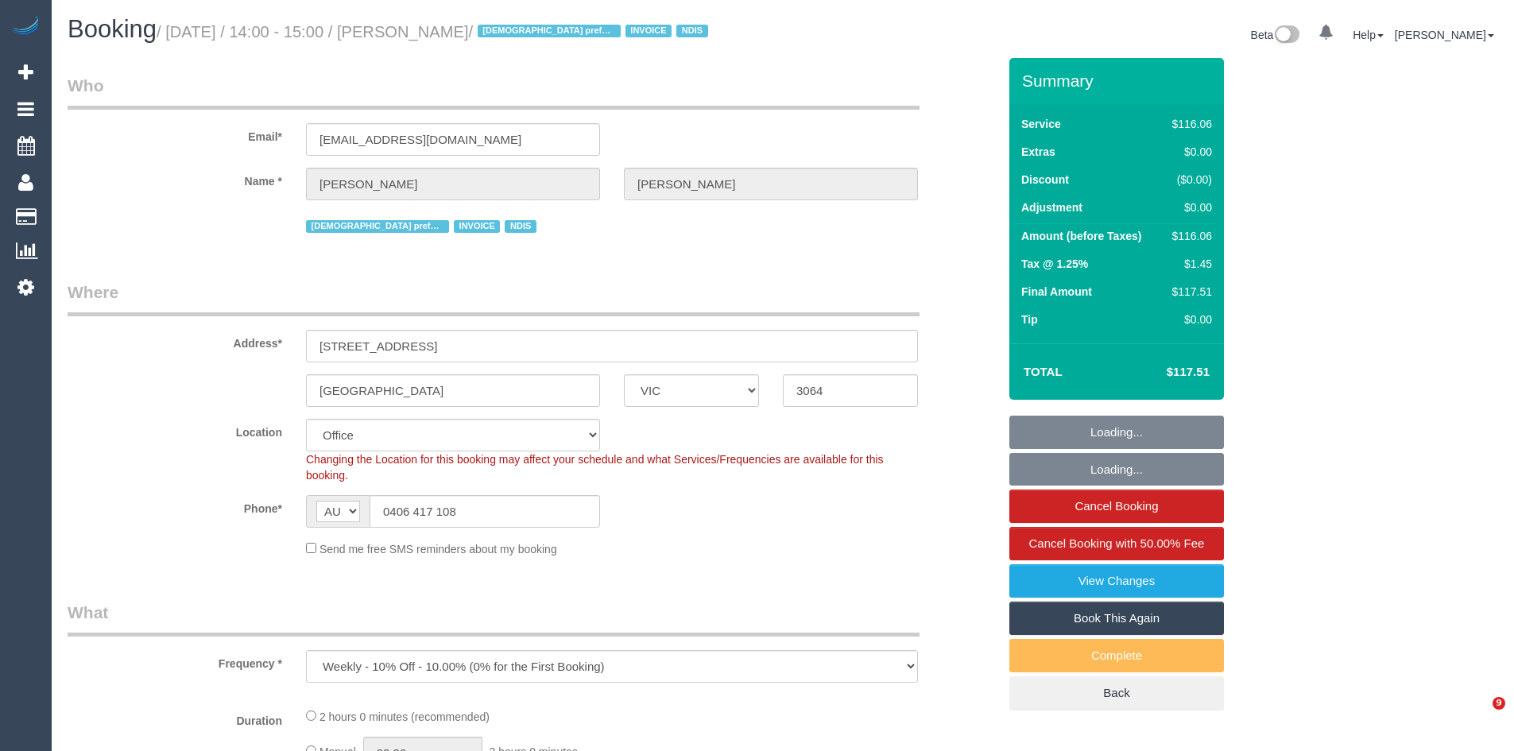
select select "VIC"
select select "number:30"
select select "number:14"
select select "number:19"
select select "number:22"
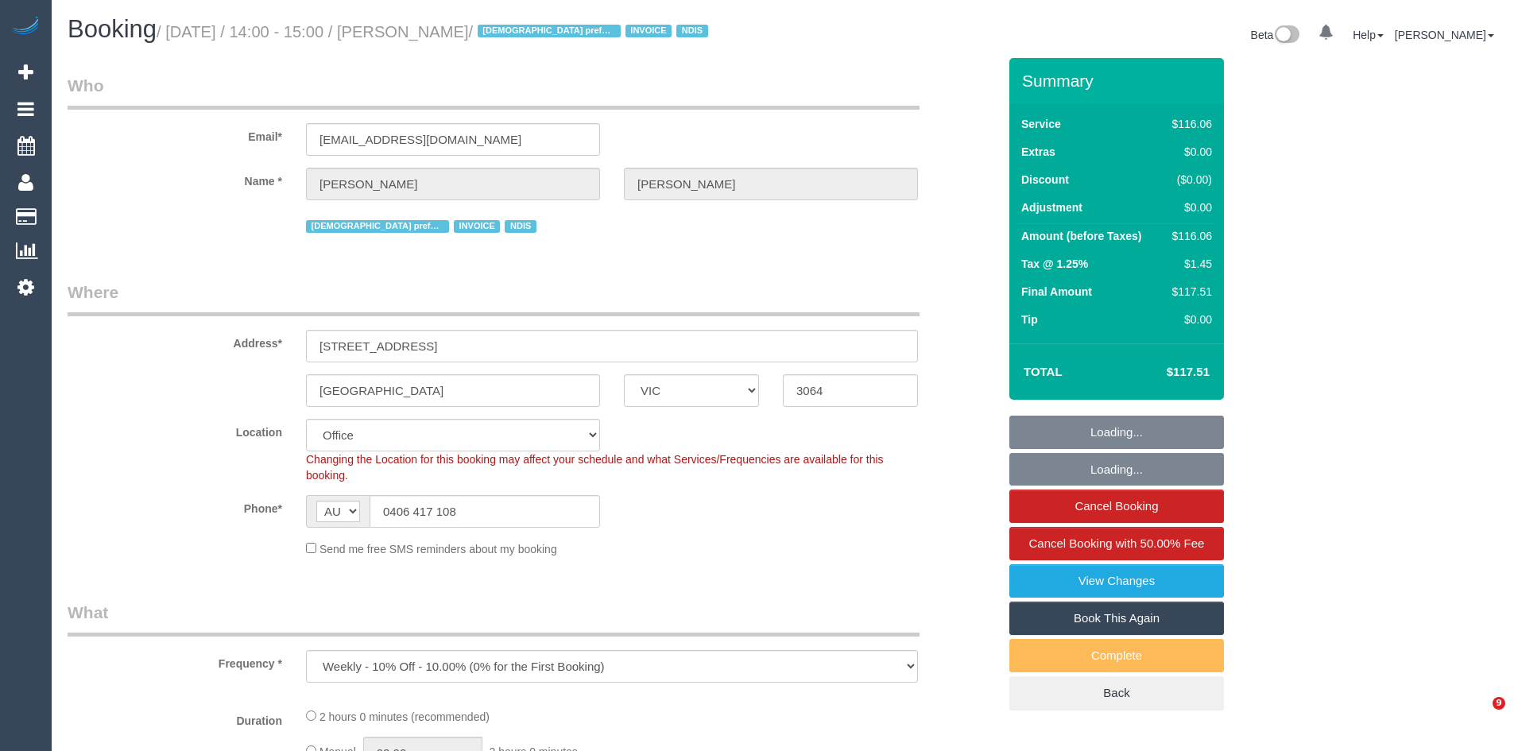
select select "number:34"
select select "object:2083"
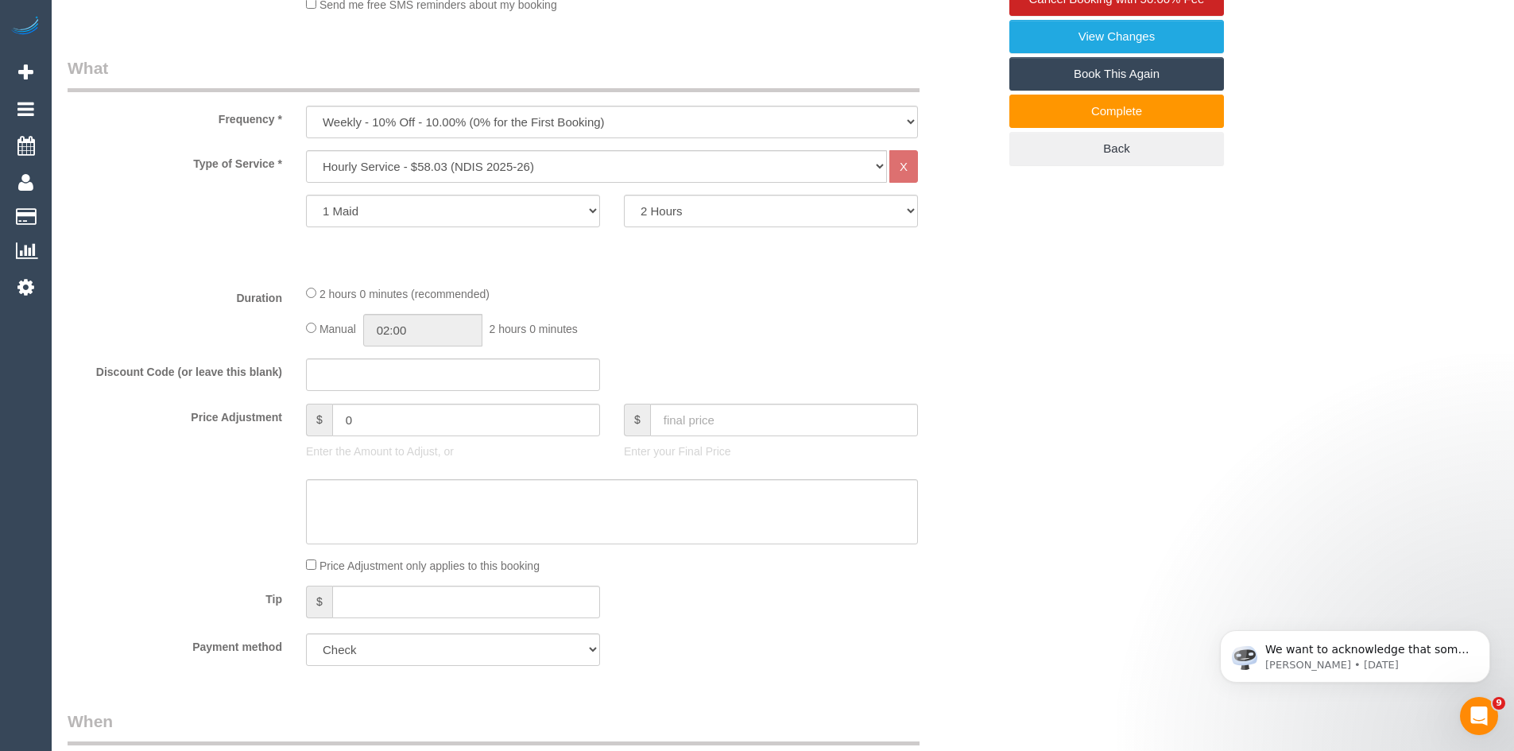
scroll to position [556, 0]
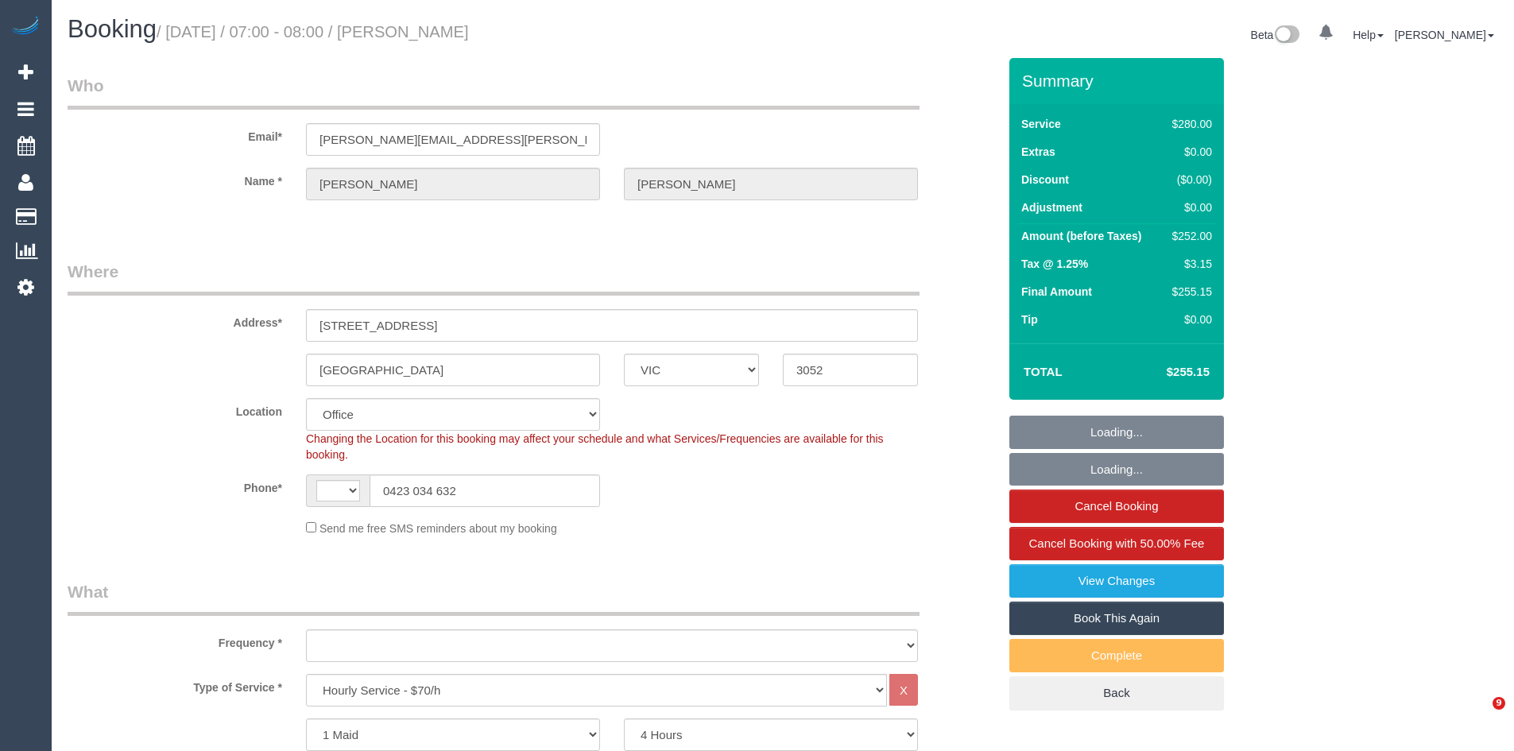
select select "VIC"
select select "240"
select select "string:AU"
select select "object:892"
select select "number:29"
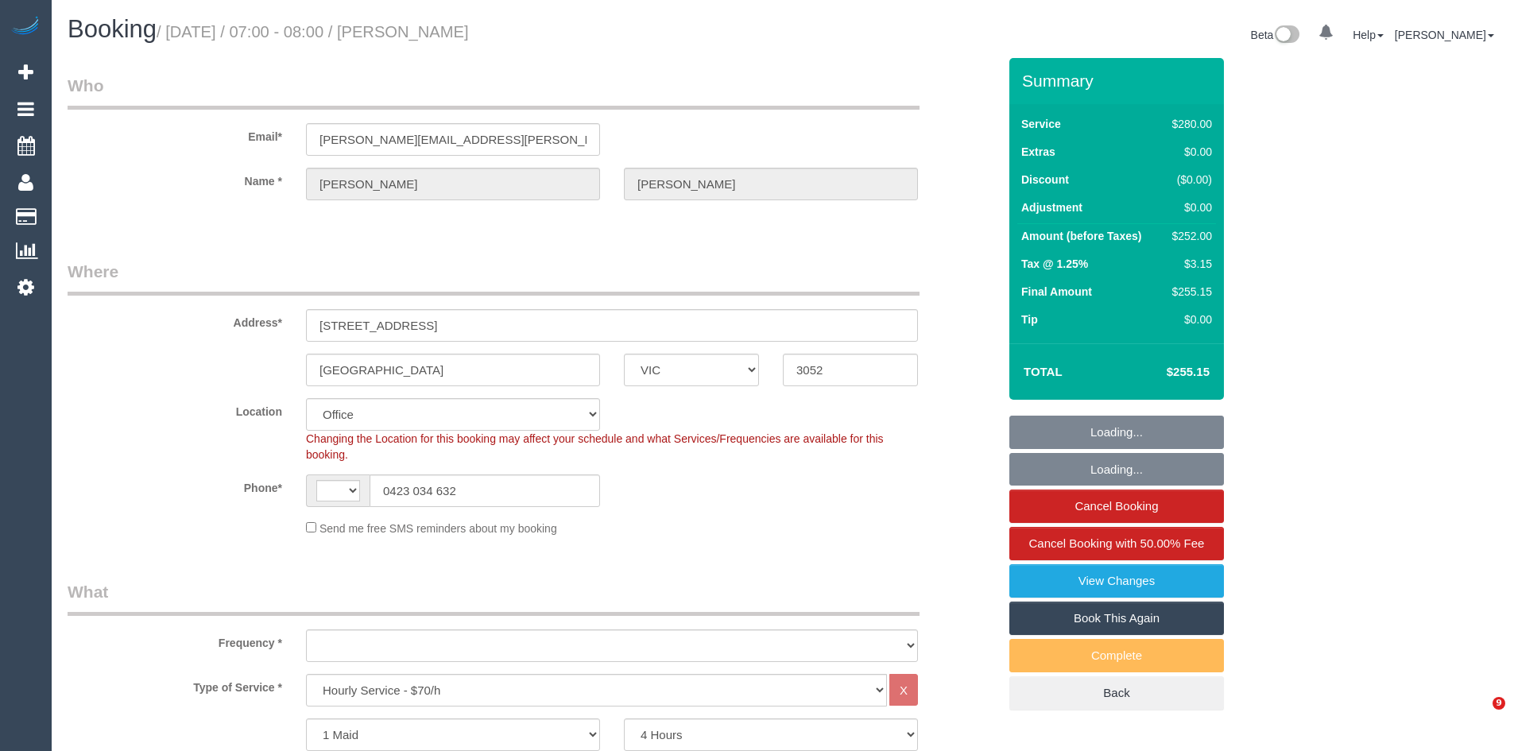
select select "number:14"
select select "number:19"
select select "number:22"
select select "number:34"
select select "number:12"
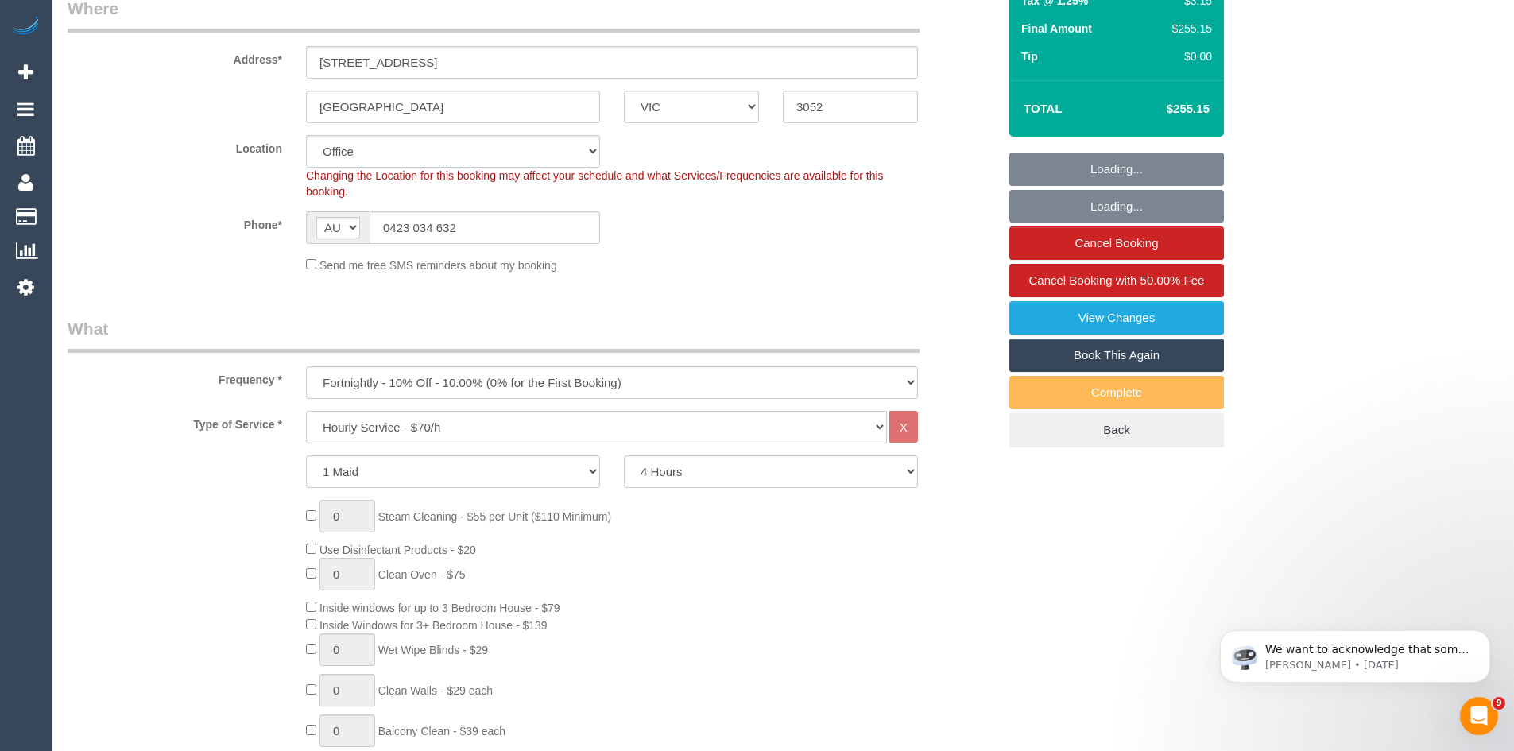
scroll to position [556, 0]
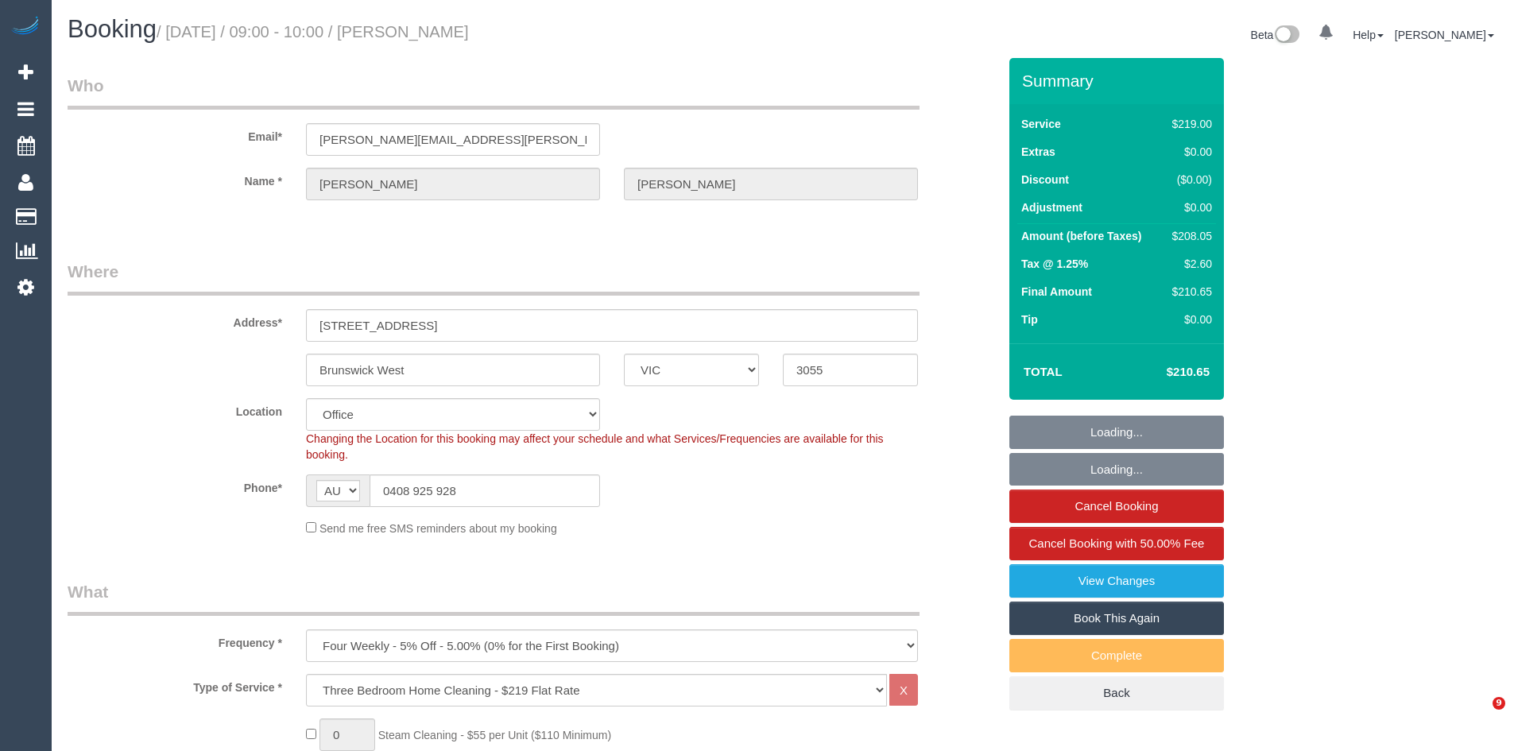
select select "VIC"
select select "string:stripe-pm_1PSTU82GScqysDRVltfeHtEI"
select select "number:28"
select select "number:15"
select select "number:18"
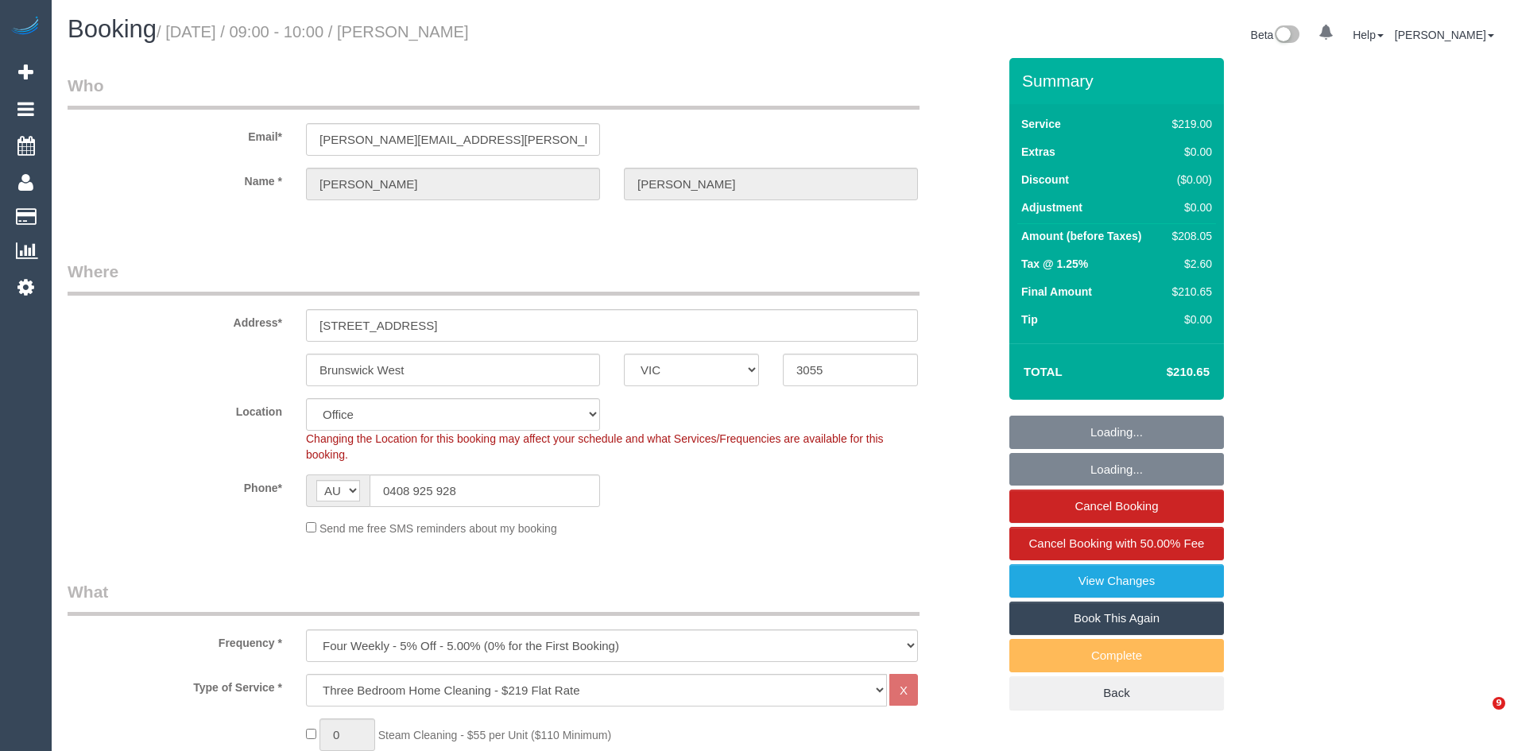
select select "number:22"
select select "number:12"
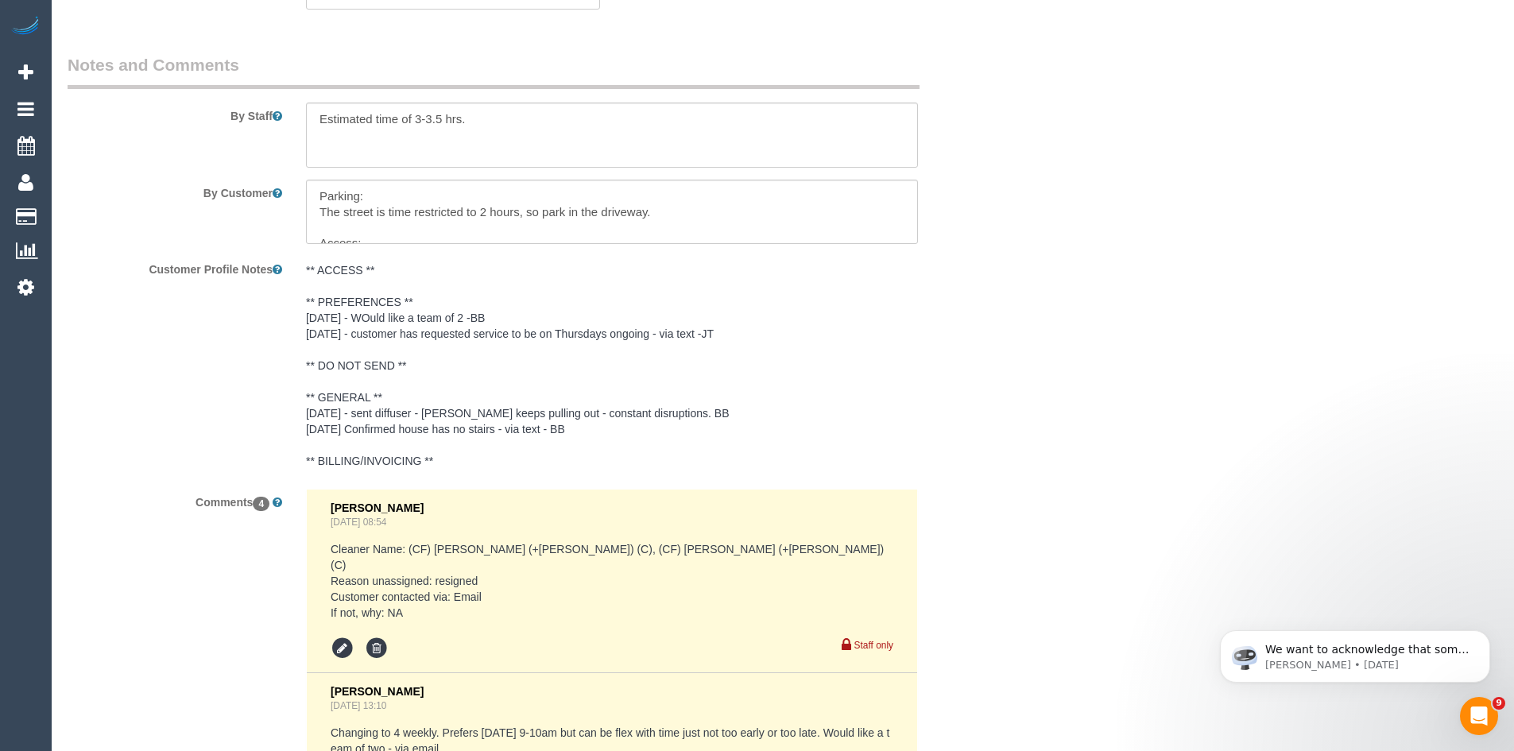
scroll to position [2702, 0]
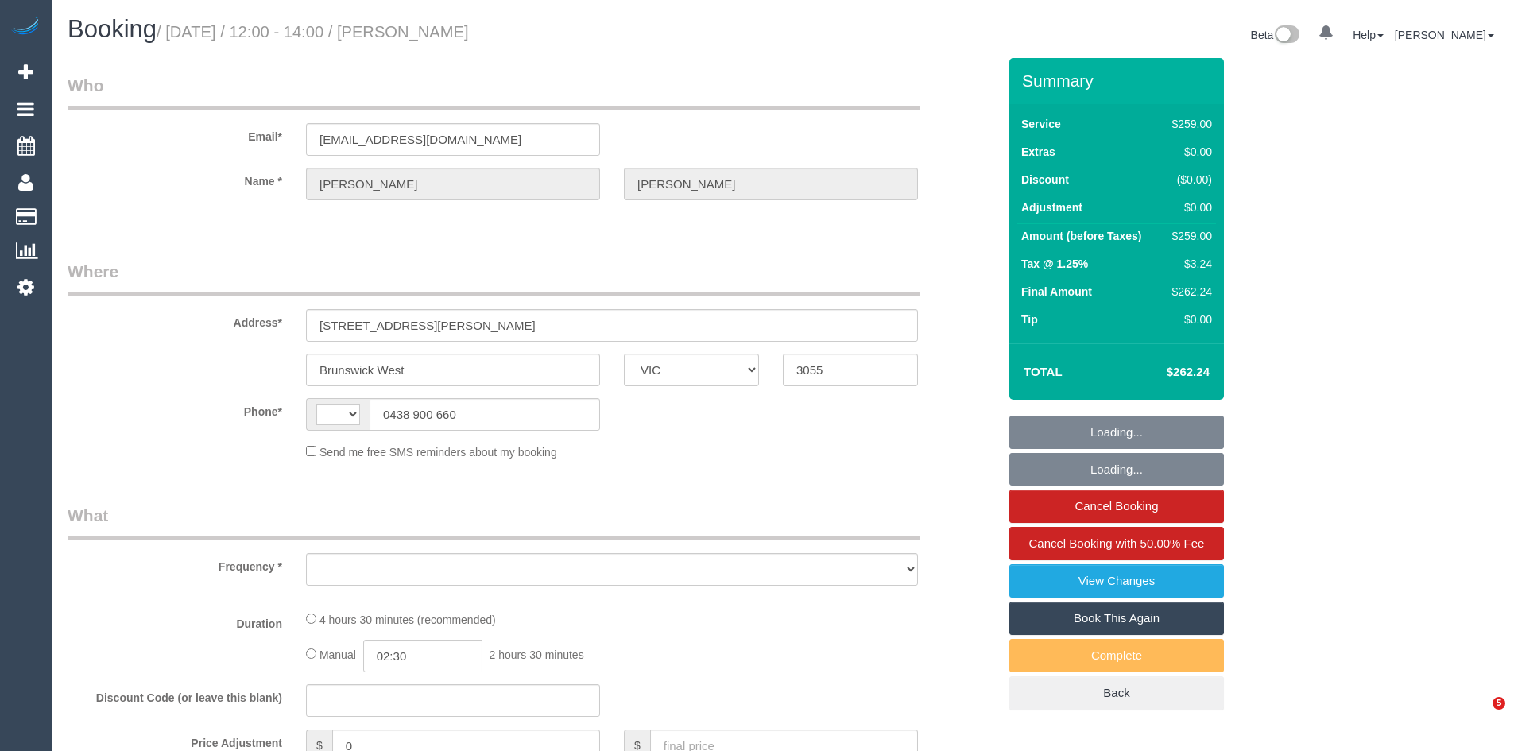
select select "VIC"
select select "string:AU"
select select "object:837"
select select "string:stripe-pm_1S08Tm2GScqysDRV3DshriRn"
select select "number:28"
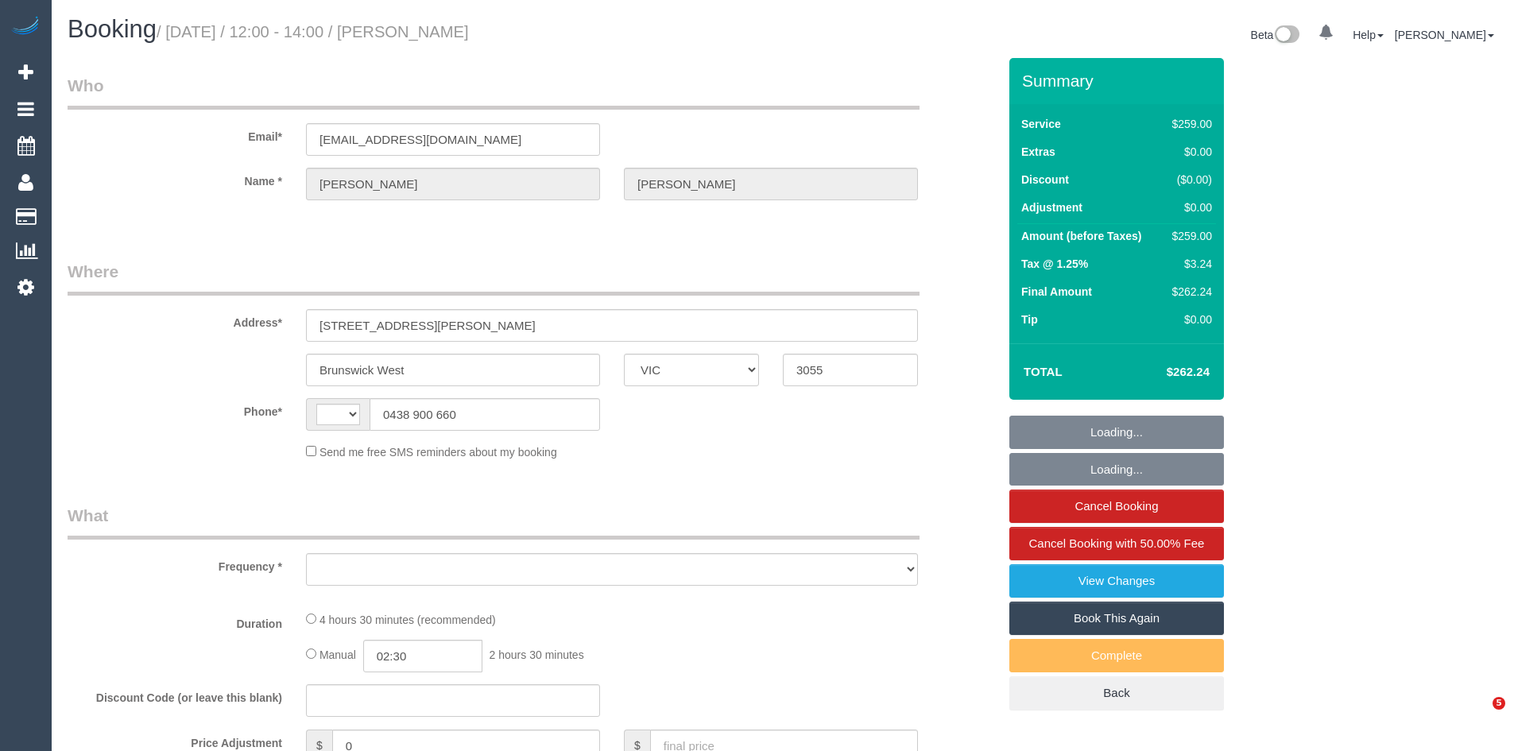
select select "number:14"
select select "number:19"
select select "number:24"
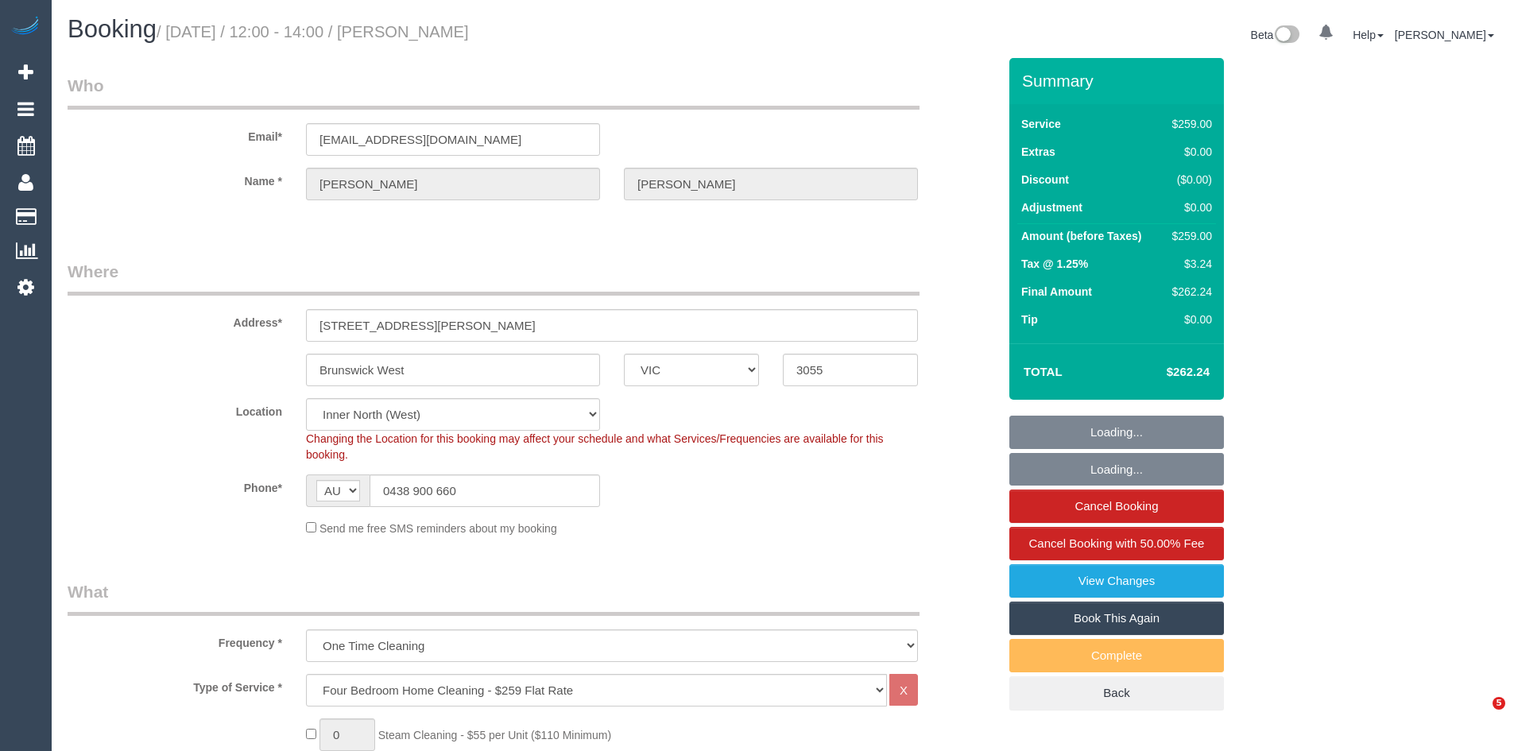
select select "object:1742"
select select "spot1"
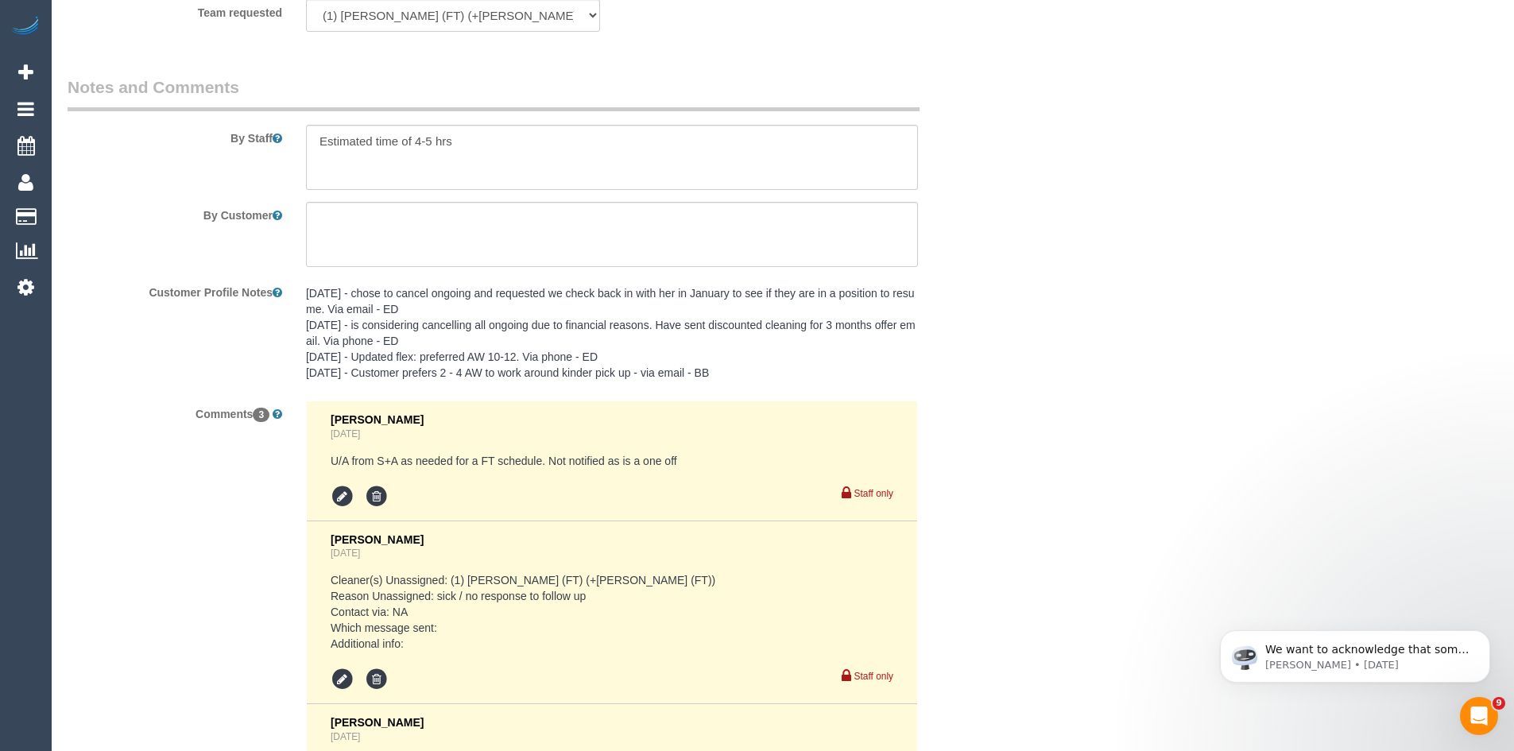
scroll to position [2573, 0]
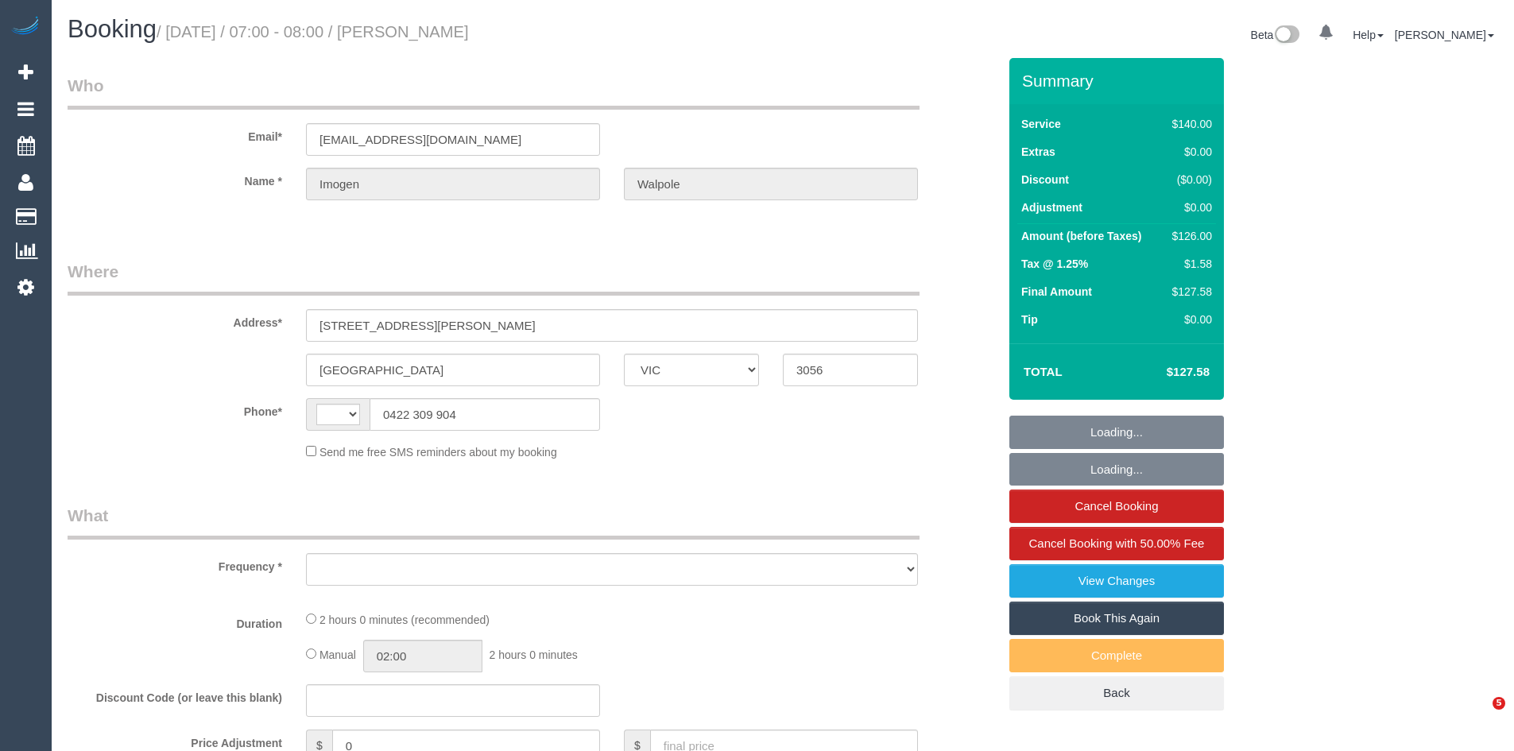
select select "VIC"
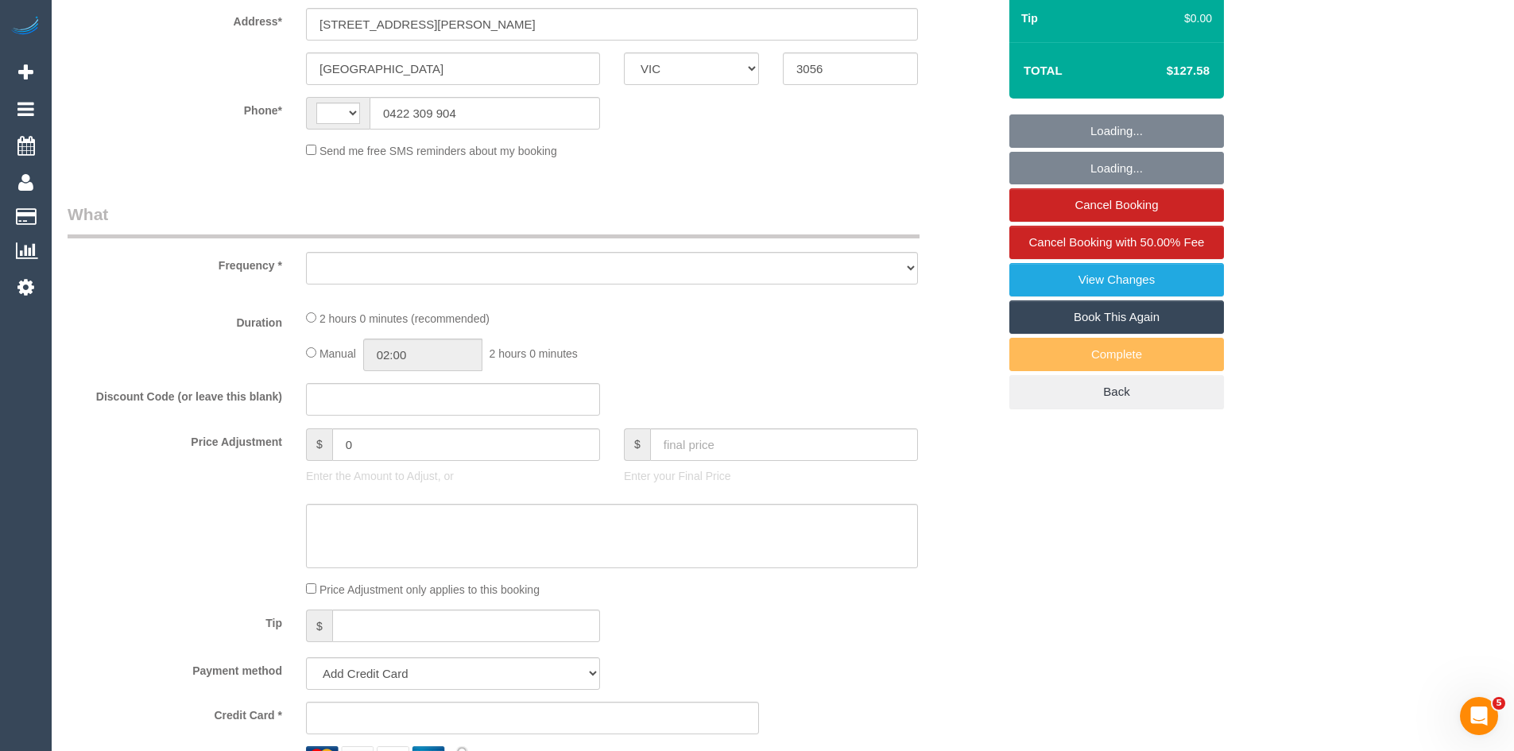
scroll to position [633, 0]
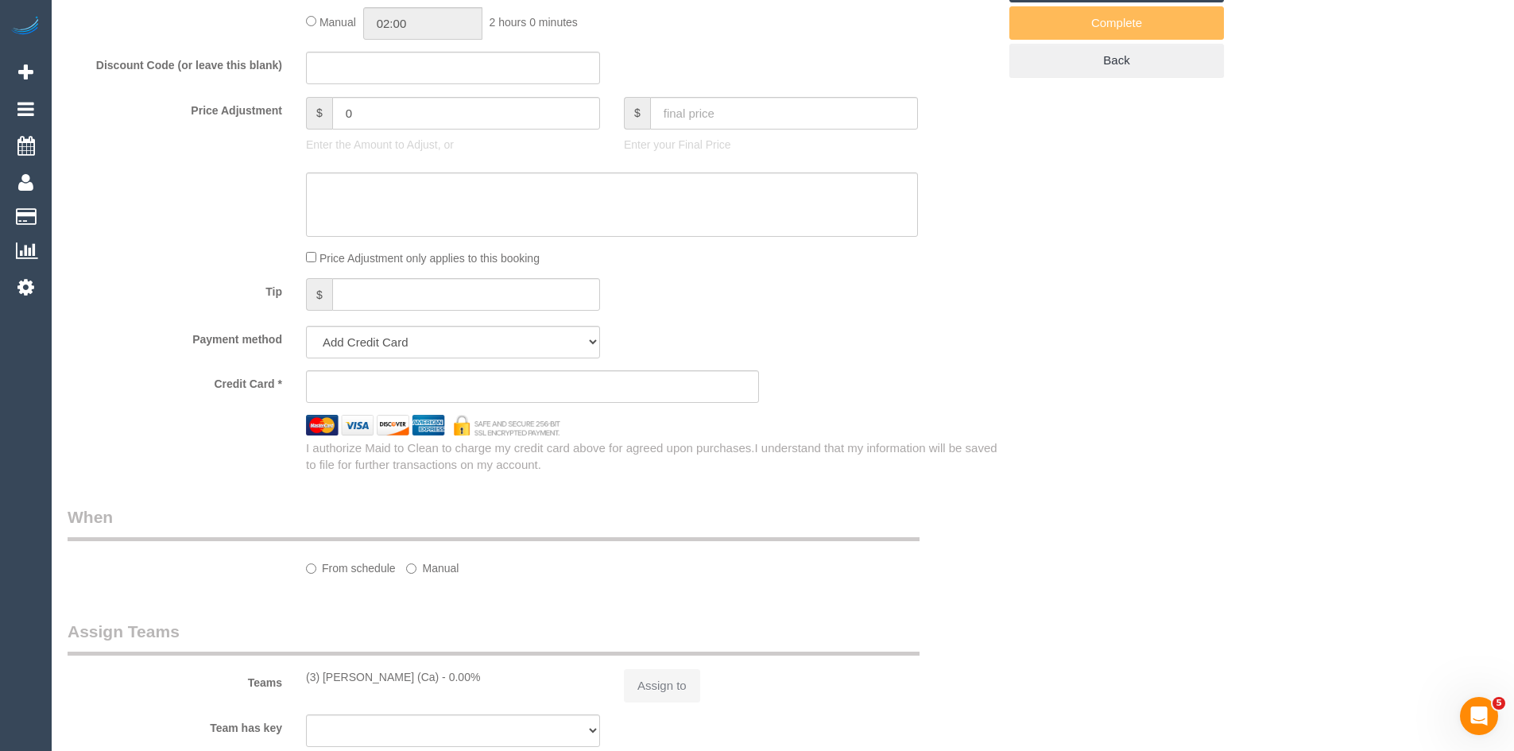
select select "object:285"
select select "string:stripe-pm_1LFWOc2GScqysDRVMdzLkIZ3"
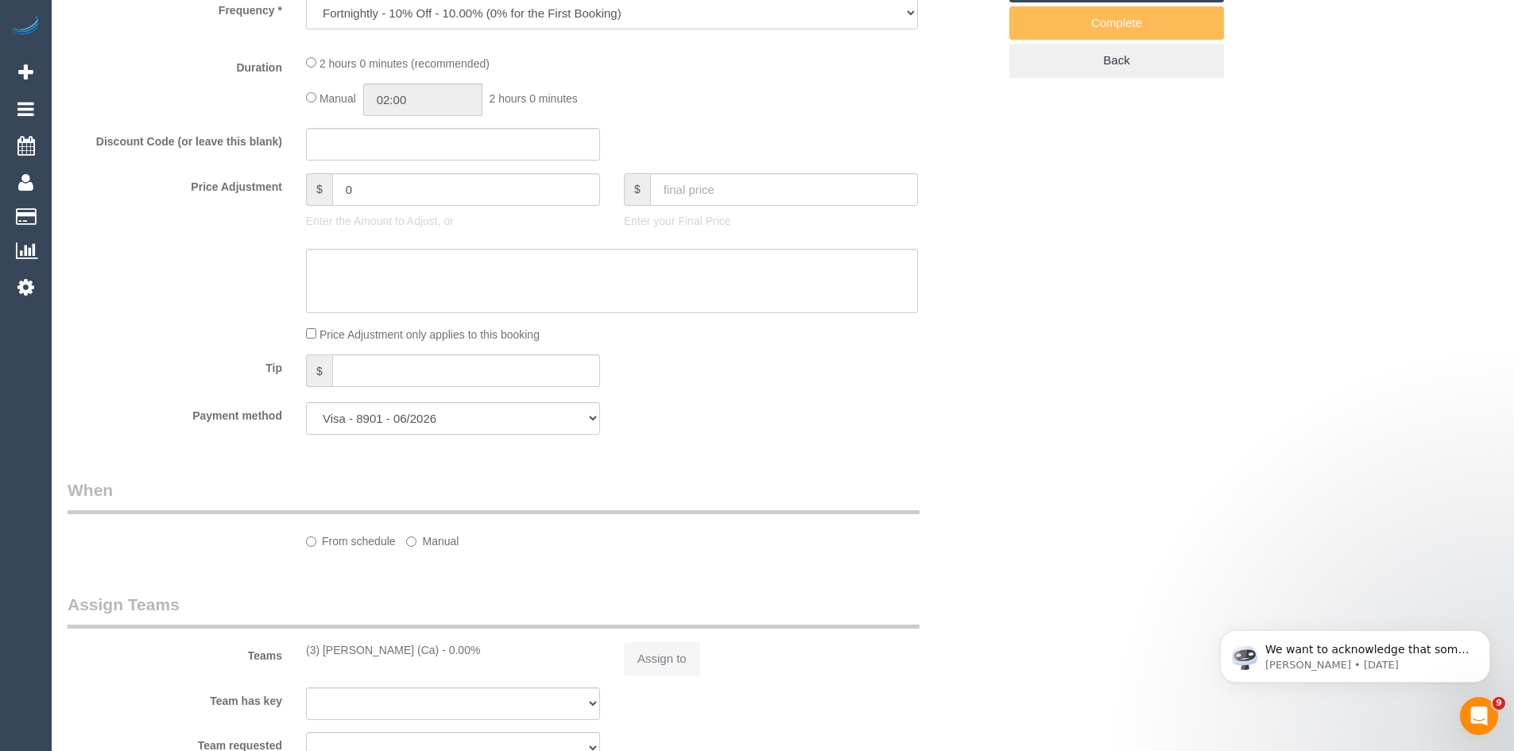
scroll to position [0, 0]
select select "number:29"
select select "number:16"
select select "number:19"
select select "number:24"
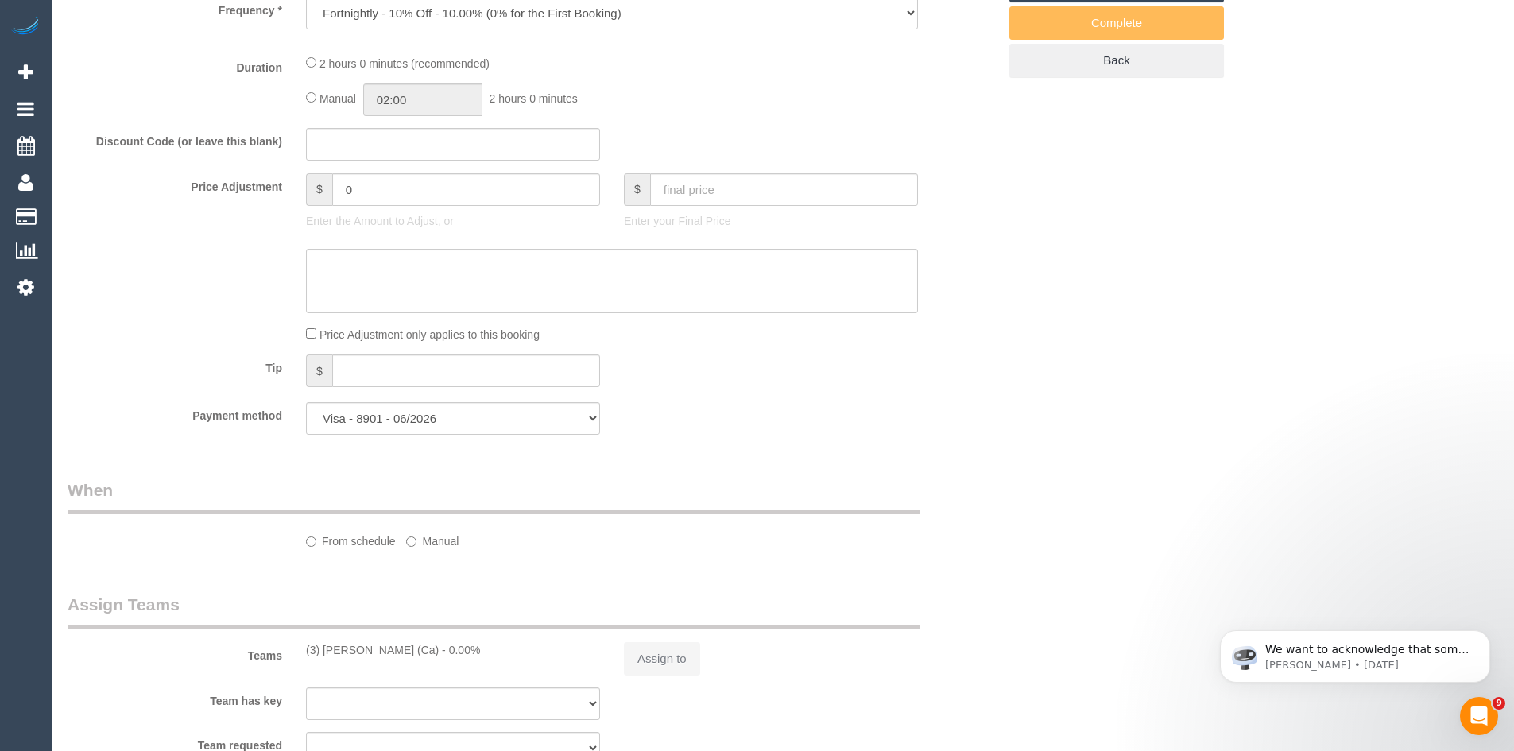
select select "number:34"
select select "number:11"
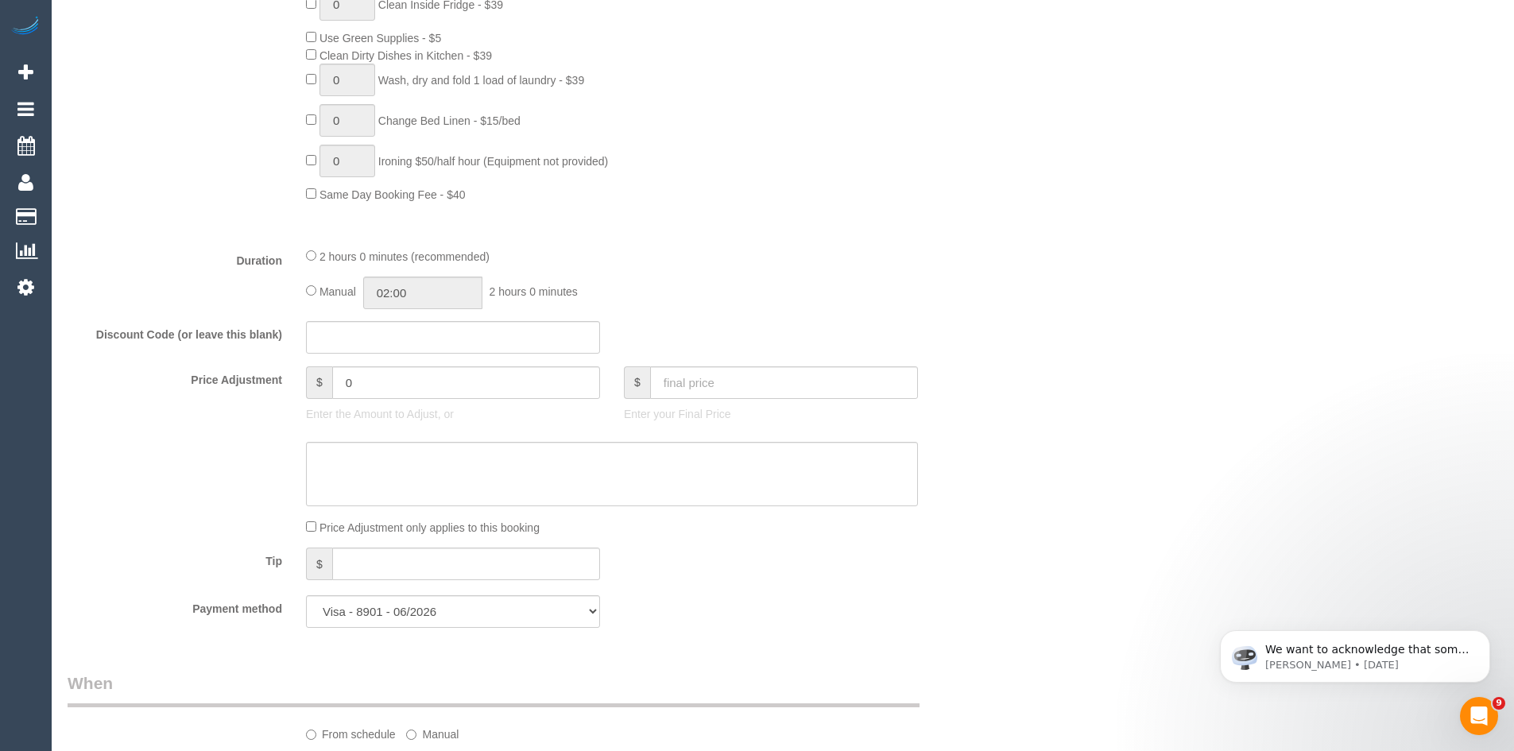
select select "object:622"
select select "string:AU"
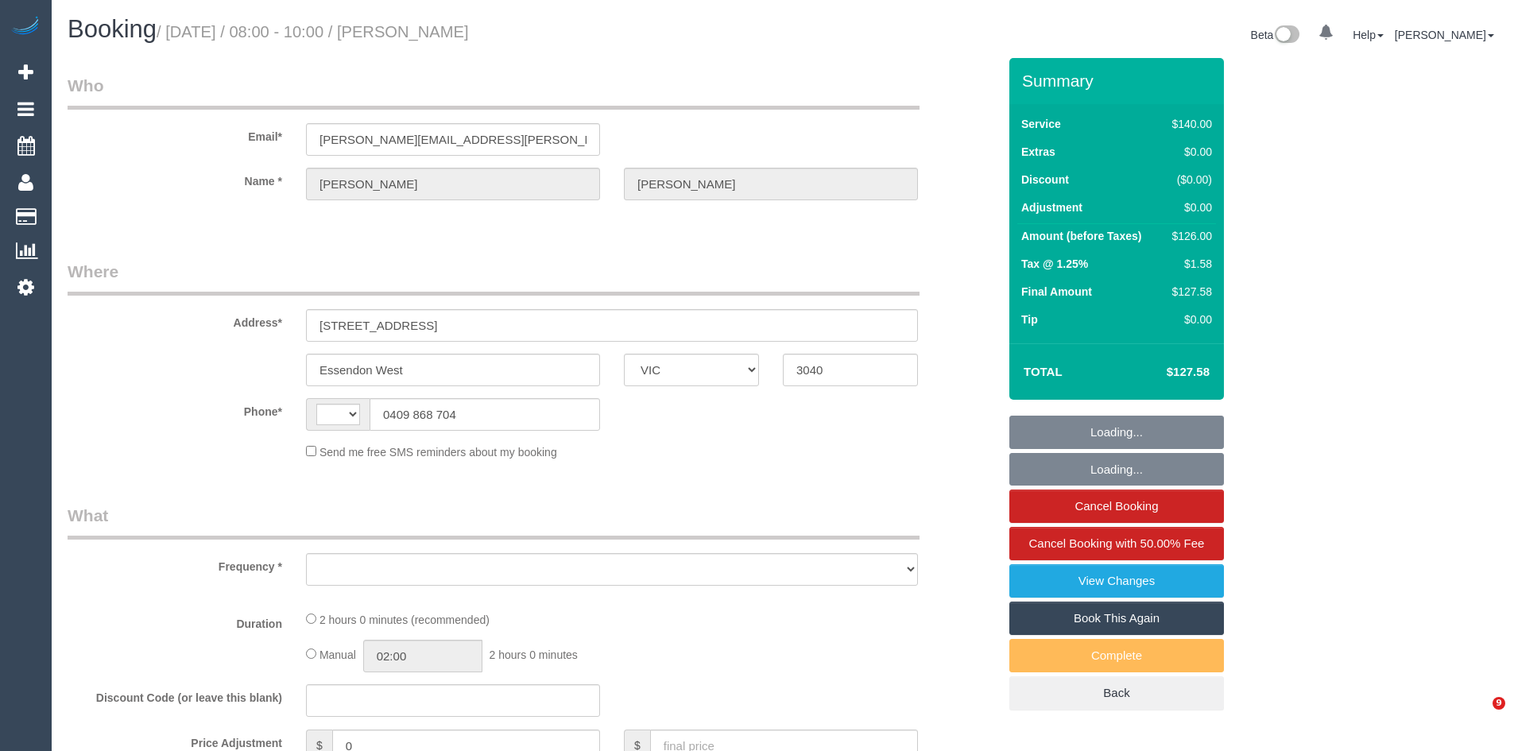
select select "VIC"
select select "object:290"
select select "string:stripe-pm_1O38Yz2GScqysDRVPW85i4gB"
select select "number:27"
select select "number:15"
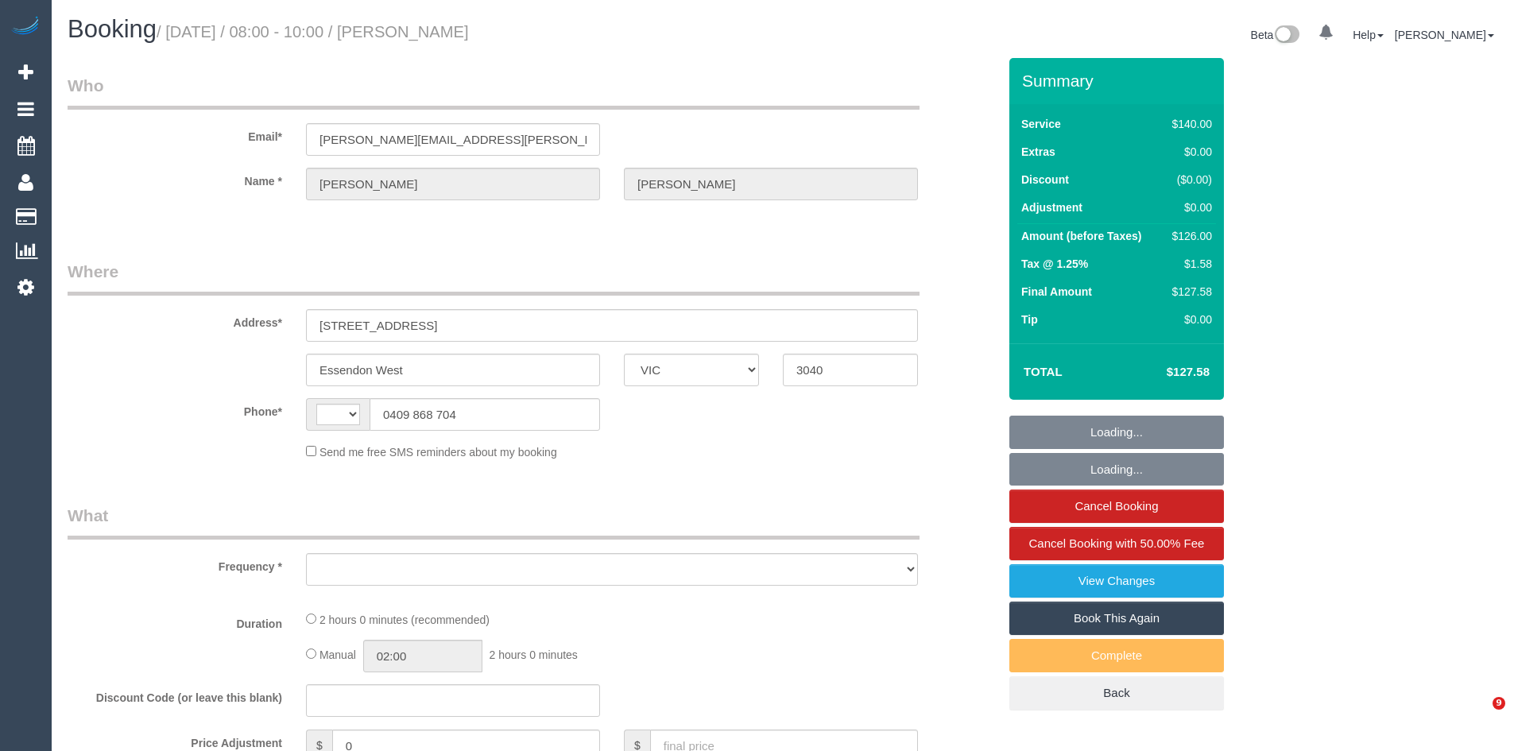
select select "number:18"
select select "number:22"
select select "number:35"
select select "number:26"
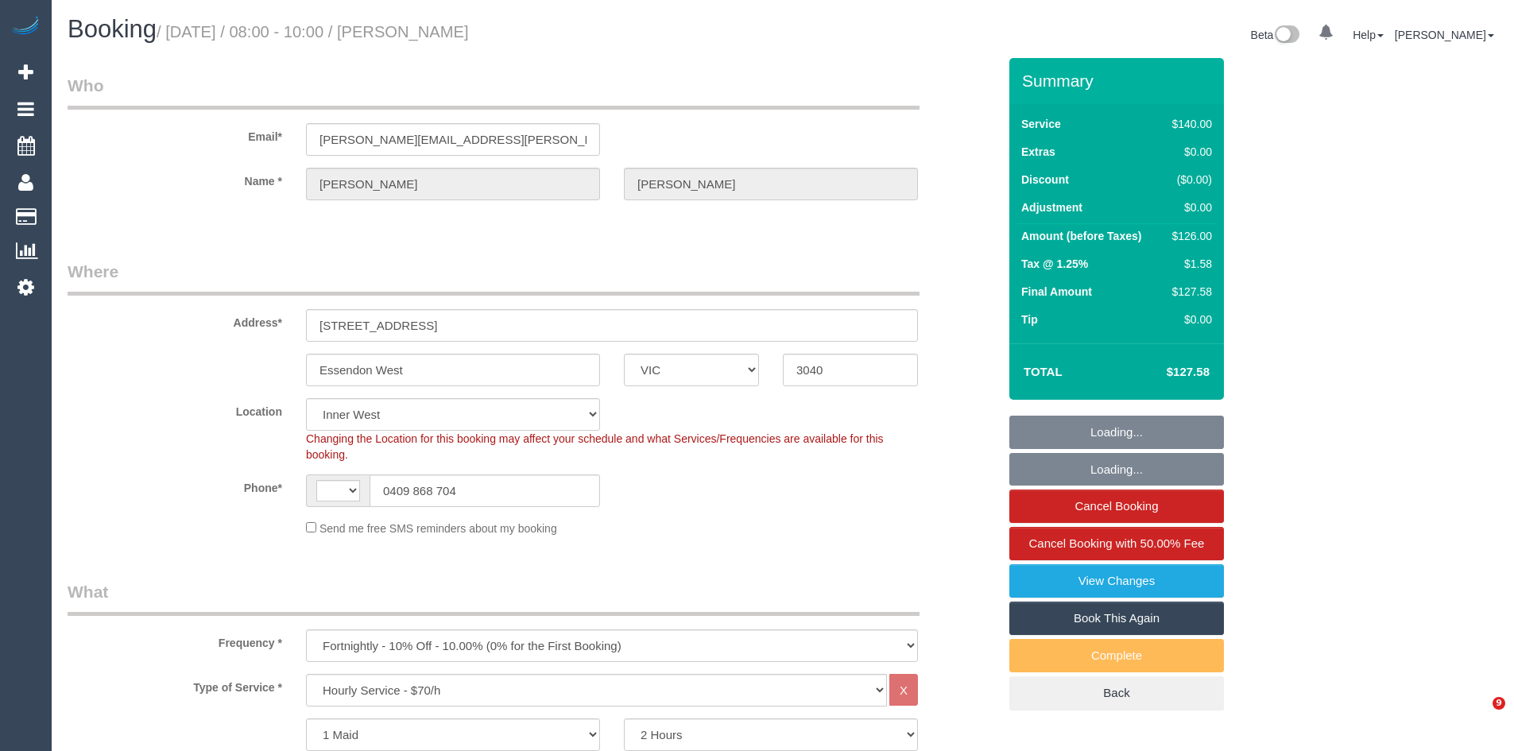
select select "object:607"
select select "string:AU"
select select "25121"
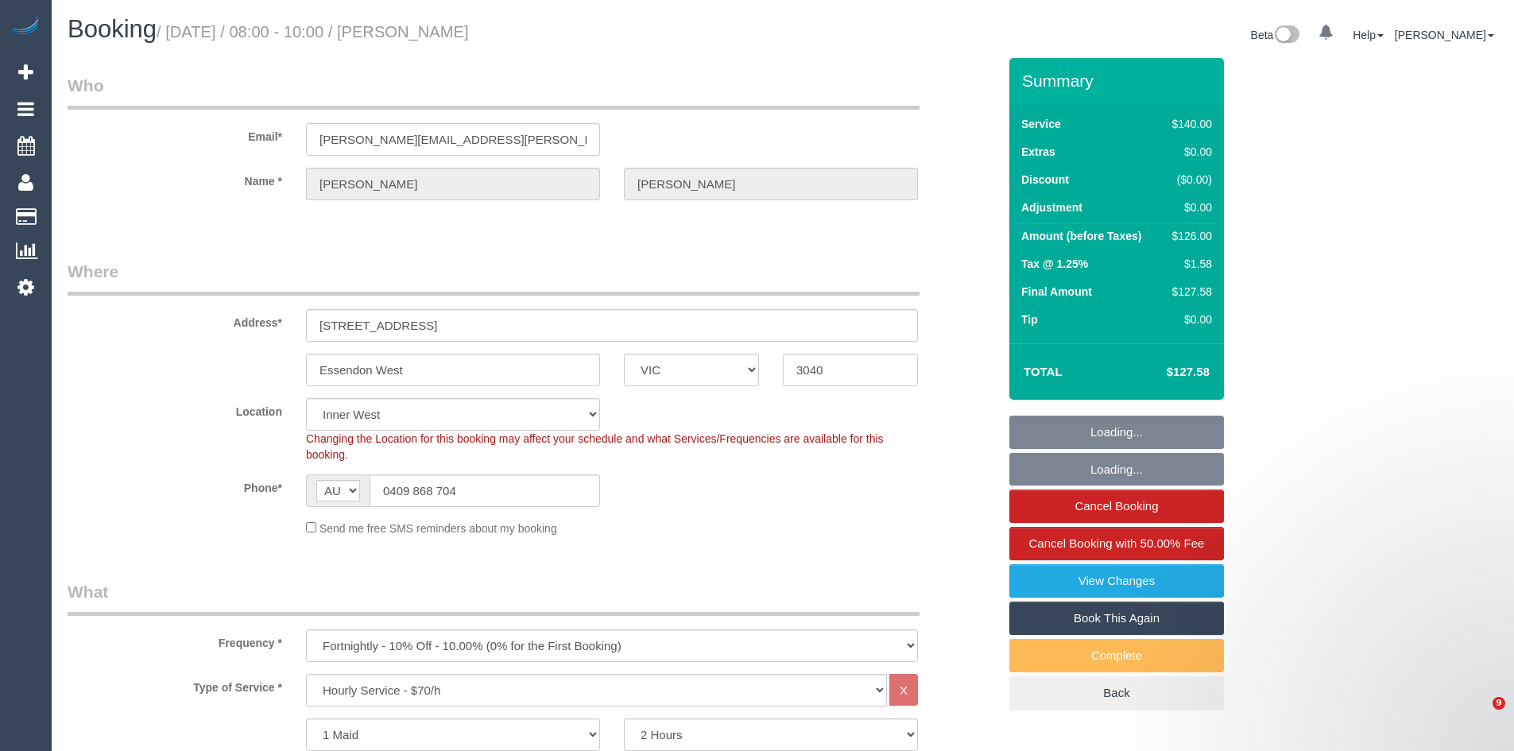
select select "spot1"
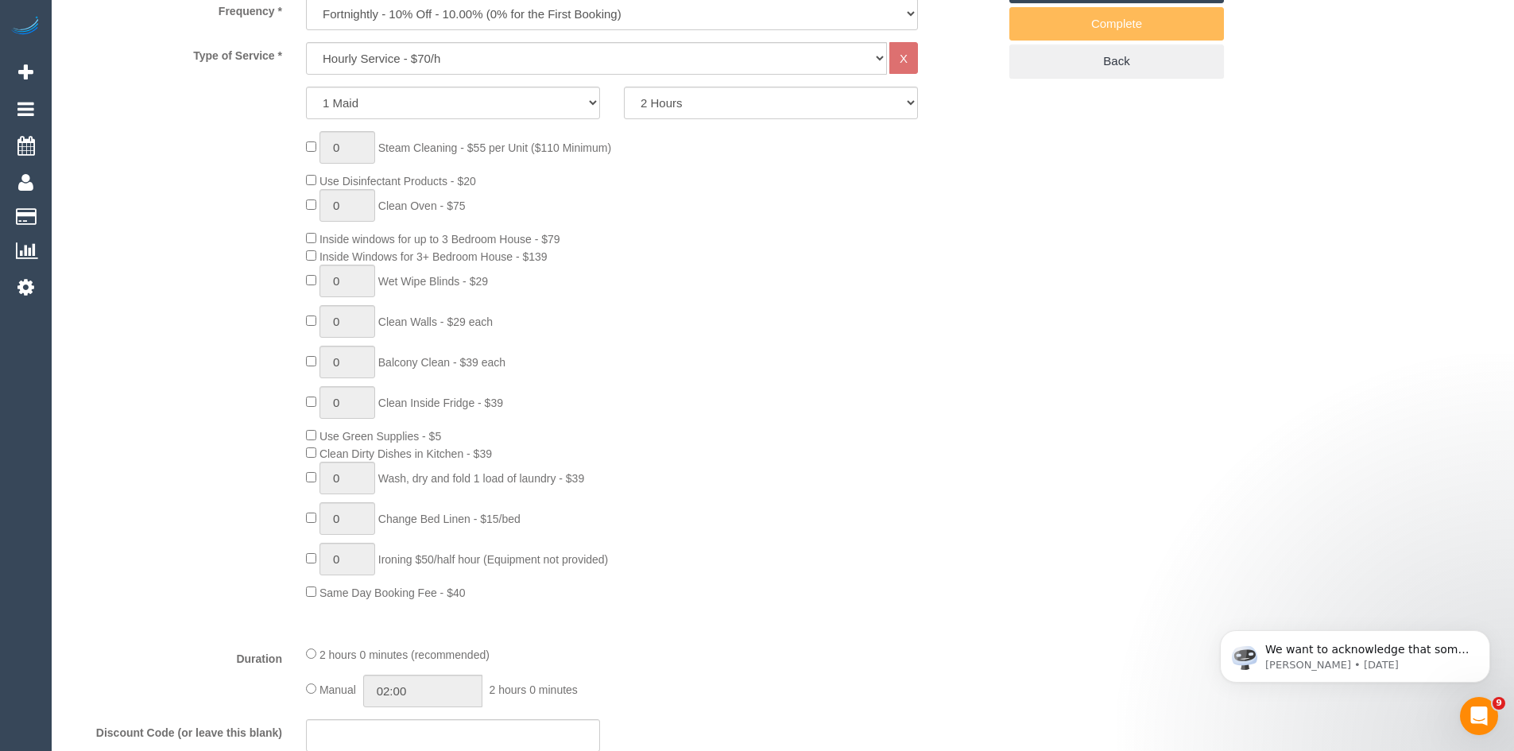
scroll to position [636, 0]
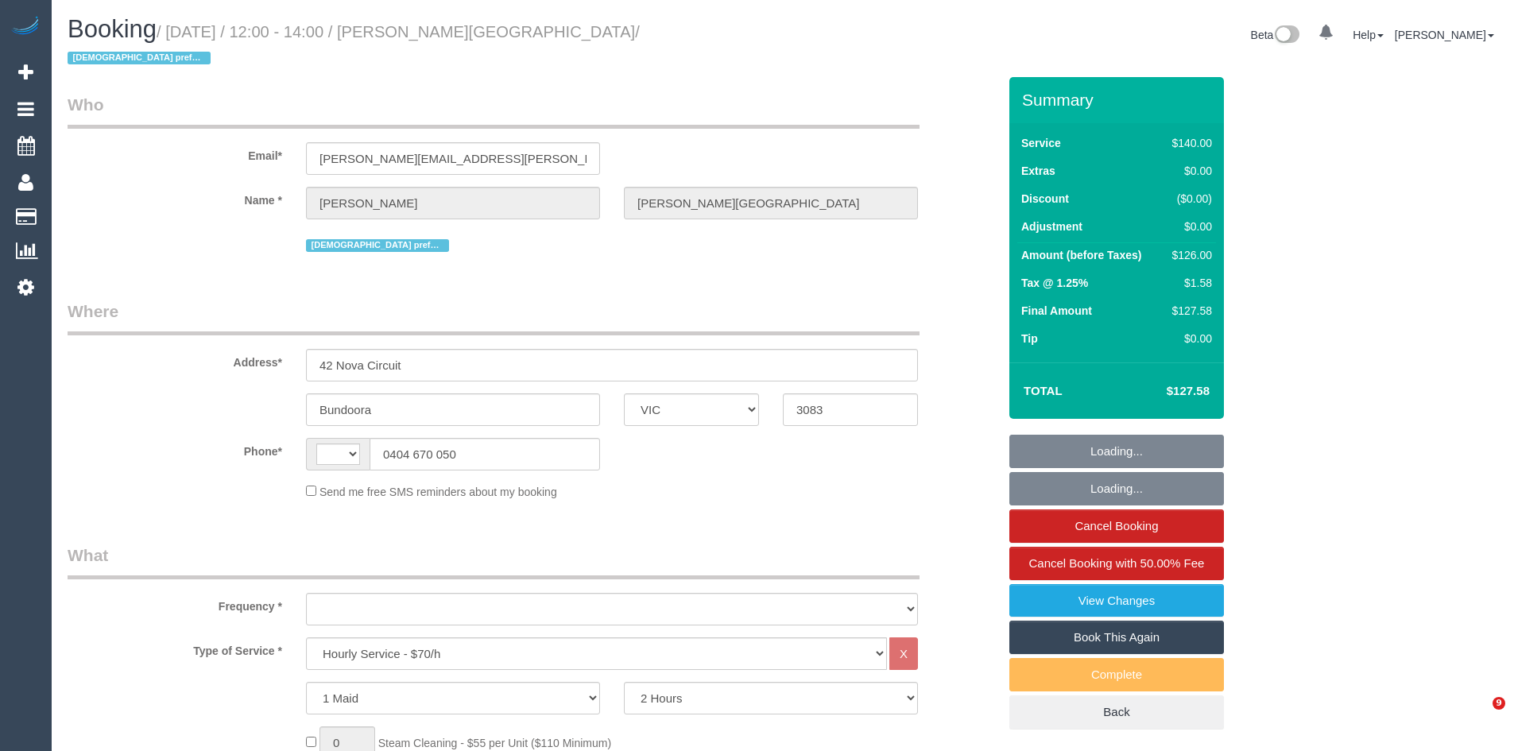
select select "VIC"
select select "object:1500"
select select "number:29"
select select "number:14"
select select "number:19"
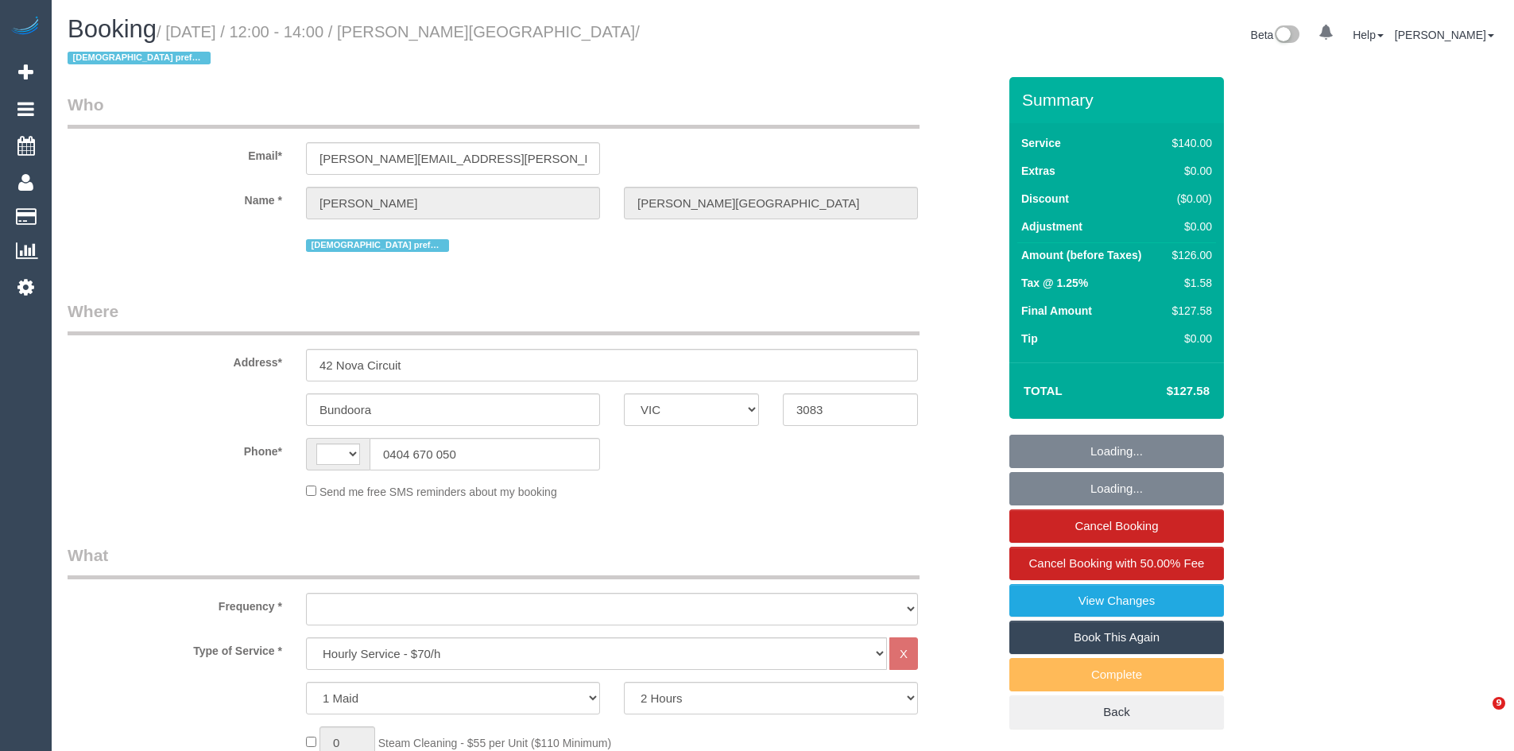
select select "number:24"
select select "number:34"
select select "number:11"
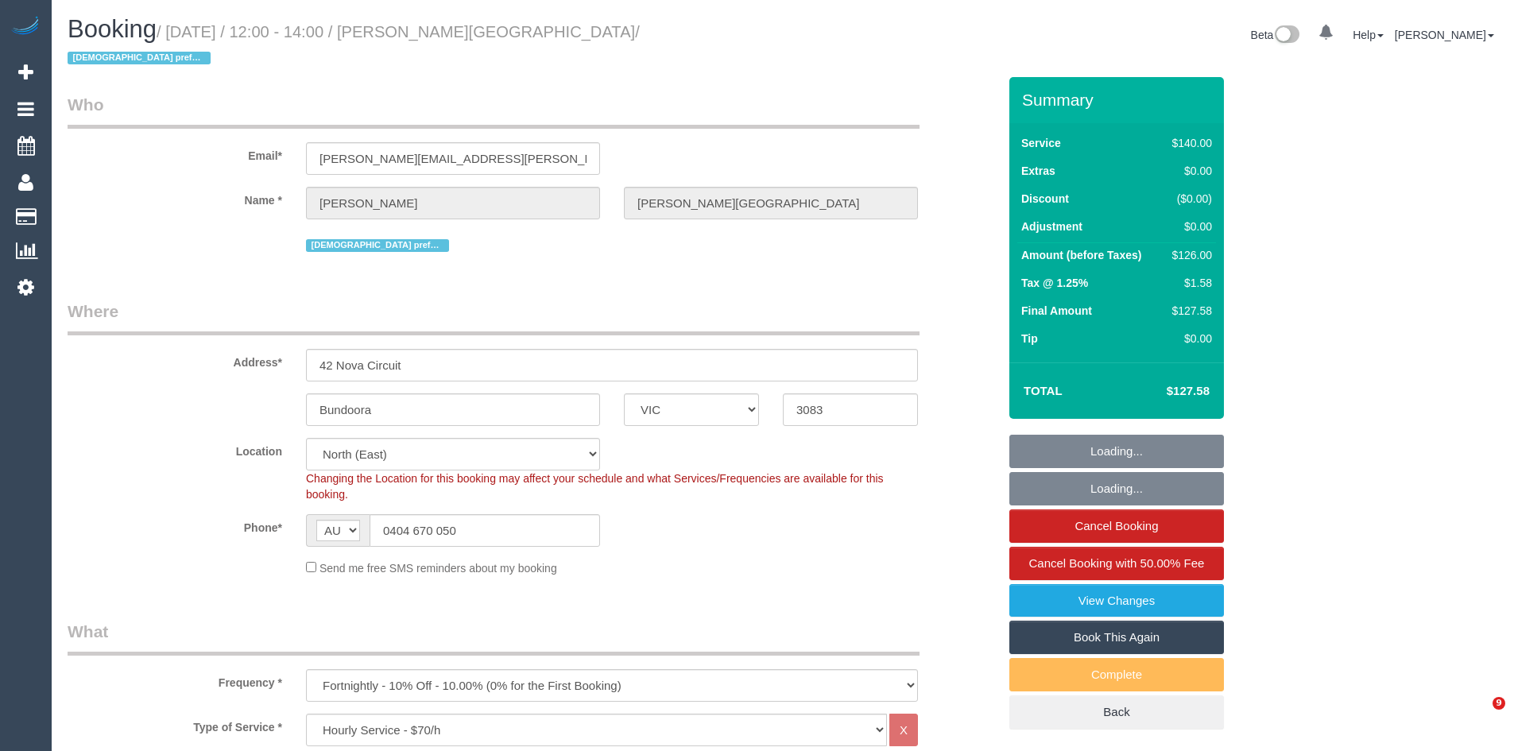
select select "string:AU"
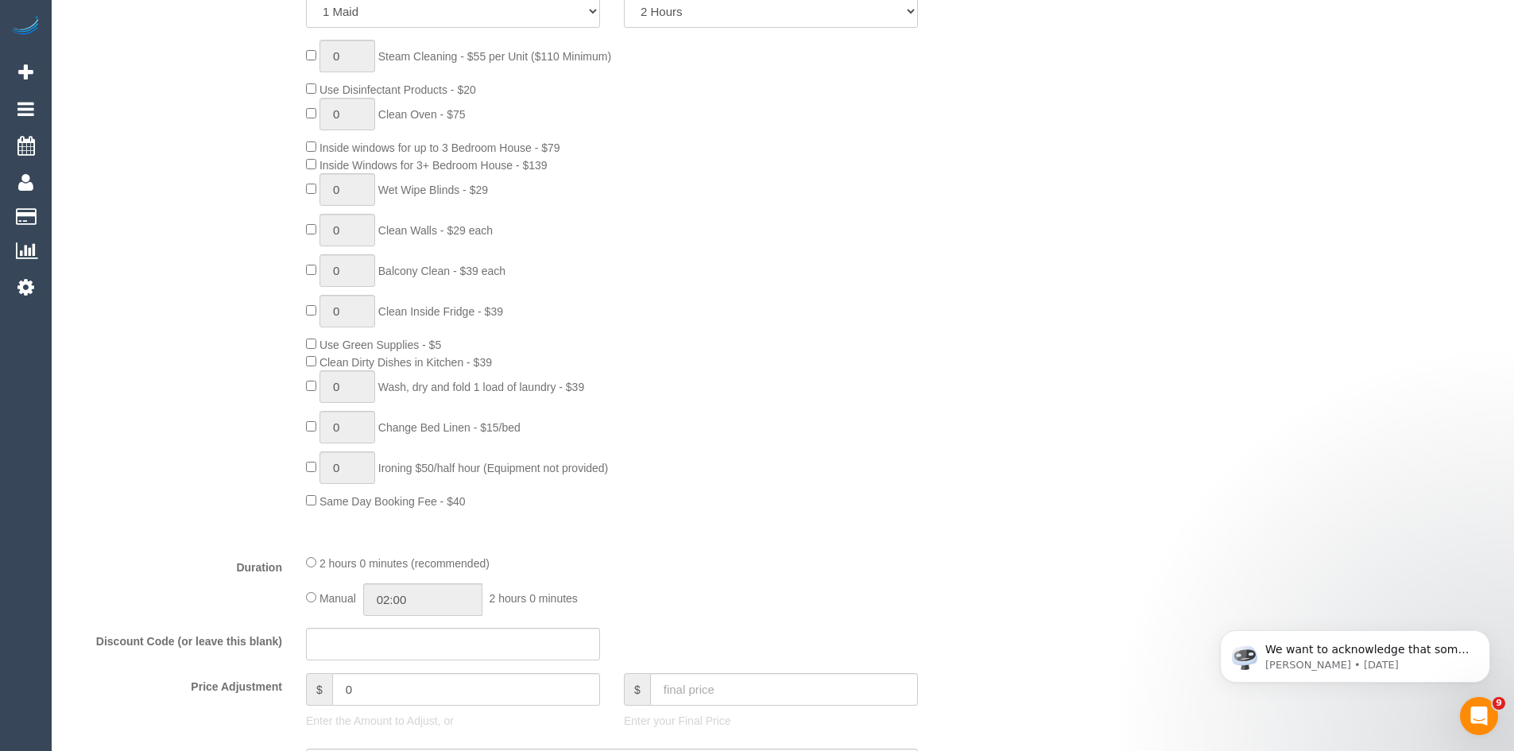
scroll to position [874, 0]
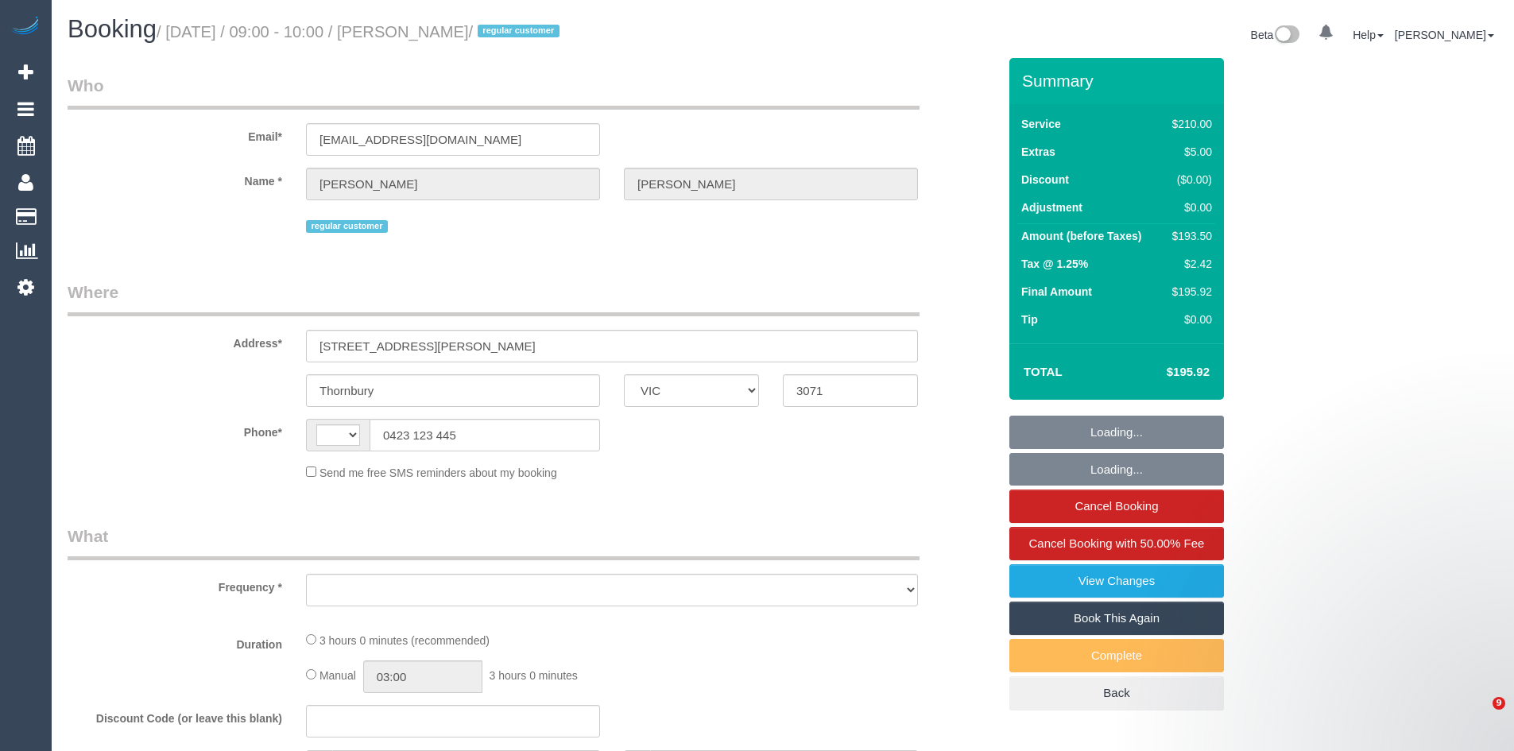
select select "VIC"
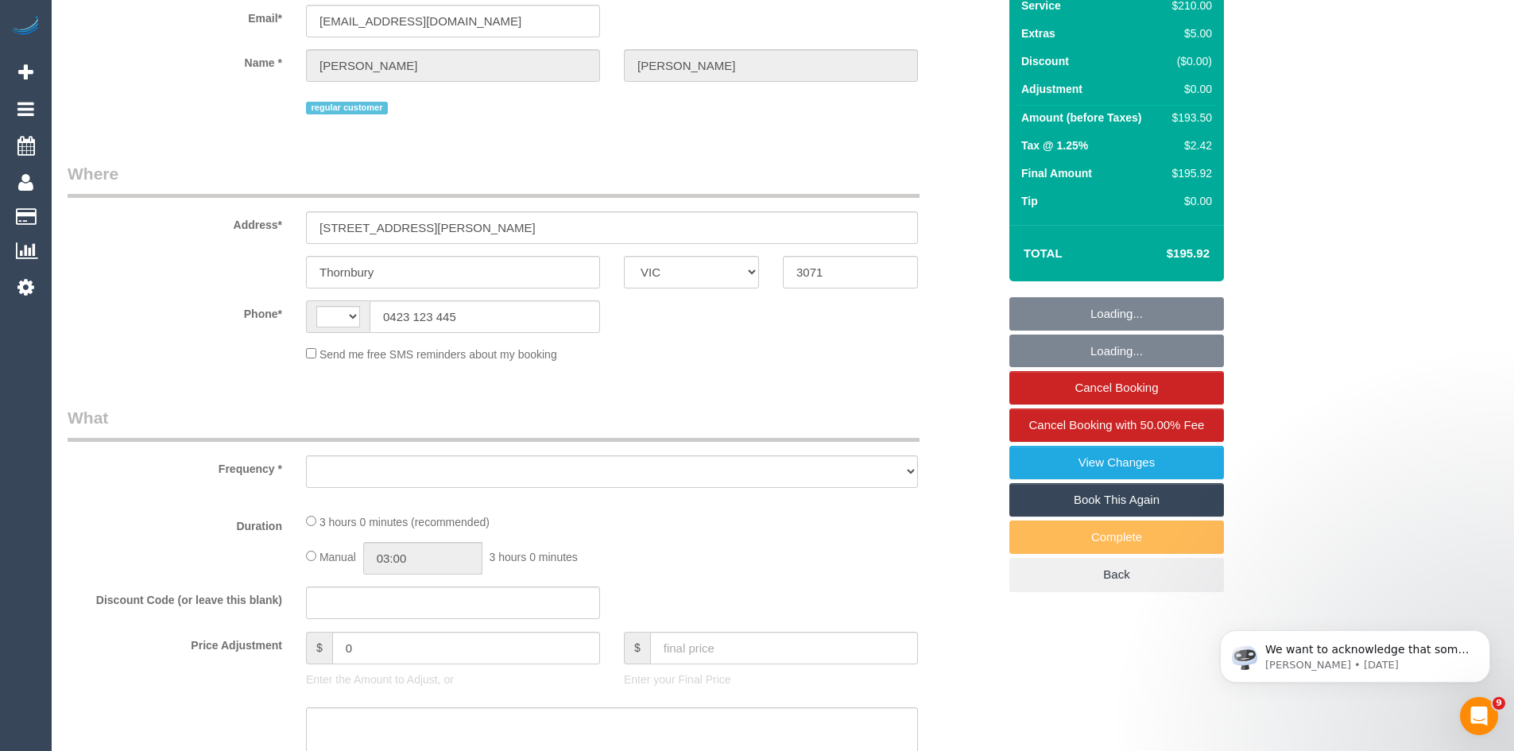
select select "string:AU"
select select "object:541"
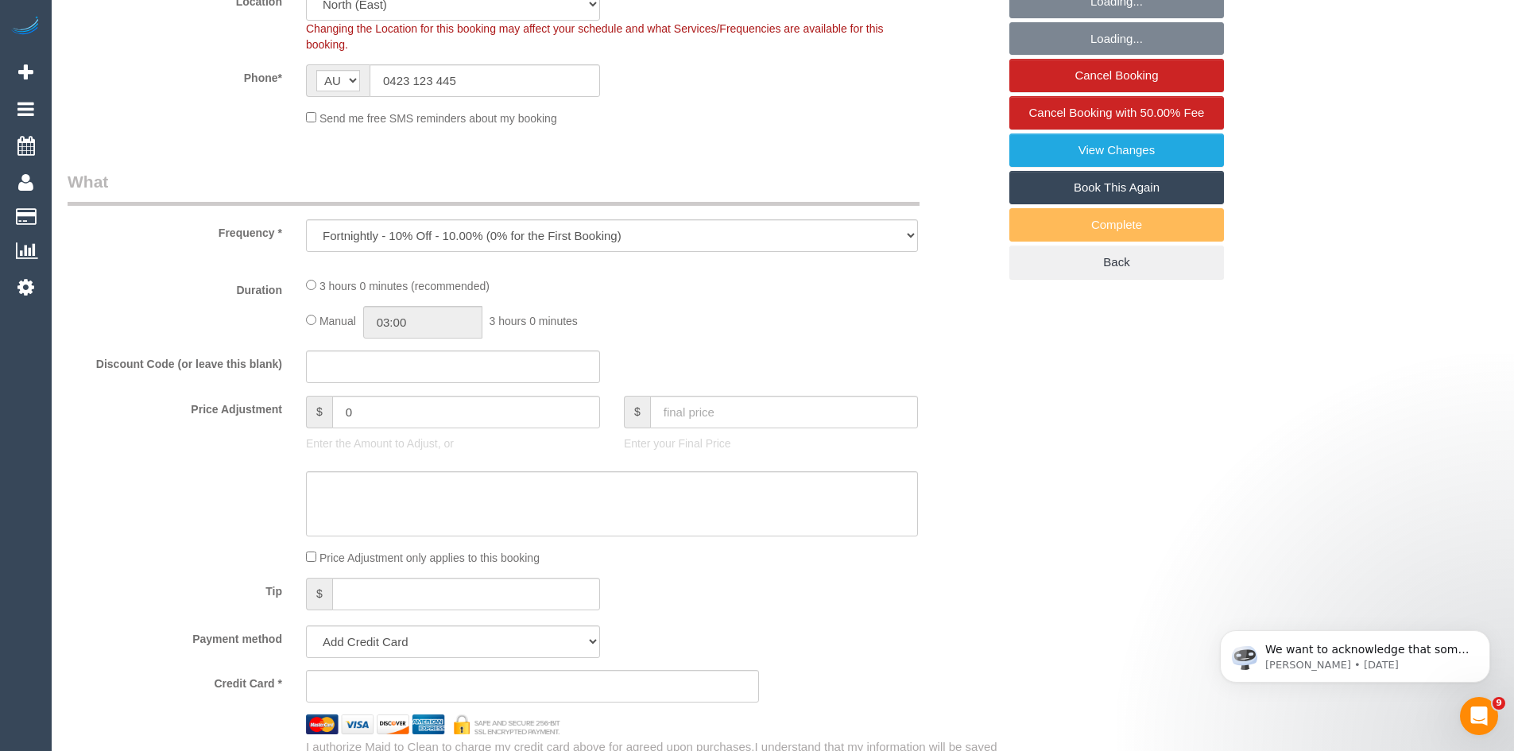
scroll to position [477, 0]
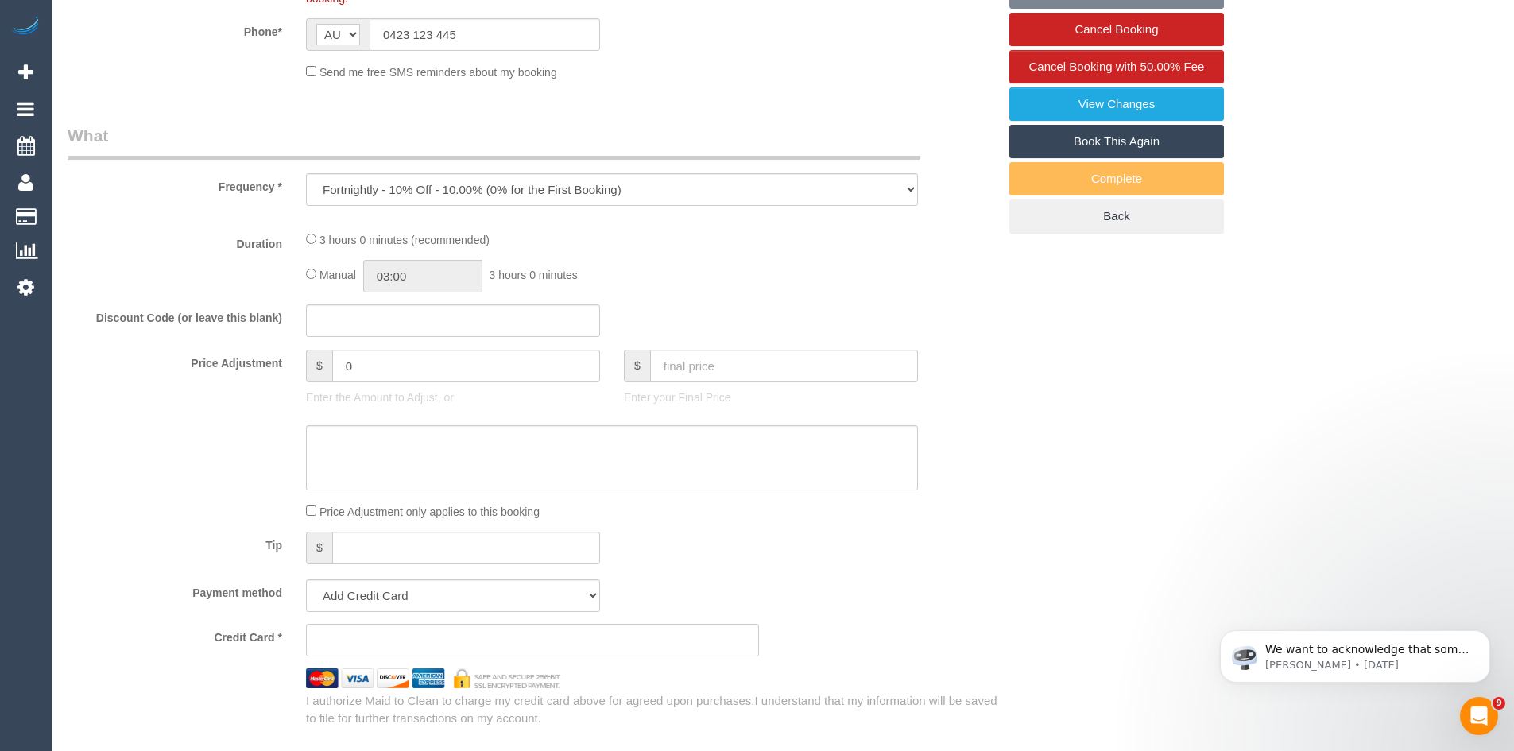
select select "string:stripe-pm_1IGCqv2GScqysDRVXT92QBnK"
select select "number:27"
select select "number:14"
select select "number:19"
select select "number:22"
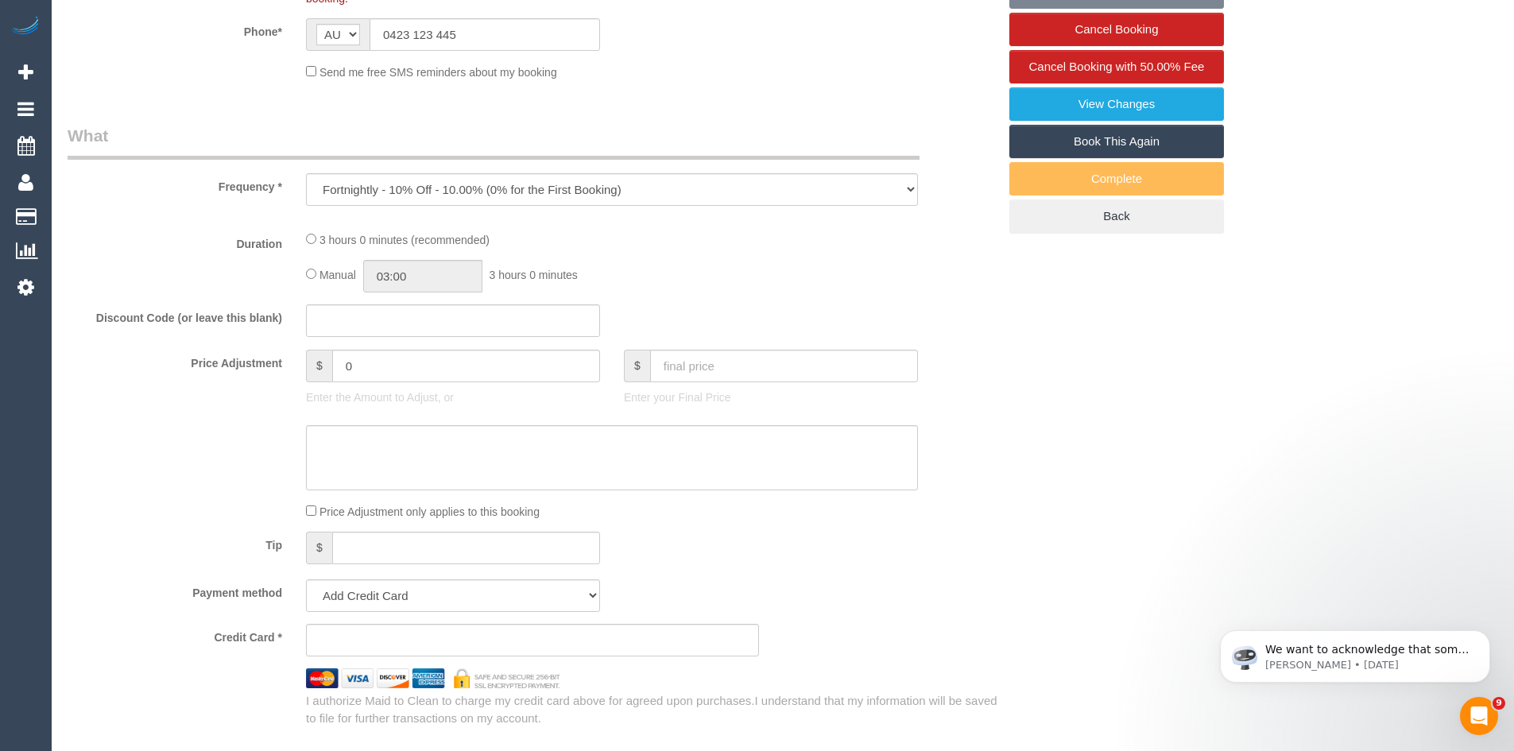
select select "number:12"
select select "object:694"
select select "180"
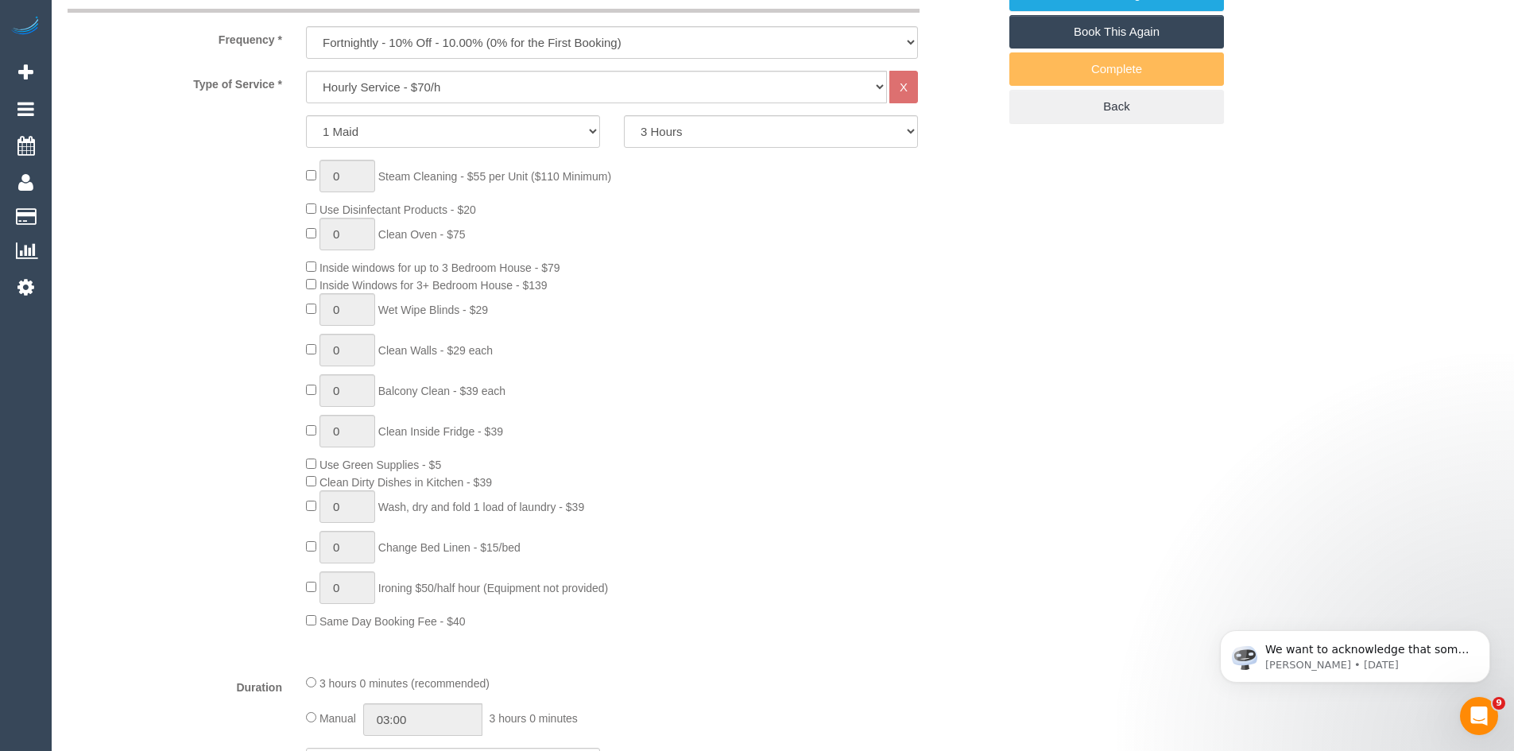
scroll to position [636, 0]
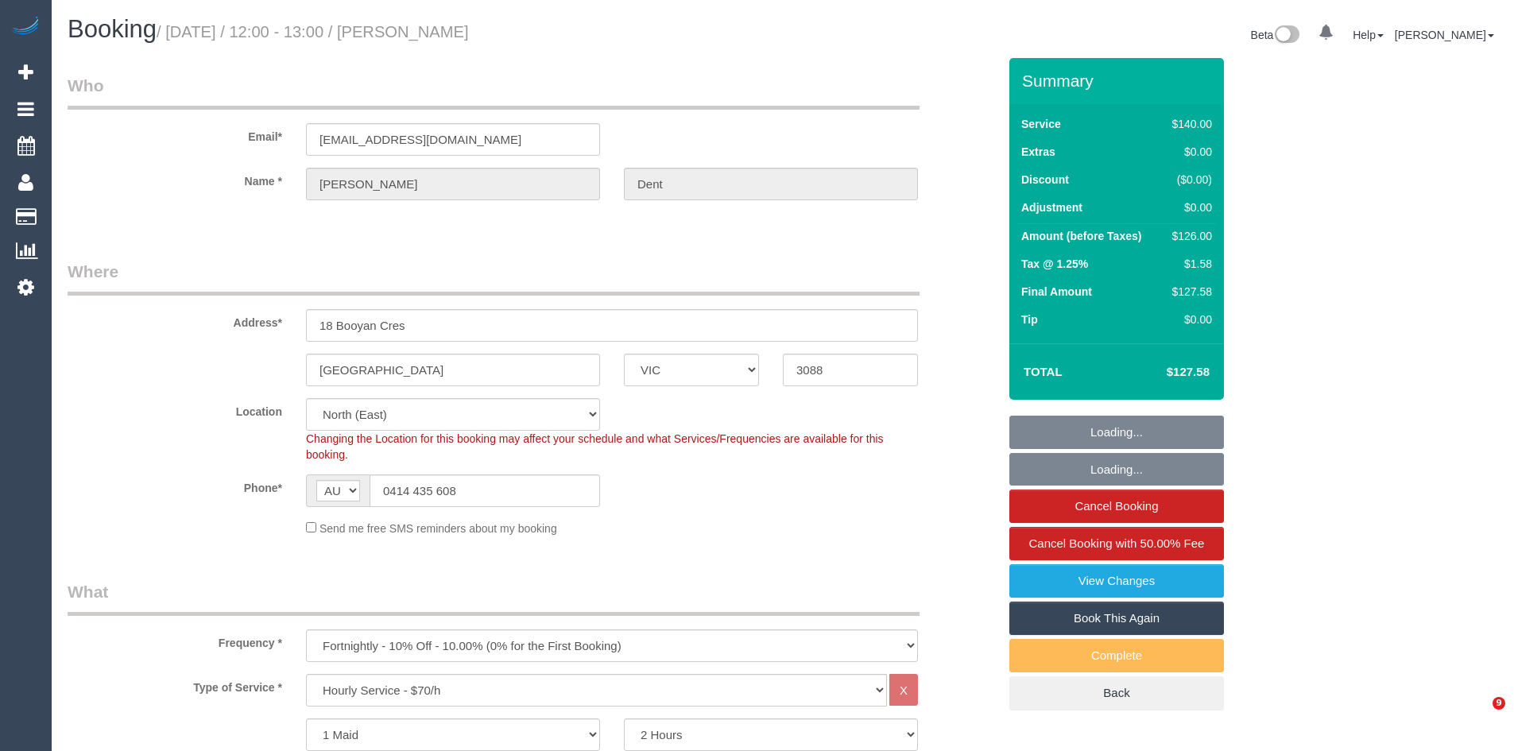
select select "VIC"
select select "string:stripe-pm_1Mfgqy2GScqysDRVkiZHir9q"
select select "number:27"
select select "number:14"
select select "number:19"
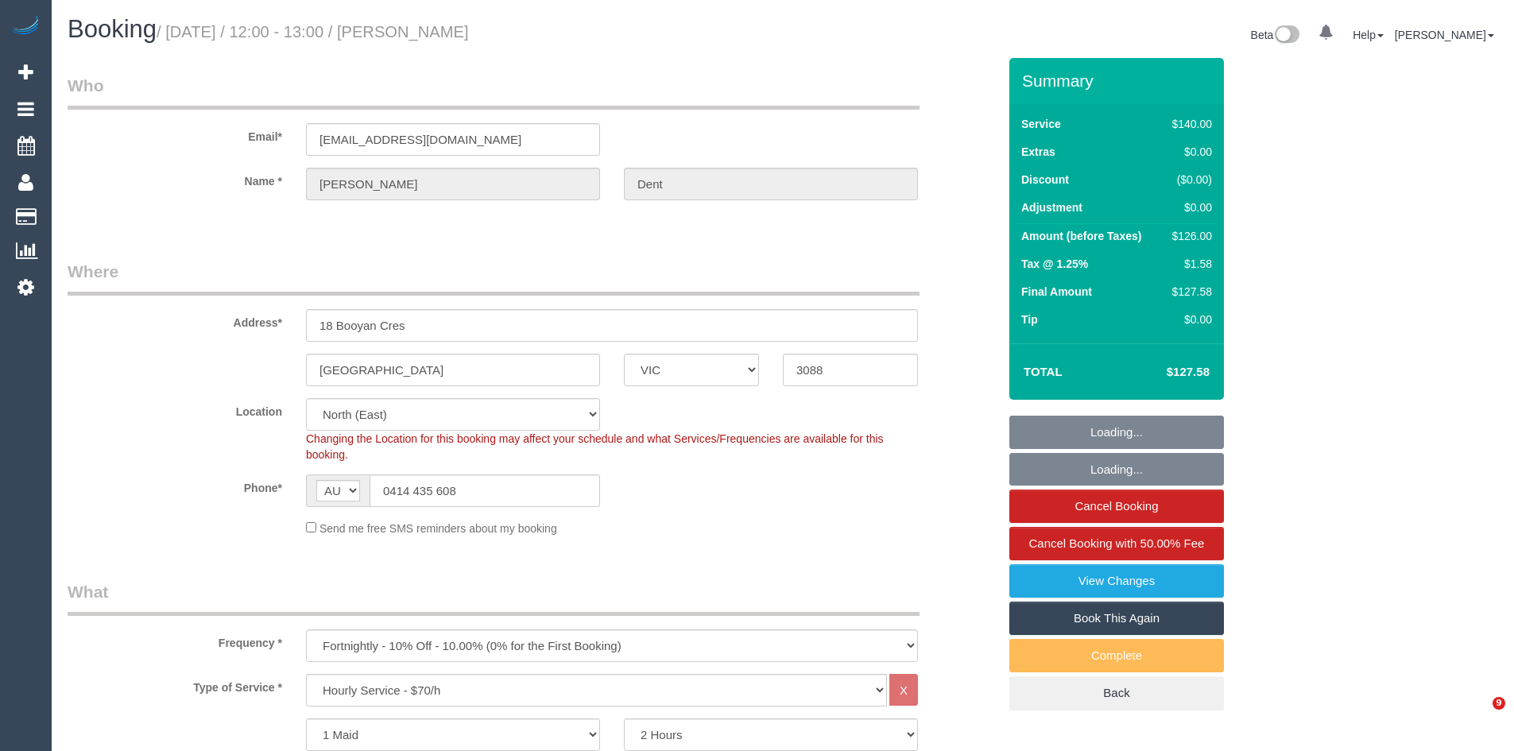
select select "number:25"
select select "number:35"
select select "number:13"
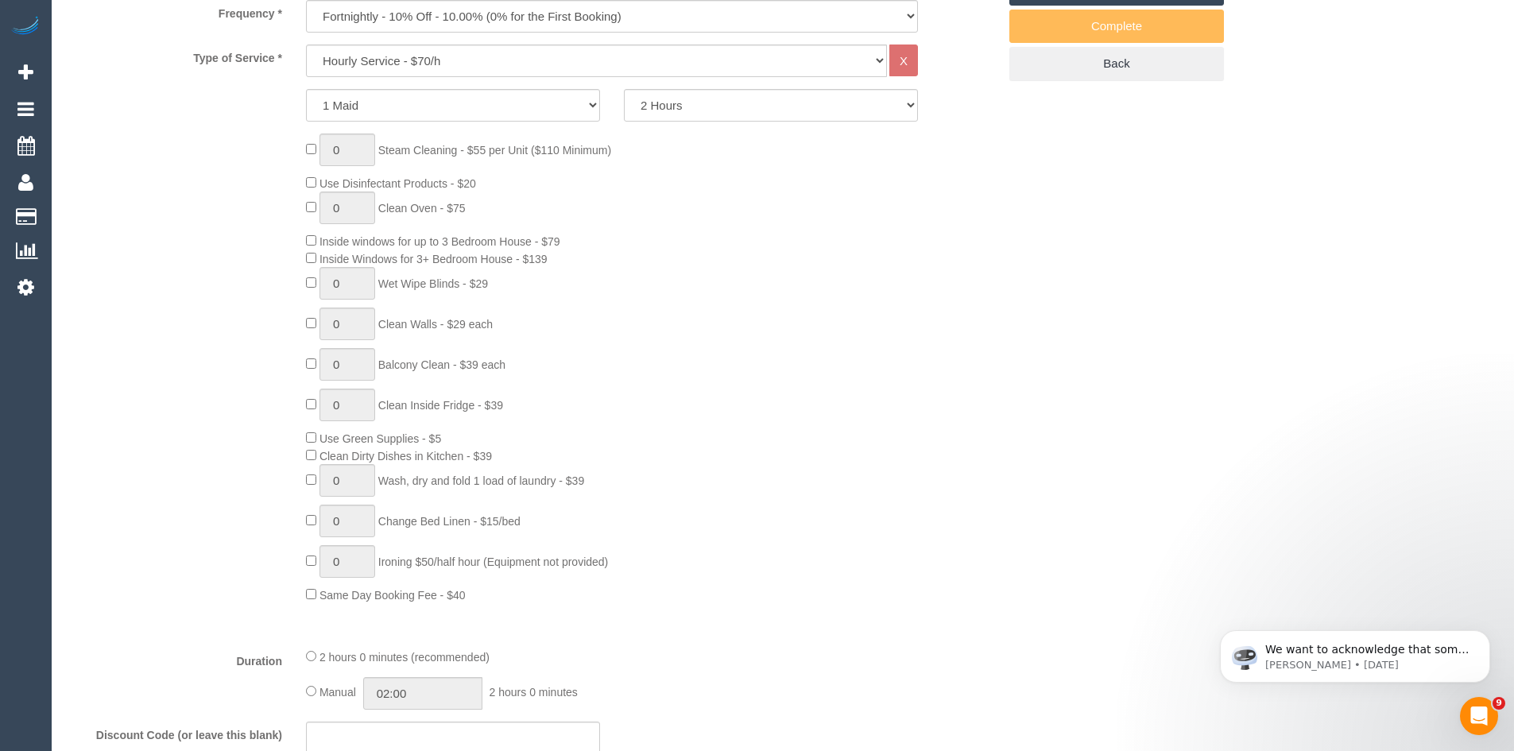
scroll to position [636, 0]
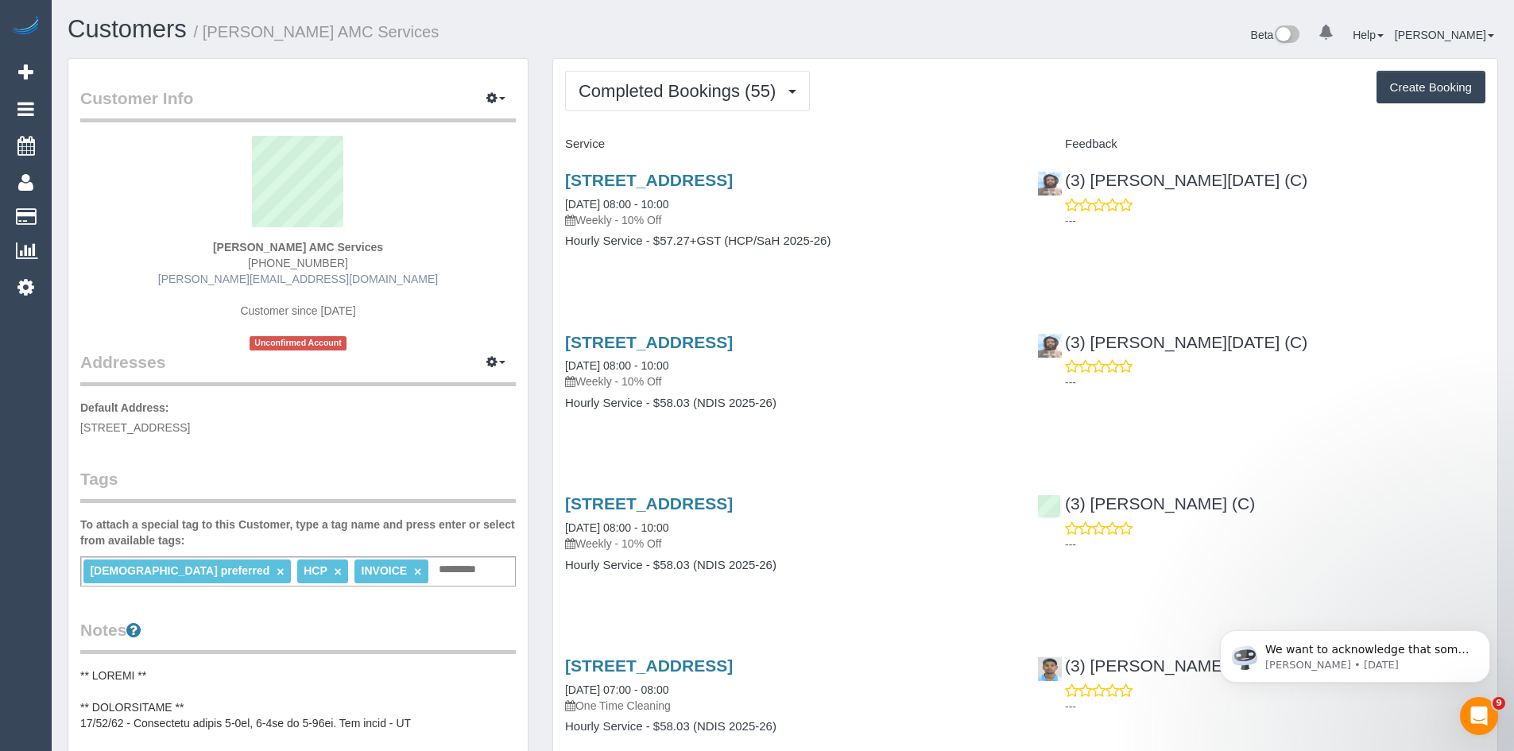
scroll to position [4286, 1514]
click at [734, 91] on span "Completed Bookings (55)" at bounding box center [681, 91] width 205 height 20
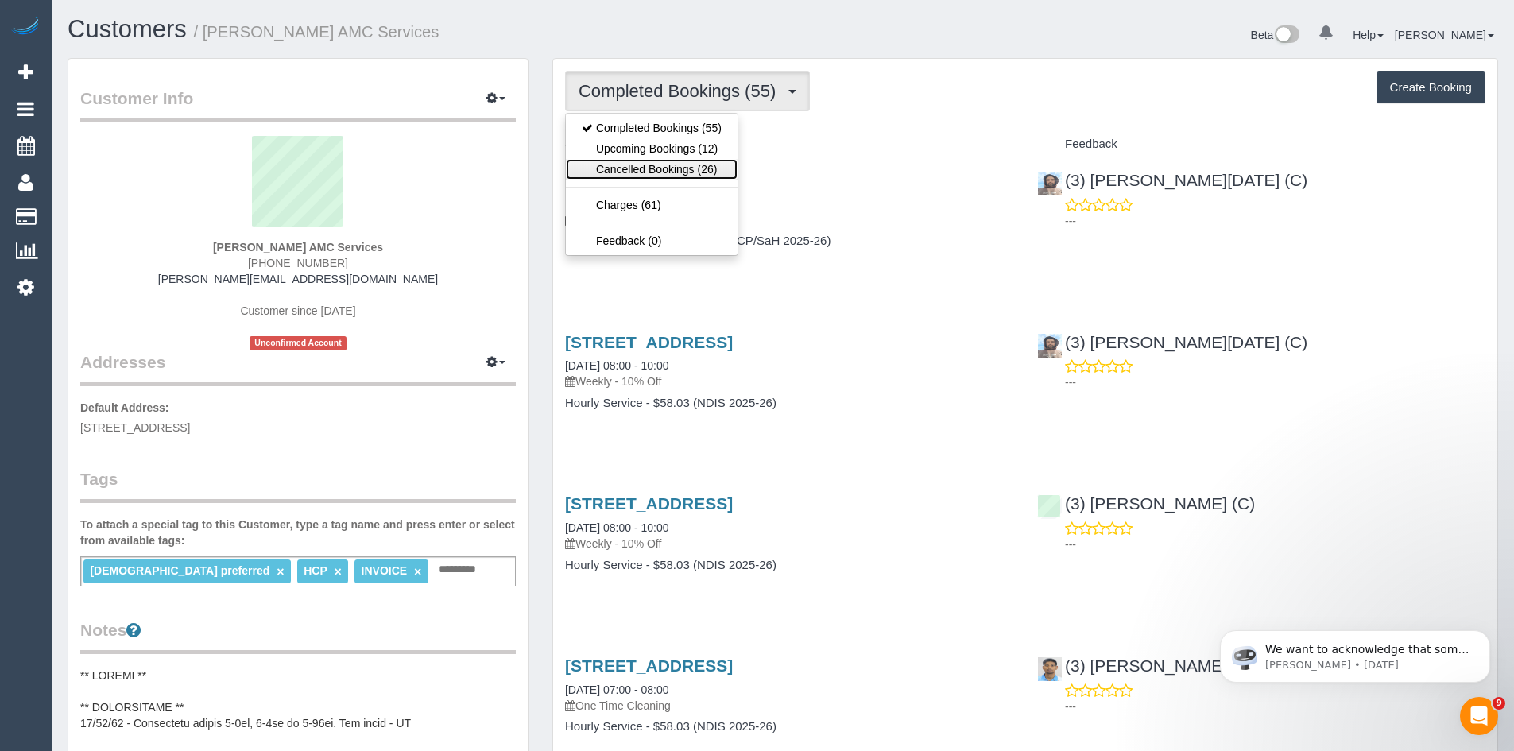
click at [673, 172] on link "Cancelled Bookings (26)" at bounding box center [652, 169] width 172 height 21
